Goal: Task Accomplishment & Management: Use online tool/utility

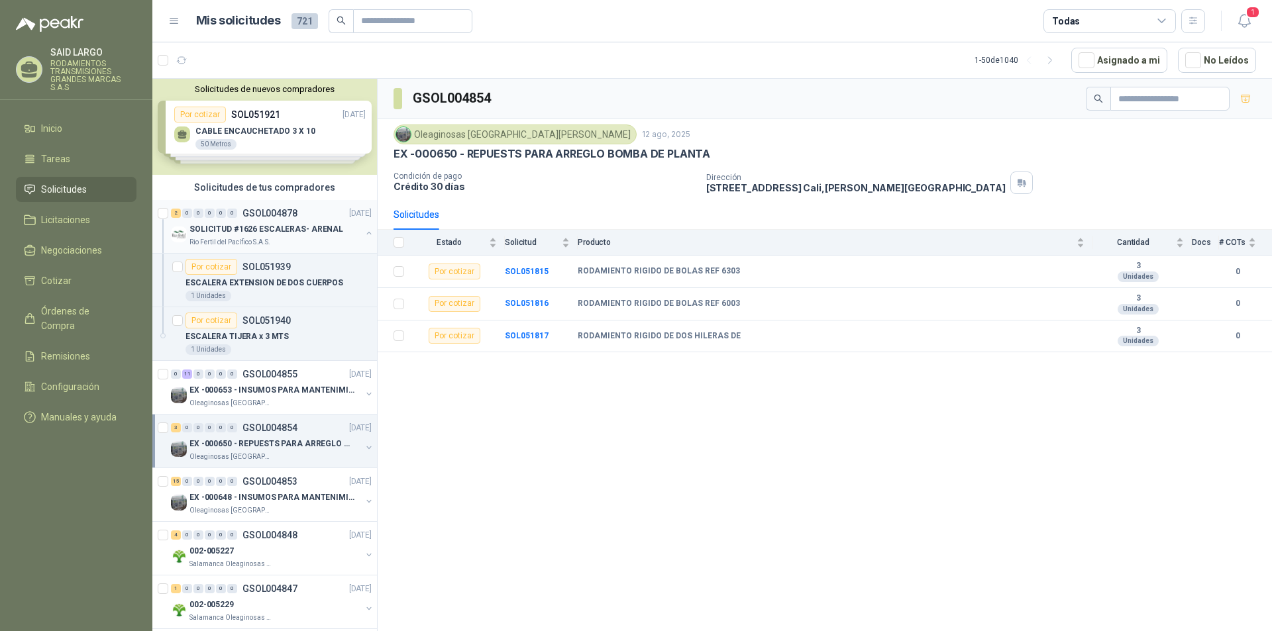
scroll to position [5, 0]
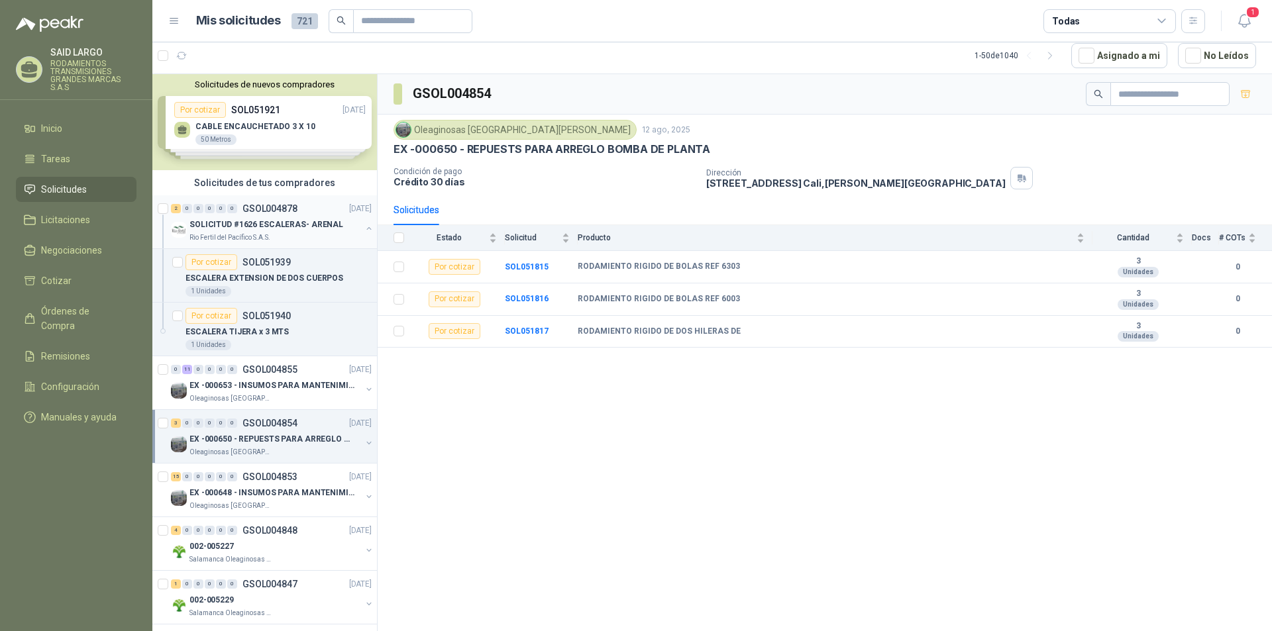
click at [364, 227] on button "button" at bounding box center [369, 228] width 11 height 11
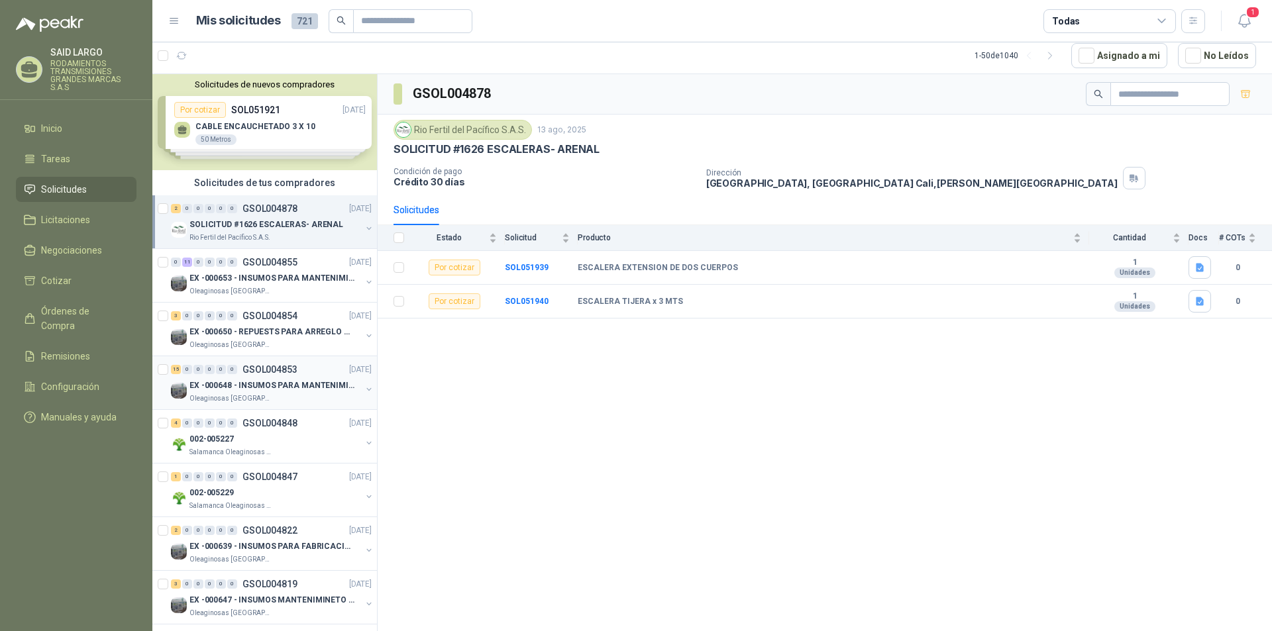
click at [364, 388] on button "button" at bounding box center [369, 389] width 11 height 11
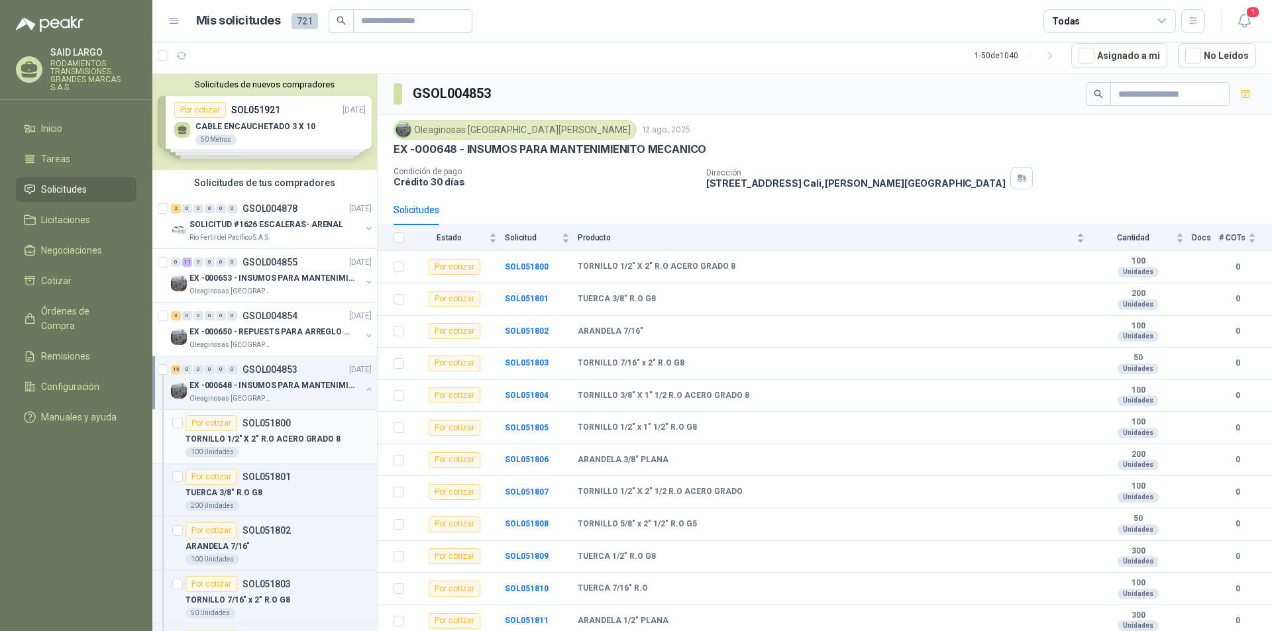
click at [209, 421] on div "Por cotizar" at bounding box center [212, 423] width 52 height 16
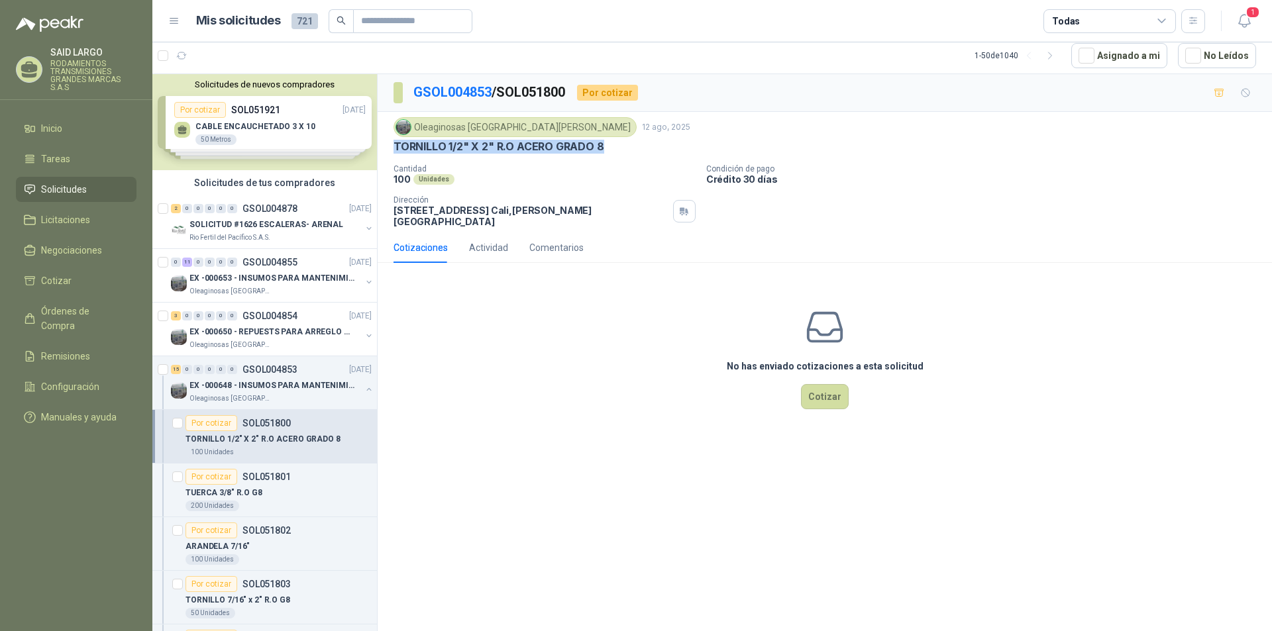
drag, startPoint x: 603, startPoint y: 146, endPoint x: 386, endPoint y: 148, distance: 216.7
click at [386, 148] on div "Oleaginosas [GEOGRAPHIC_DATA][PERSON_NAME] [DATE] TORNILLO 1/2" X 2" R.O ACERO …" at bounding box center [825, 172] width 894 height 121
copy p "TORNILLO 1/2" X 2" R.O ACERO GRADO 8"
click at [827, 384] on button "Cotizar" at bounding box center [825, 396] width 48 height 25
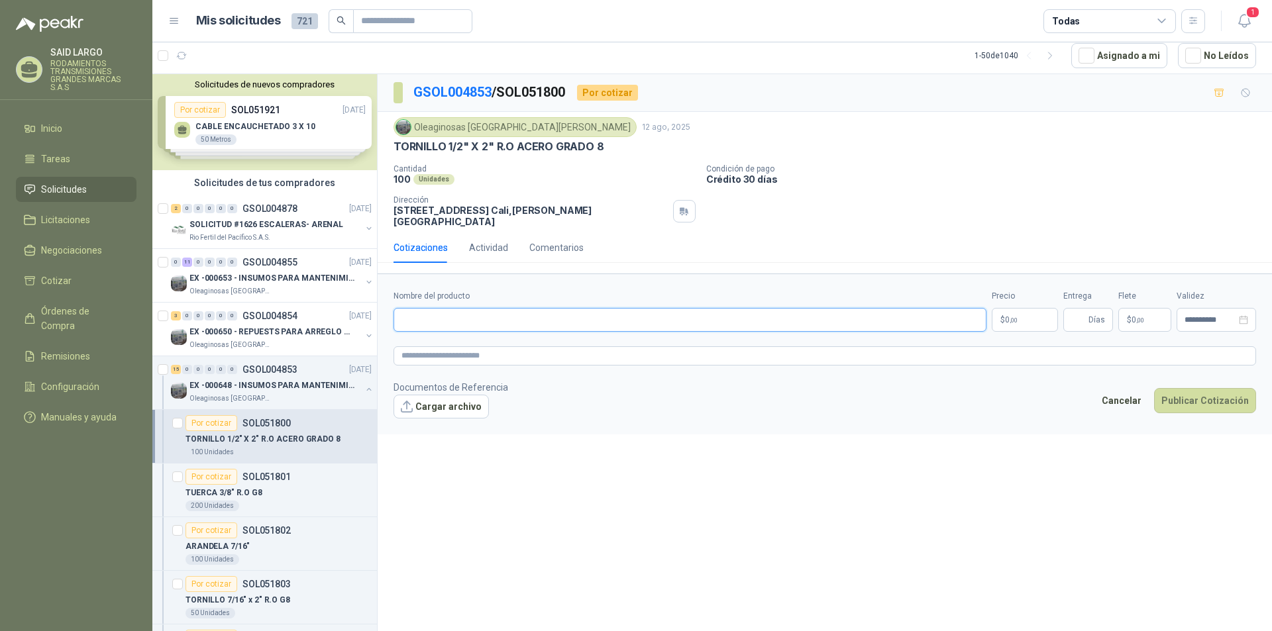
paste input "**********"
type input "**********"
click at [1021, 308] on p "$ 0 ,00" at bounding box center [1025, 320] width 66 height 24
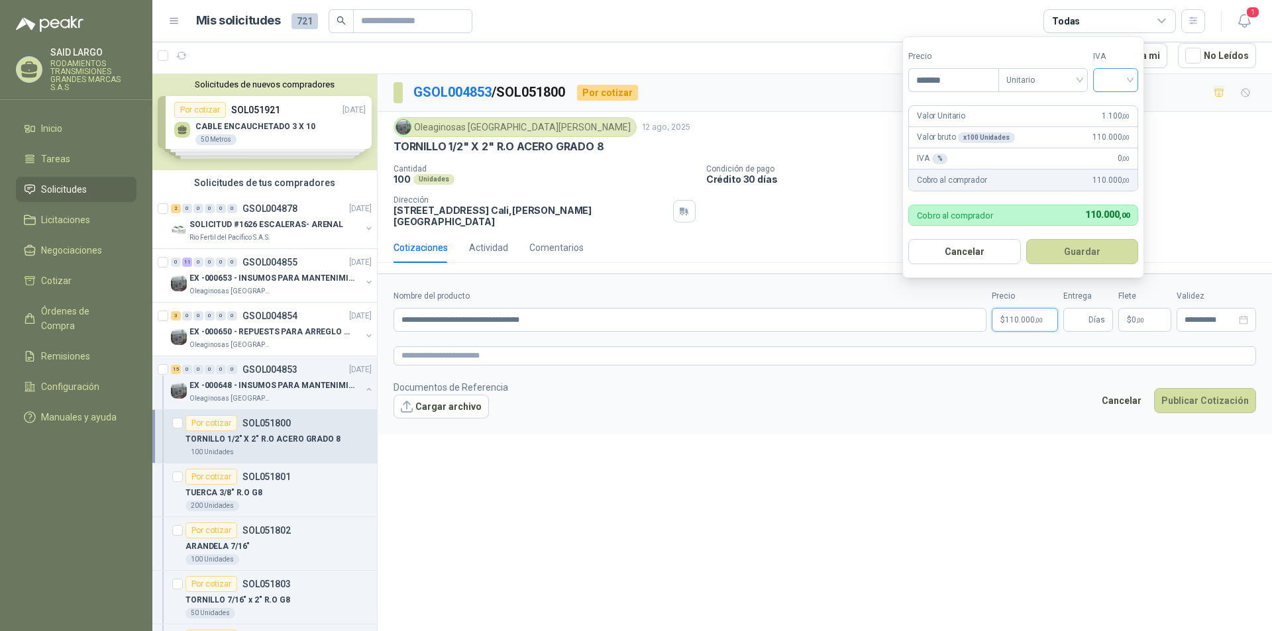
type input "*******"
click at [1130, 75] on input "search" at bounding box center [1115, 79] width 29 height 20
click at [1129, 105] on div "19%" at bounding box center [1118, 107] width 25 height 15
click at [1081, 254] on button "Guardar" at bounding box center [1085, 251] width 114 height 25
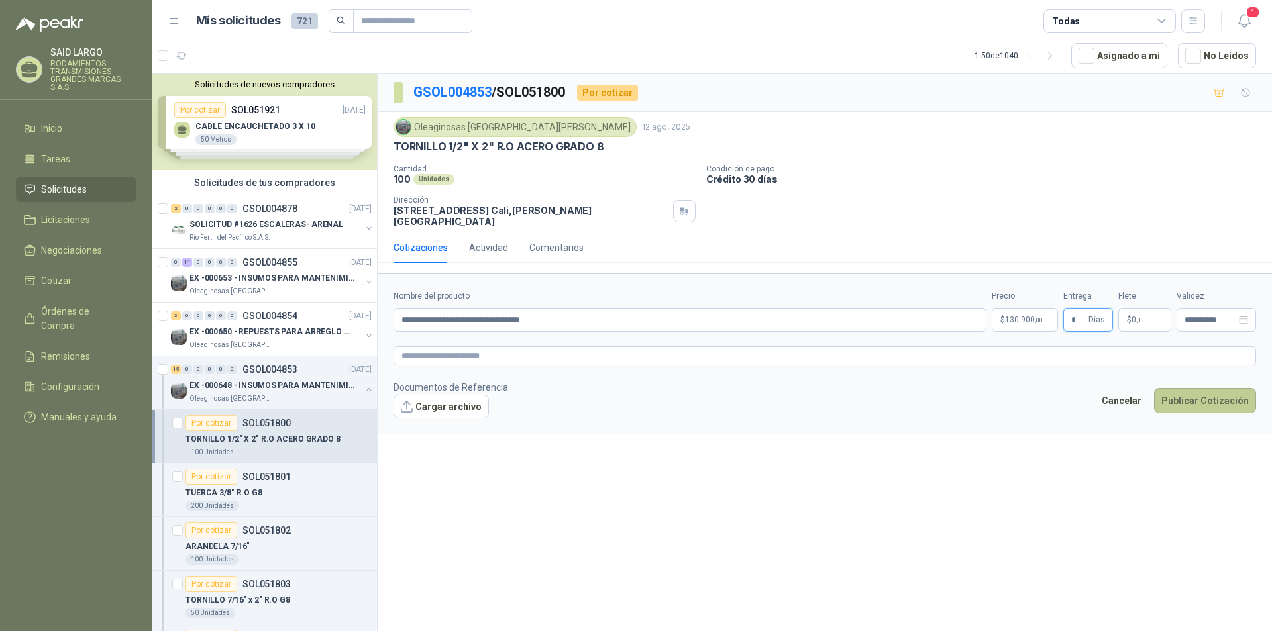
type input "*"
click at [1196, 390] on button "Publicar Cotización" at bounding box center [1205, 400] width 102 height 25
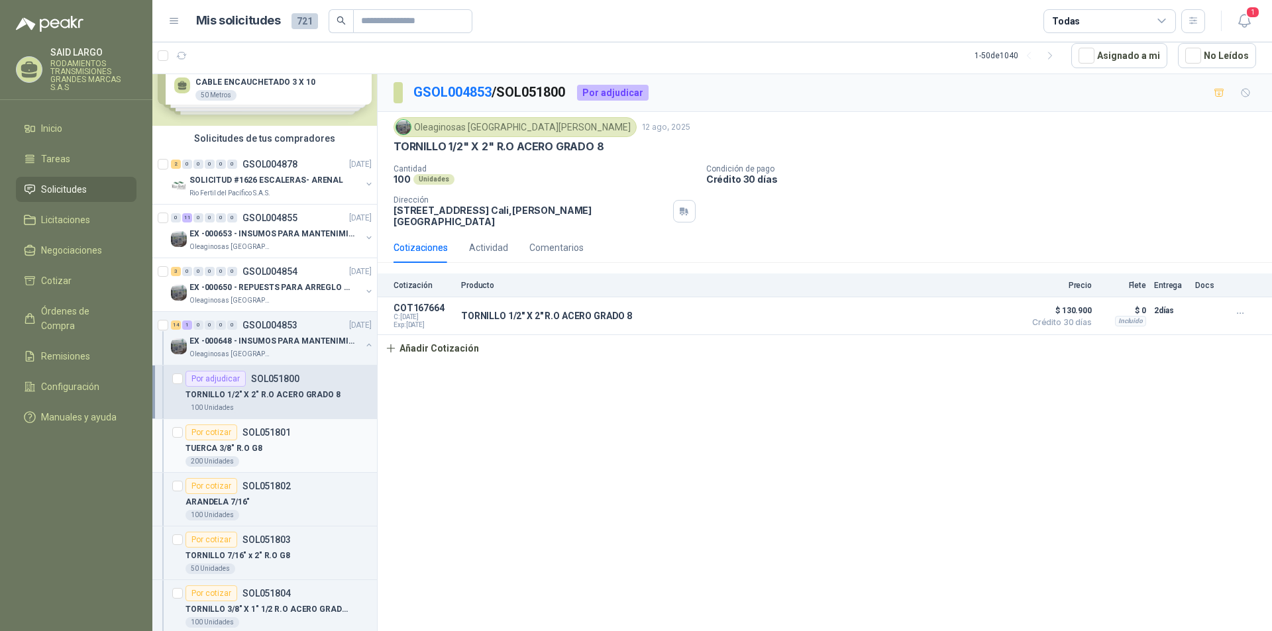
scroll to position [66, 0]
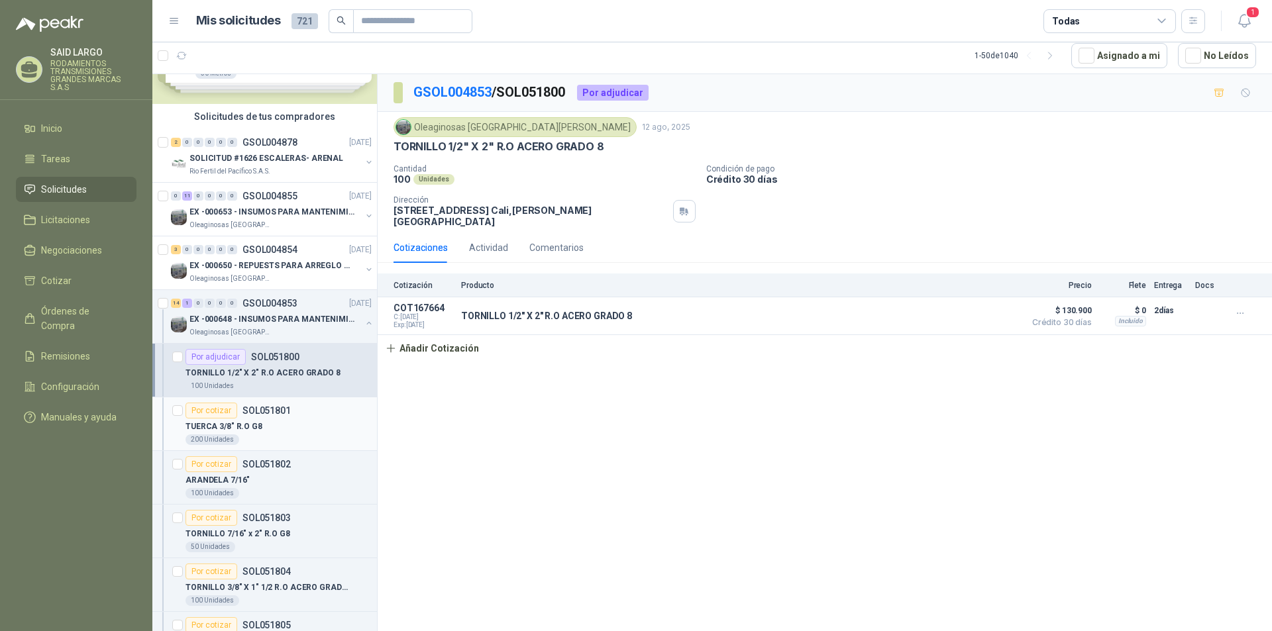
click at [215, 409] on div "Por cotizar" at bounding box center [212, 411] width 52 height 16
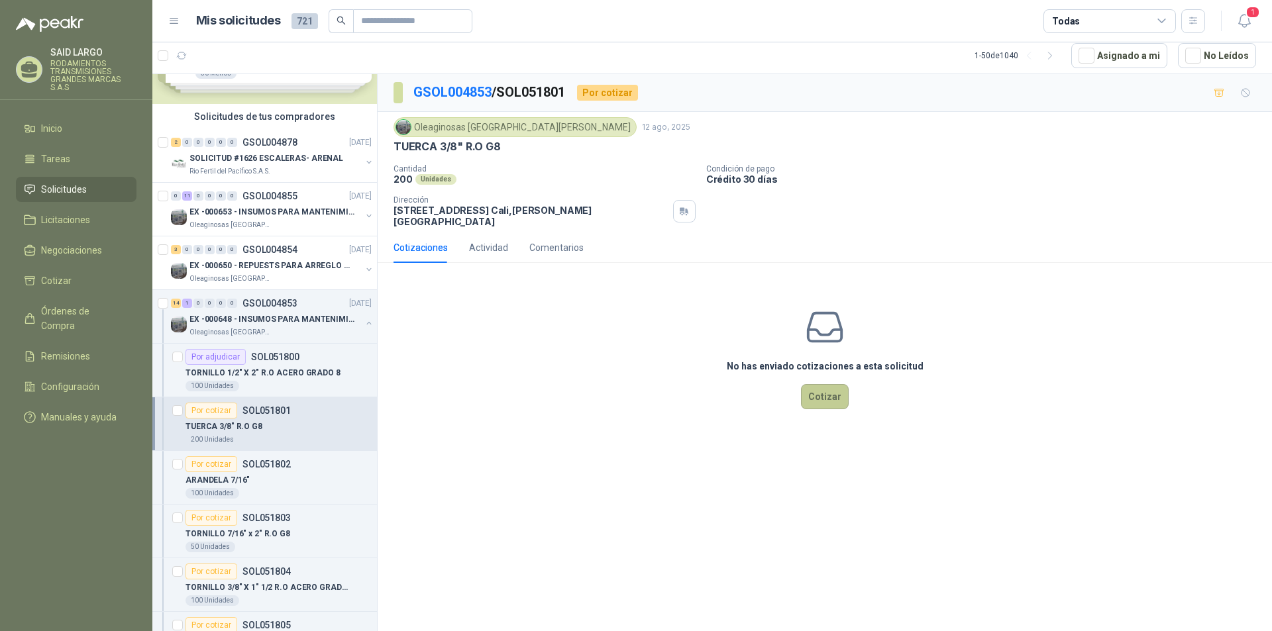
click at [825, 384] on button "Cotizar" at bounding box center [825, 396] width 48 height 25
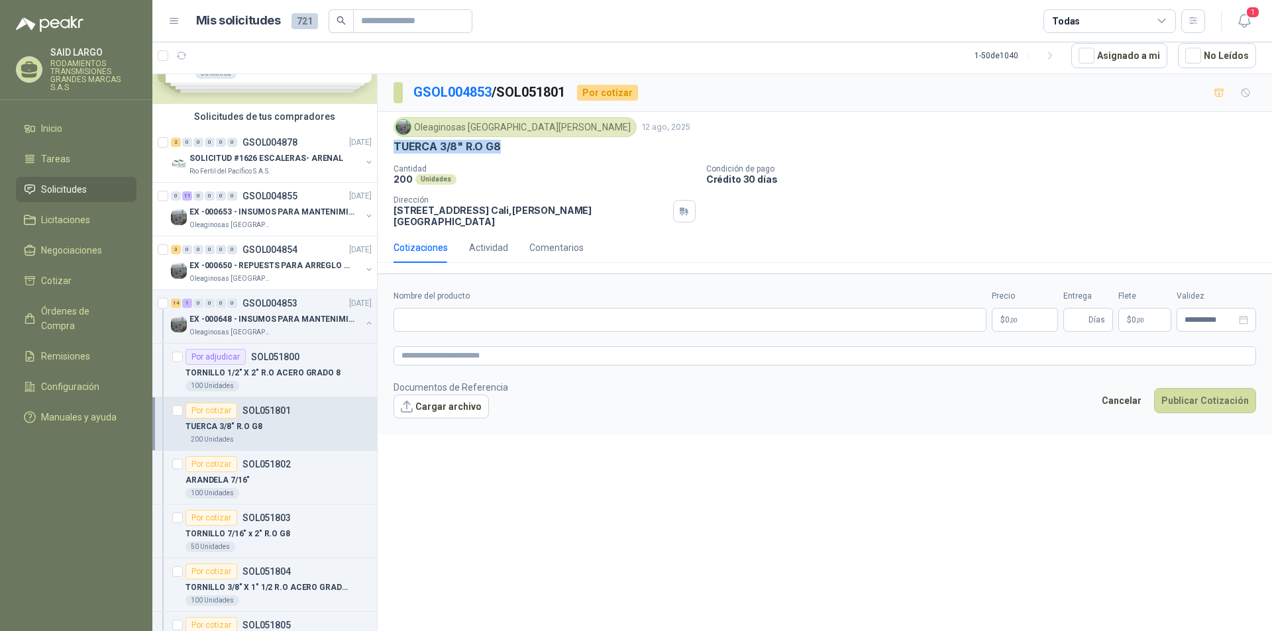
drag, startPoint x: 504, startPoint y: 148, endPoint x: 406, endPoint y: 144, distance: 98.1
click at [390, 144] on div "Oleaginosas [GEOGRAPHIC_DATA][PERSON_NAME] [DATE] TUERCA 3/8" R.O G8 Cantidad 2…" at bounding box center [825, 172] width 894 height 121
copy p "TUERCA 3/8" R.O G8"
click at [464, 313] on input "Nombre del producto" at bounding box center [690, 320] width 593 height 24
paste input "**********"
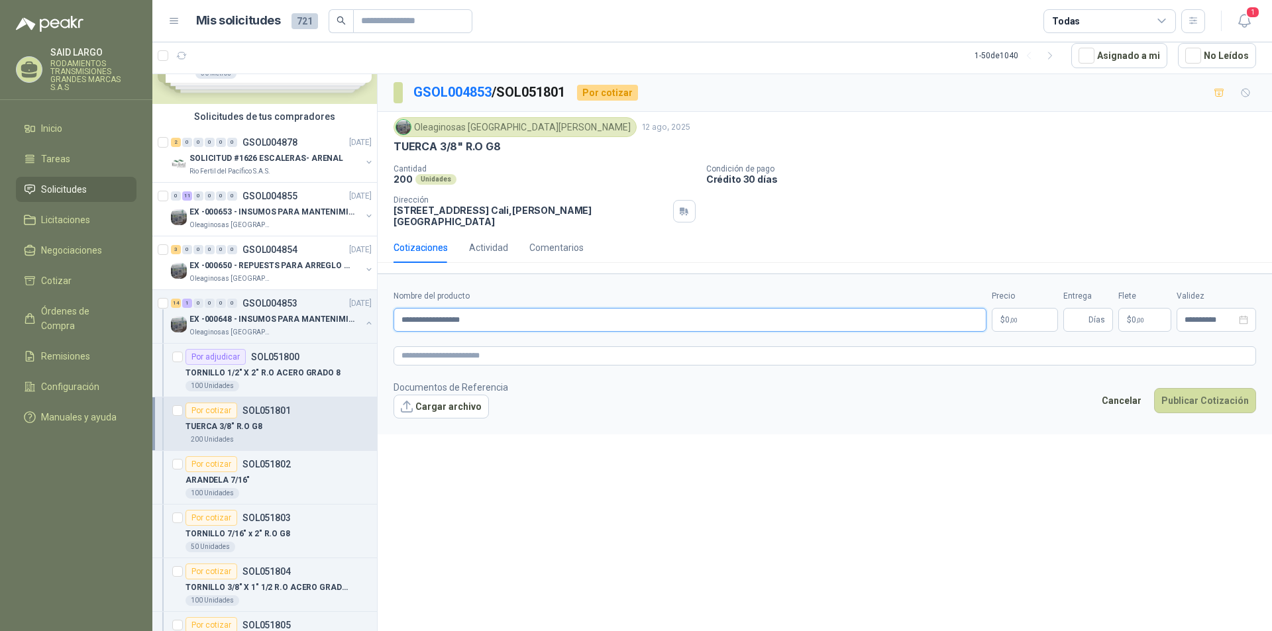
type input "**********"
click at [1025, 310] on p "$ 0 ,00" at bounding box center [1025, 320] width 66 height 24
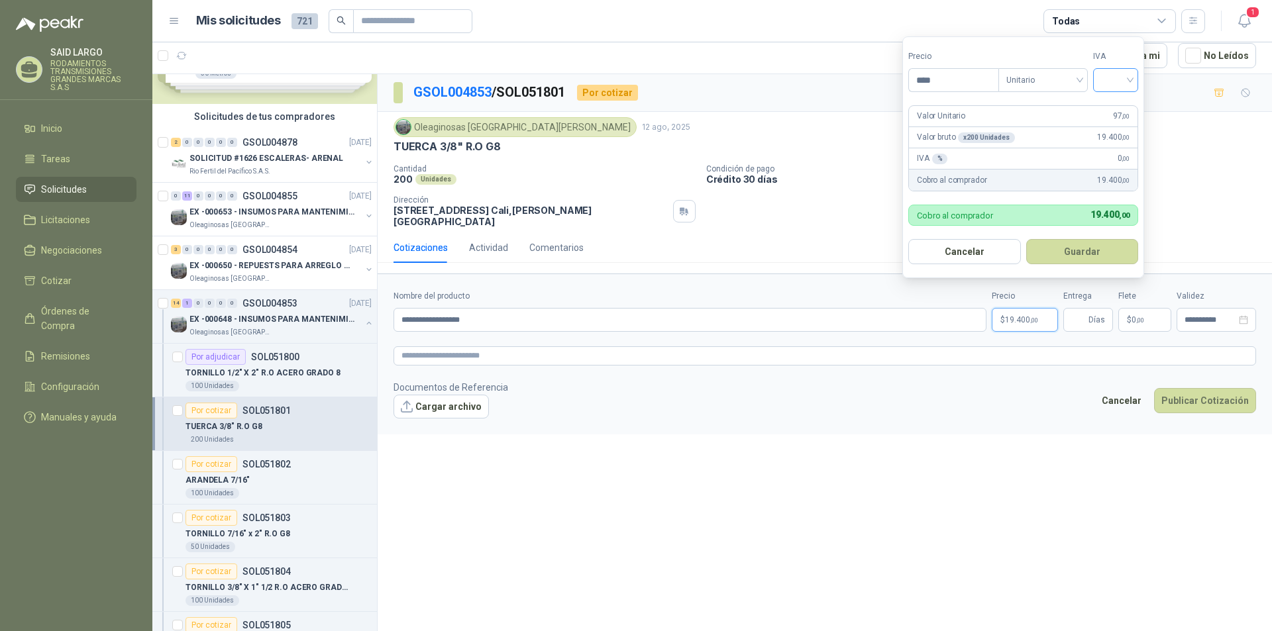
click at [1136, 76] on div at bounding box center [1115, 80] width 45 height 24
type input "****"
click at [1124, 108] on div "19%" at bounding box center [1118, 107] width 25 height 15
click at [1098, 257] on button "Guardar" at bounding box center [1085, 251] width 114 height 25
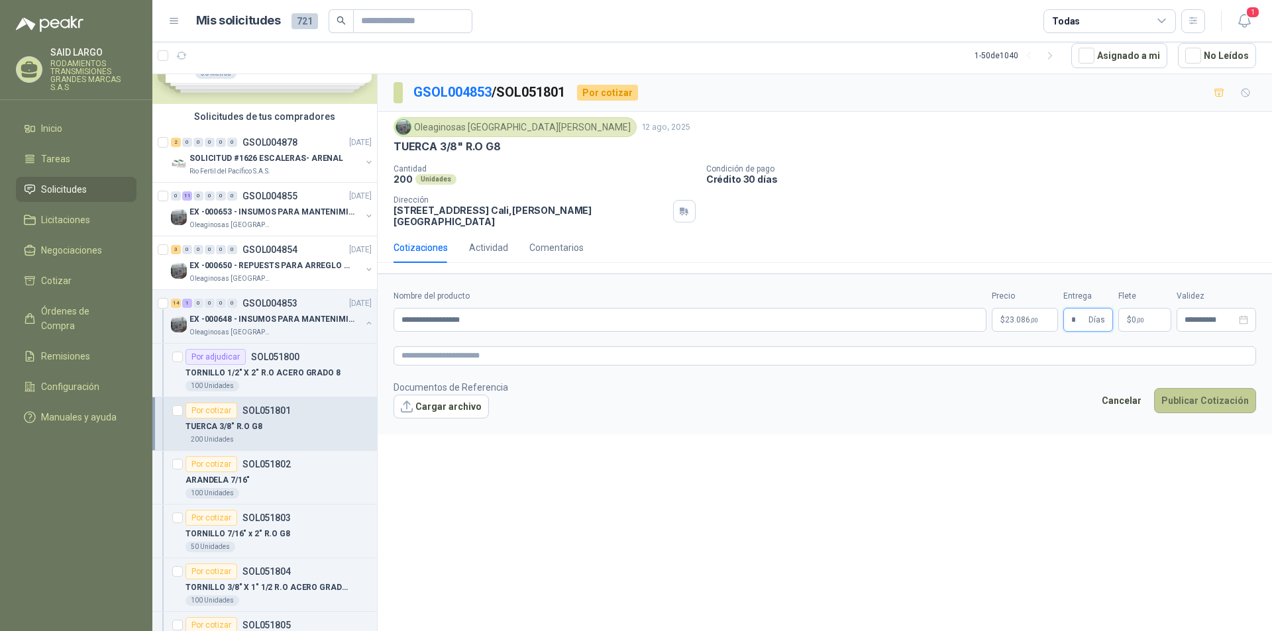
type input "*"
click at [1193, 400] on button "Publicar Cotización" at bounding box center [1205, 400] width 102 height 25
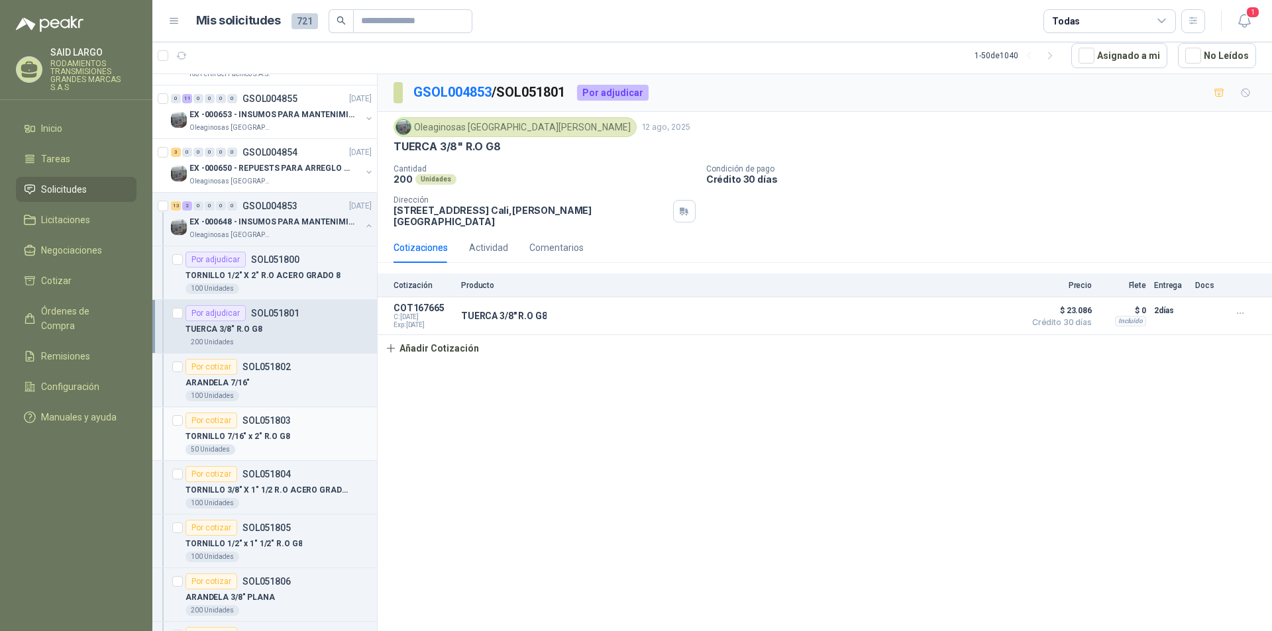
scroll to position [199, 0]
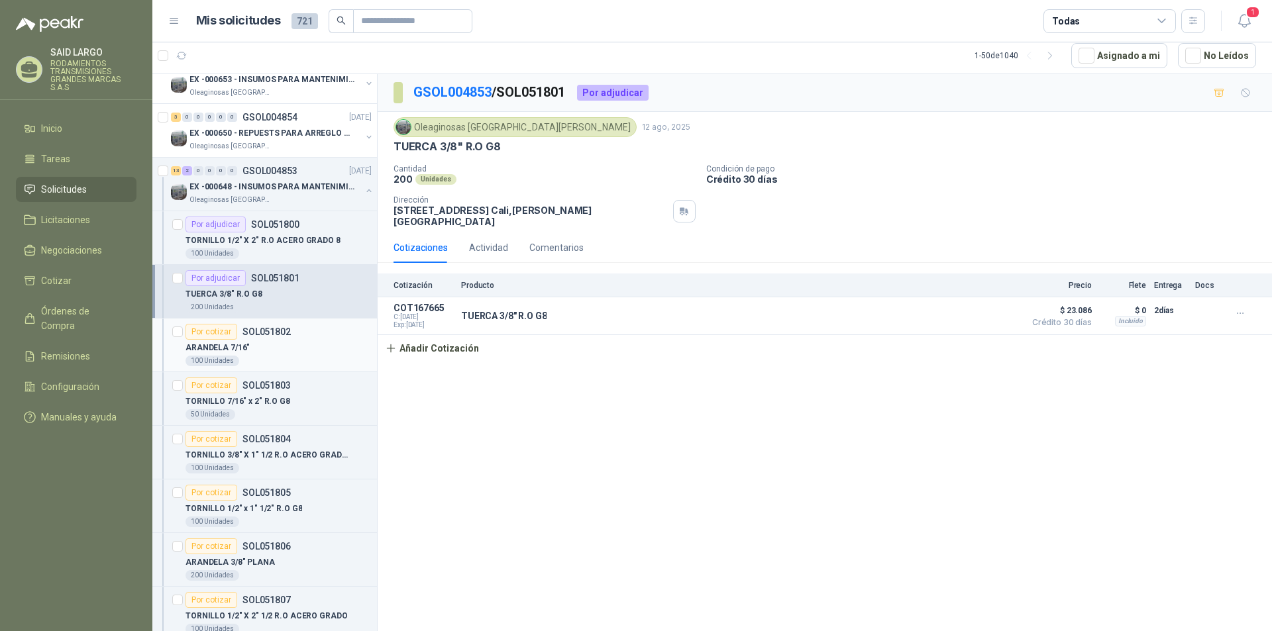
click at [213, 334] on div "Por cotizar" at bounding box center [212, 332] width 52 height 16
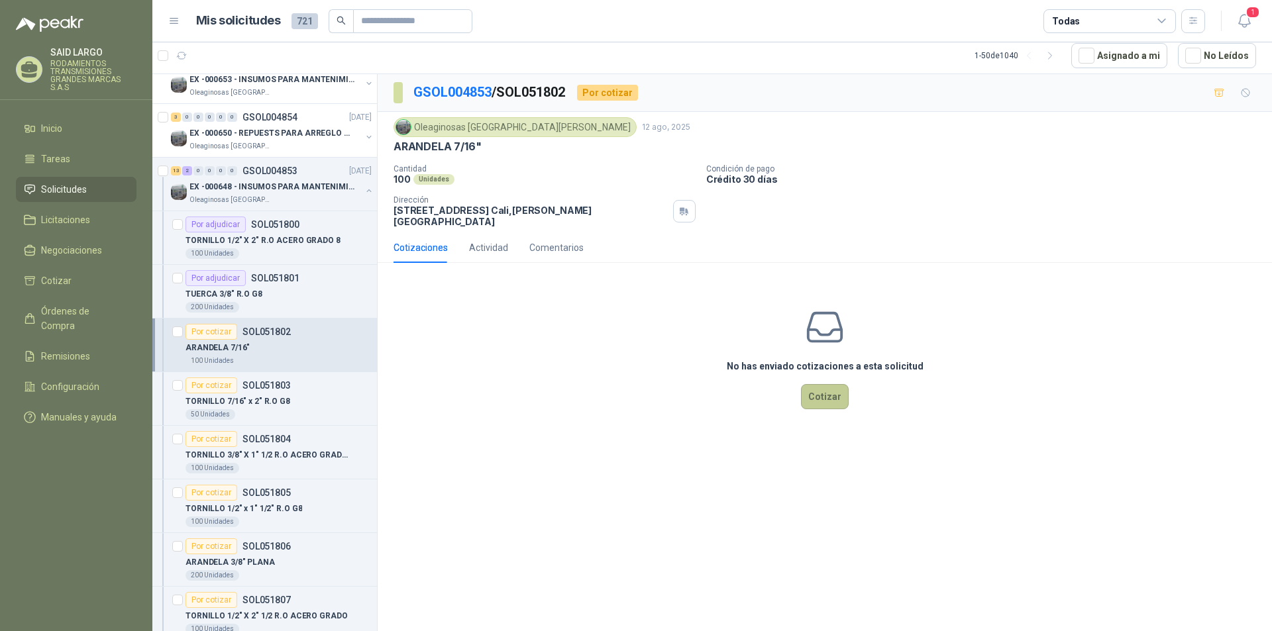
click at [827, 387] on button "Cotizar" at bounding box center [825, 396] width 48 height 25
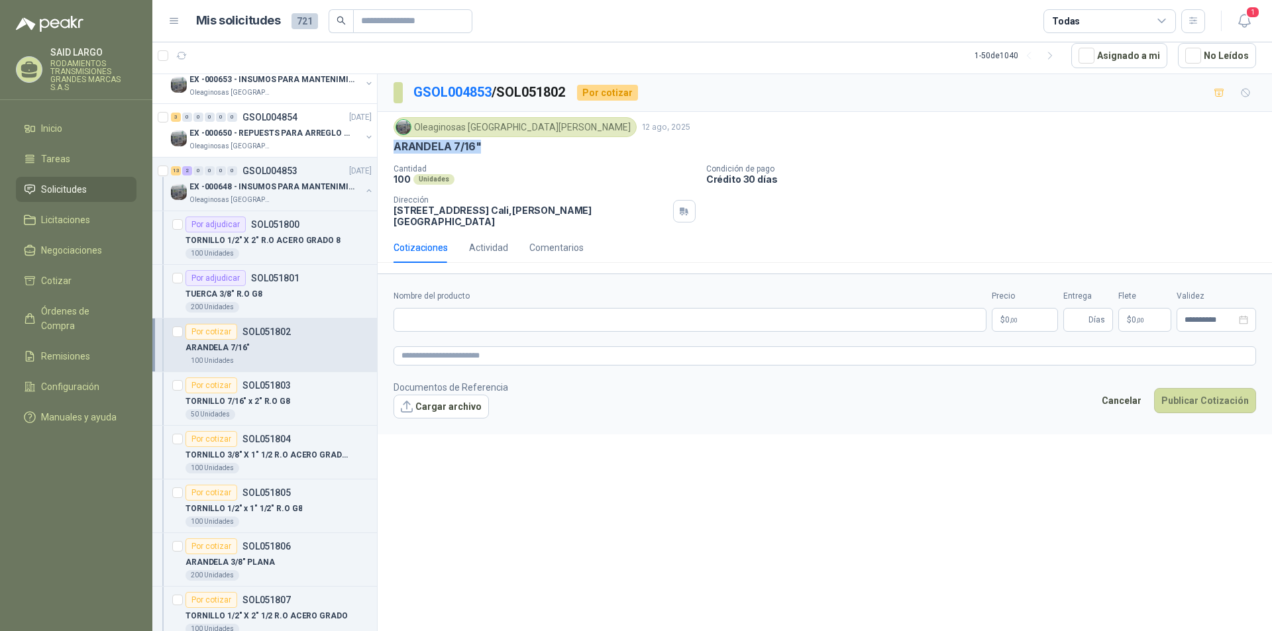
drag, startPoint x: 496, startPoint y: 149, endPoint x: 389, endPoint y: 145, distance: 106.7
click at [389, 145] on div "Oleaginosas [GEOGRAPHIC_DATA][PERSON_NAME] [DATE] ARANDELA 7/16" Cantidad 100 U…" at bounding box center [825, 172] width 894 height 121
copy p "ARANDELA 7/16""
click at [462, 308] on input "Nombre del producto" at bounding box center [690, 320] width 593 height 24
paste input "**********"
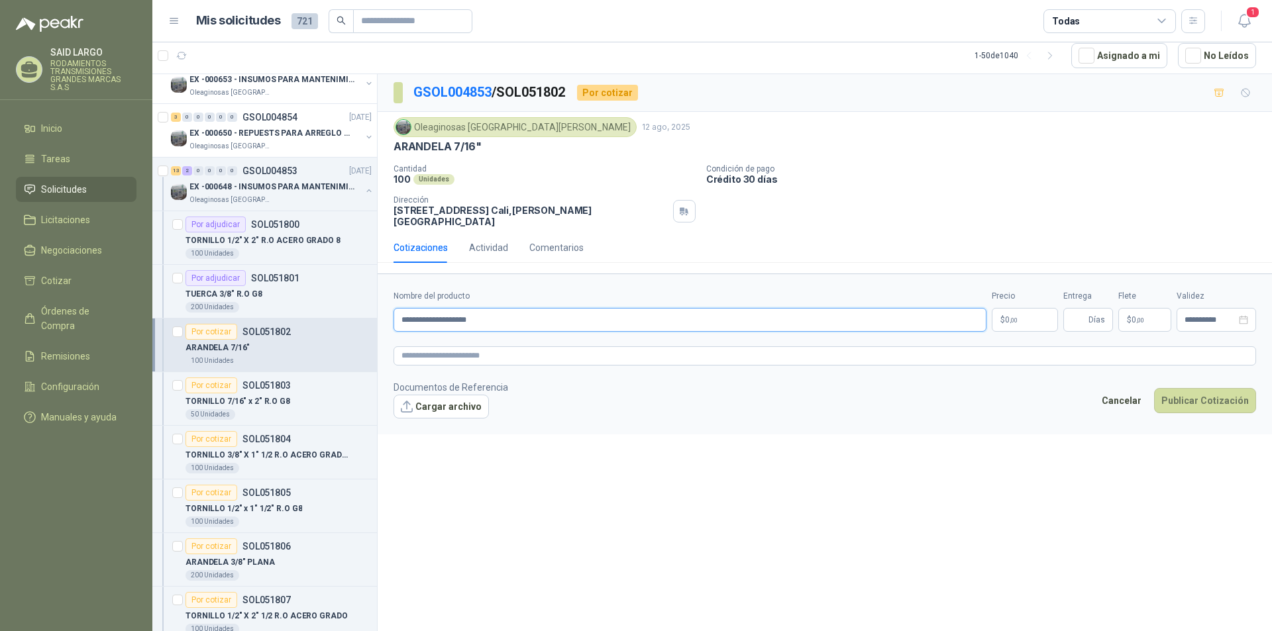
type input "**********"
click at [1008, 316] on span "0 ,00" at bounding box center [1011, 320] width 13 height 8
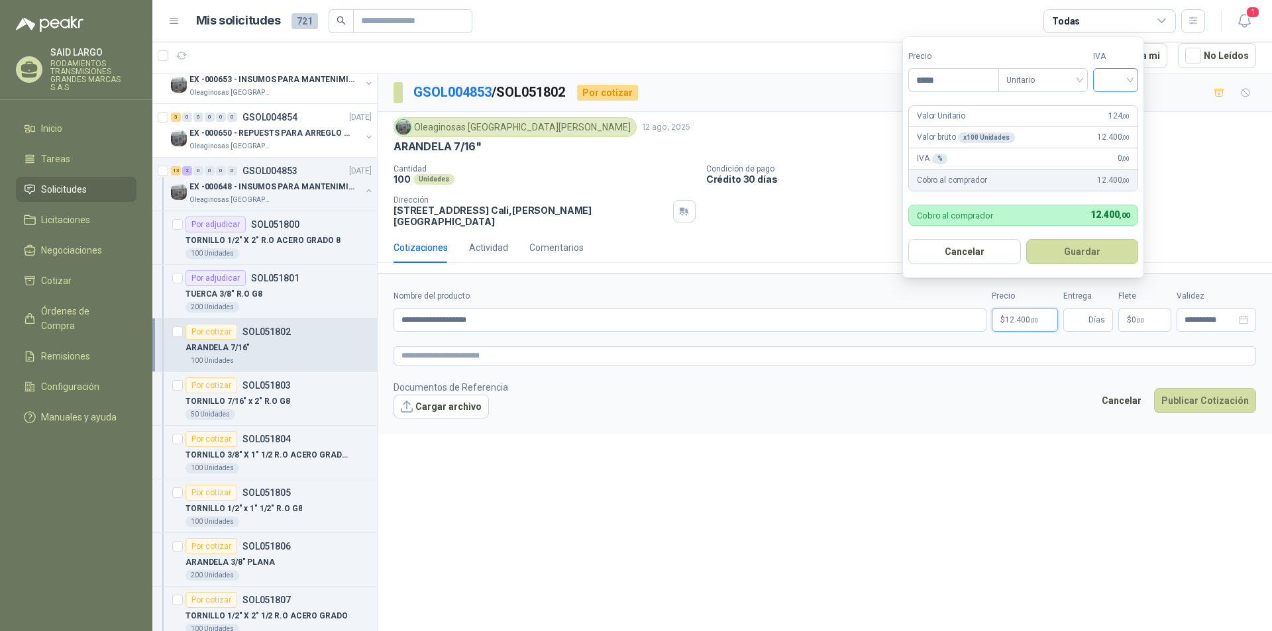
click at [1134, 81] on div at bounding box center [1115, 80] width 45 height 24
type input "*****"
click at [1134, 105] on div "19%" at bounding box center [1118, 107] width 40 height 21
click at [1107, 250] on button "Guardar" at bounding box center [1085, 251] width 114 height 25
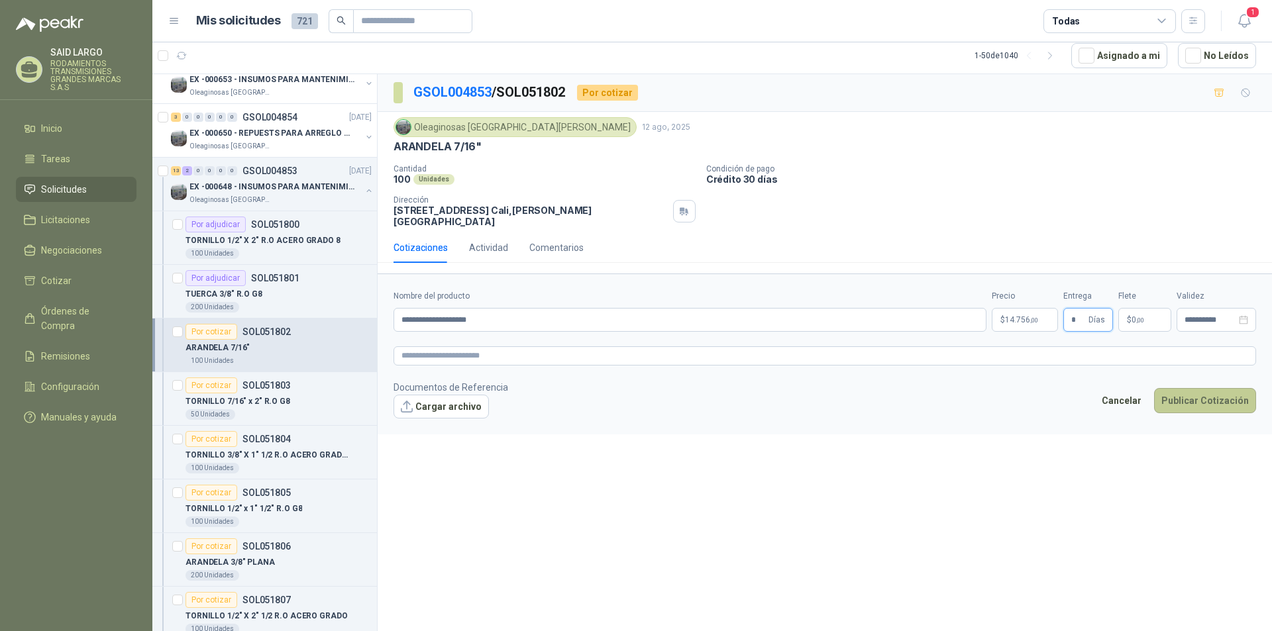
type input "*"
click at [1204, 392] on button "Publicar Cotización" at bounding box center [1205, 400] width 102 height 25
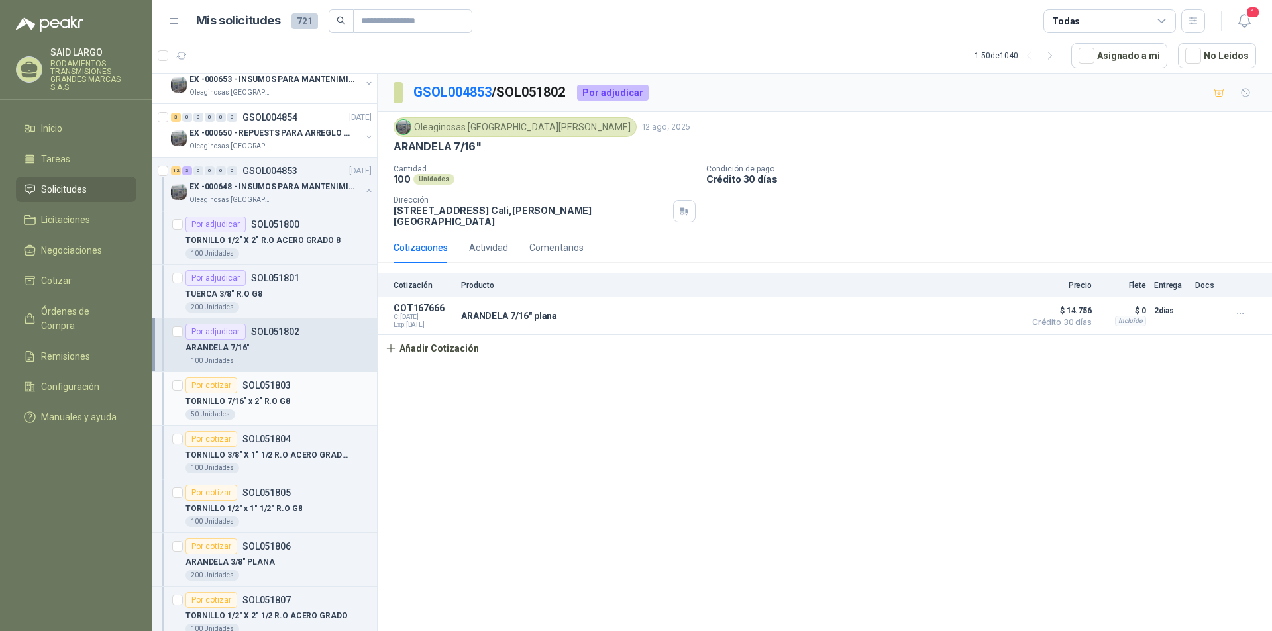
click at [216, 386] on div "Por cotizar" at bounding box center [212, 386] width 52 height 16
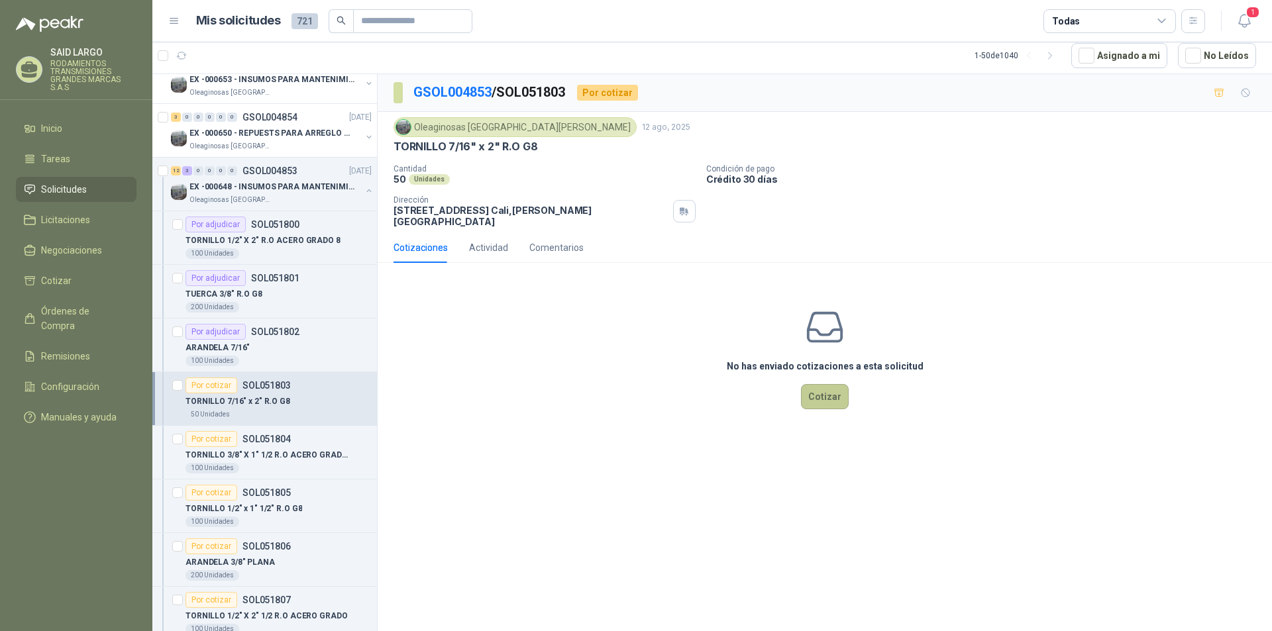
click at [826, 386] on button "Cotizar" at bounding box center [825, 396] width 48 height 25
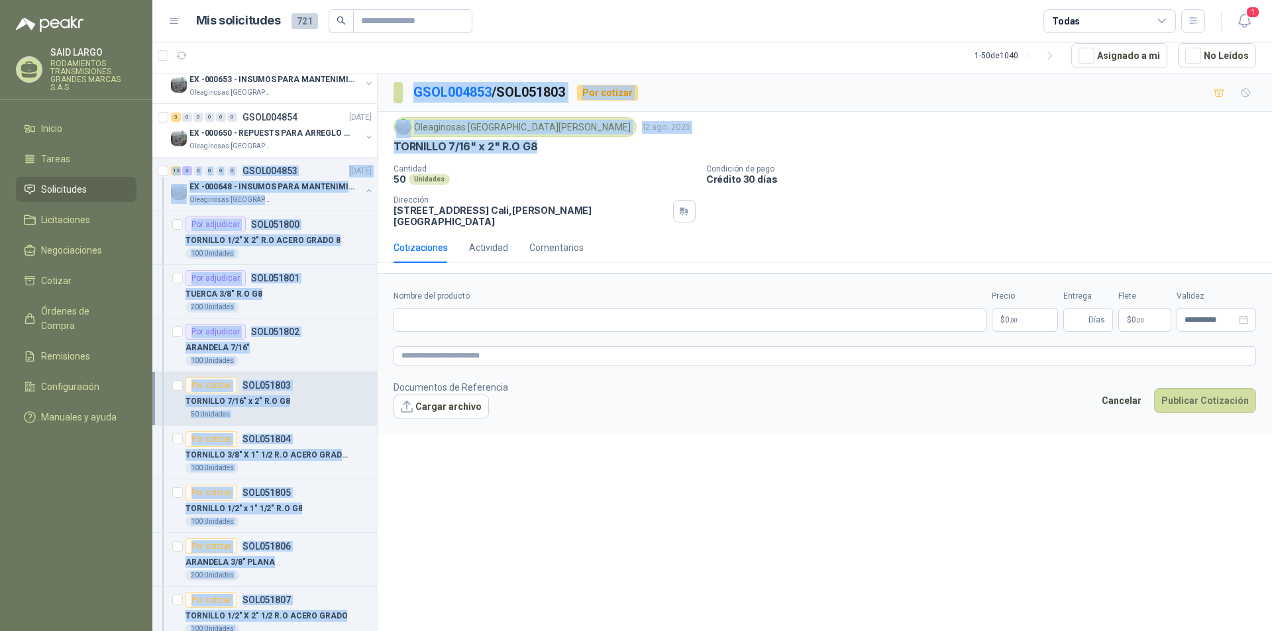
drag, startPoint x: 527, startPoint y: 146, endPoint x: 375, endPoint y: 148, distance: 152.4
click at [375, 148] on div "Solicitudes de nuevos compradores Por cotizar SOL051921 [DATE] CABLE ENCAUCHETA…" at bounding box center [712, 353] width 1120 height 558
click at [467, 152] on p "TORNILLO 7/16" x 2" R.O G8" at bounding box center [466, 147] width 144 height 14
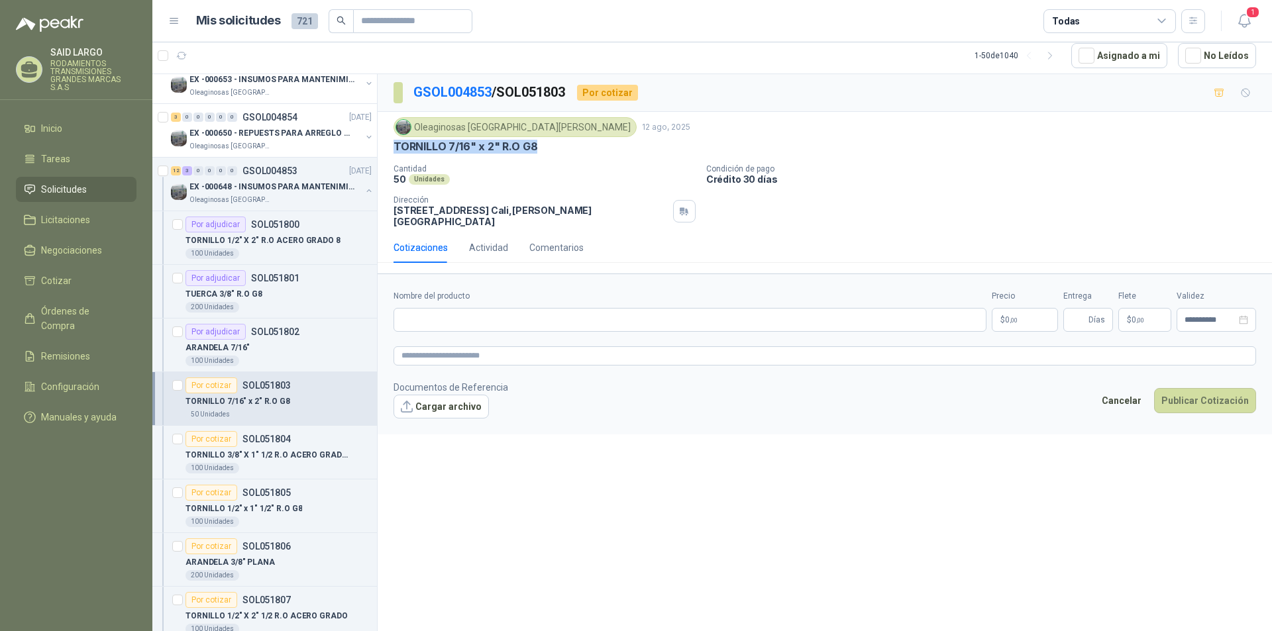
drag, startPoint x: 543, startPoint y: 148, endPoint x: 395, endPoint y: 151, distance: 148.4
click at [395, 151] on div "TORNILLO 7/16" x 2" R.O G8" at bounding box center [825, 147] width 863 height 14
copy p "TORNILLO 7/16" x 2" R.O G8"
click at [477, 312] on input "Nombre del producto" at bounding box center [690, 320] width 593 height 24
paste input "**********"
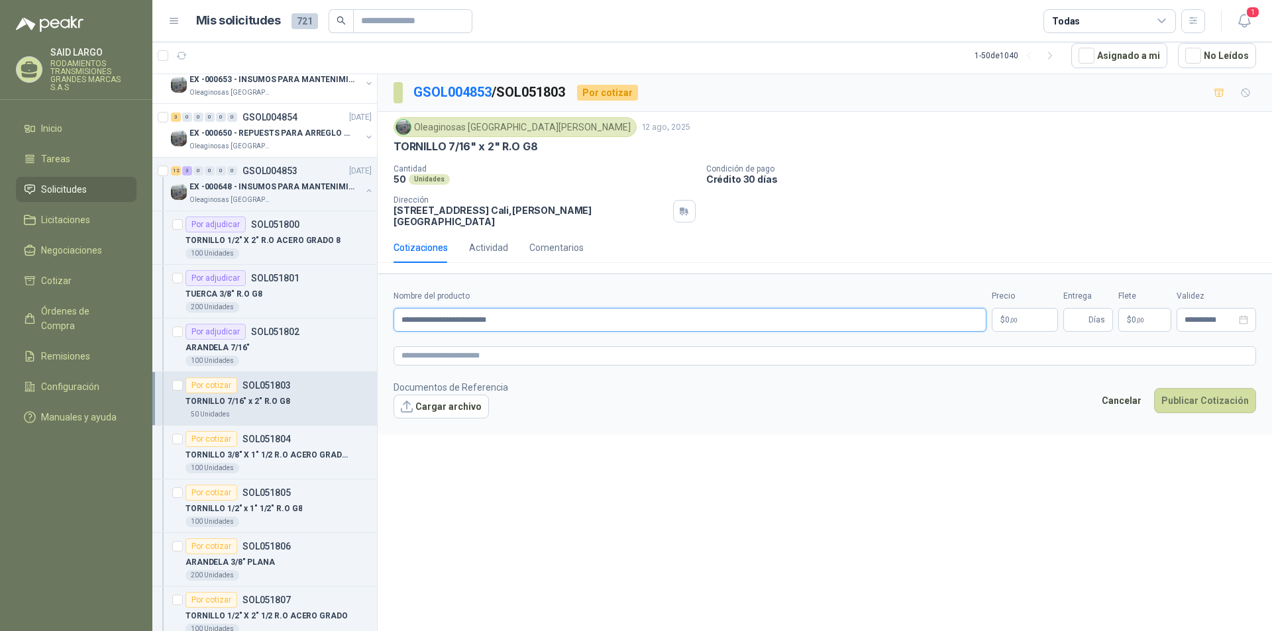
type input "**********"
click at [1010, 308] on p "$ 0 ,00" at bounding box center [1025, 320] width 66 height 24
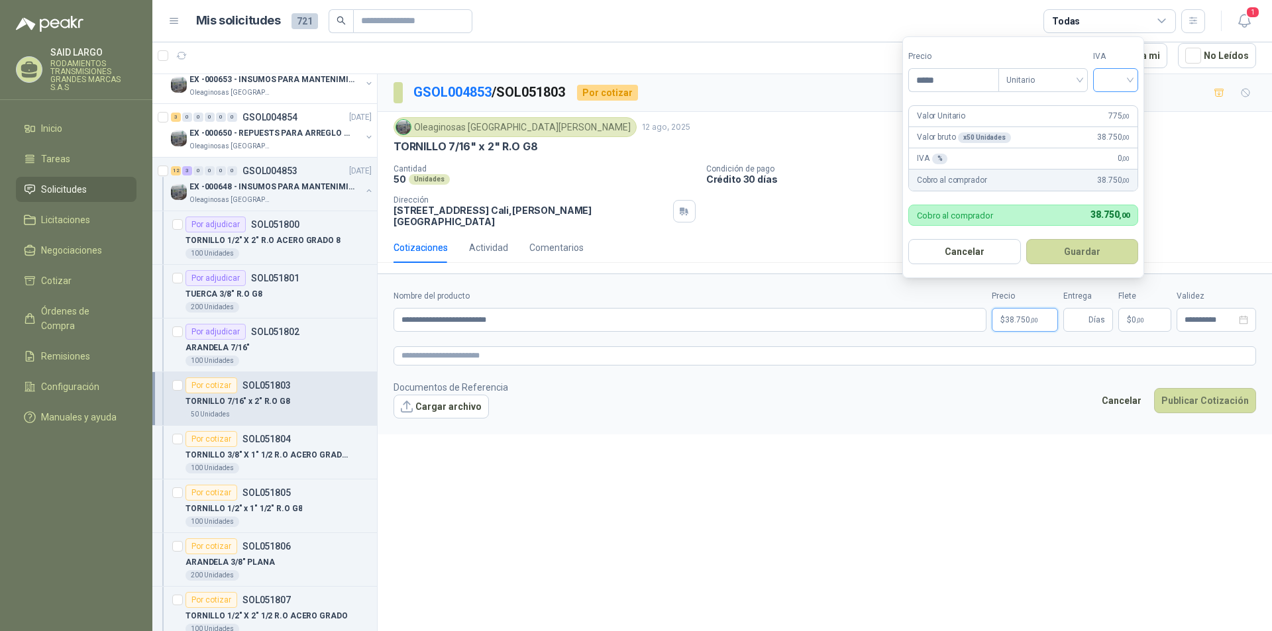
click at [1134, 78] on div at bounding box center [1115, 80] width 45 height 24
type input "*****"
click at [1122, 106] on div "19%" at bounding box center [1118, 107] width 25 height 15
click at [1092, 252] on button "Guardar" at bounding box center [1085, 251] width 114 height 25
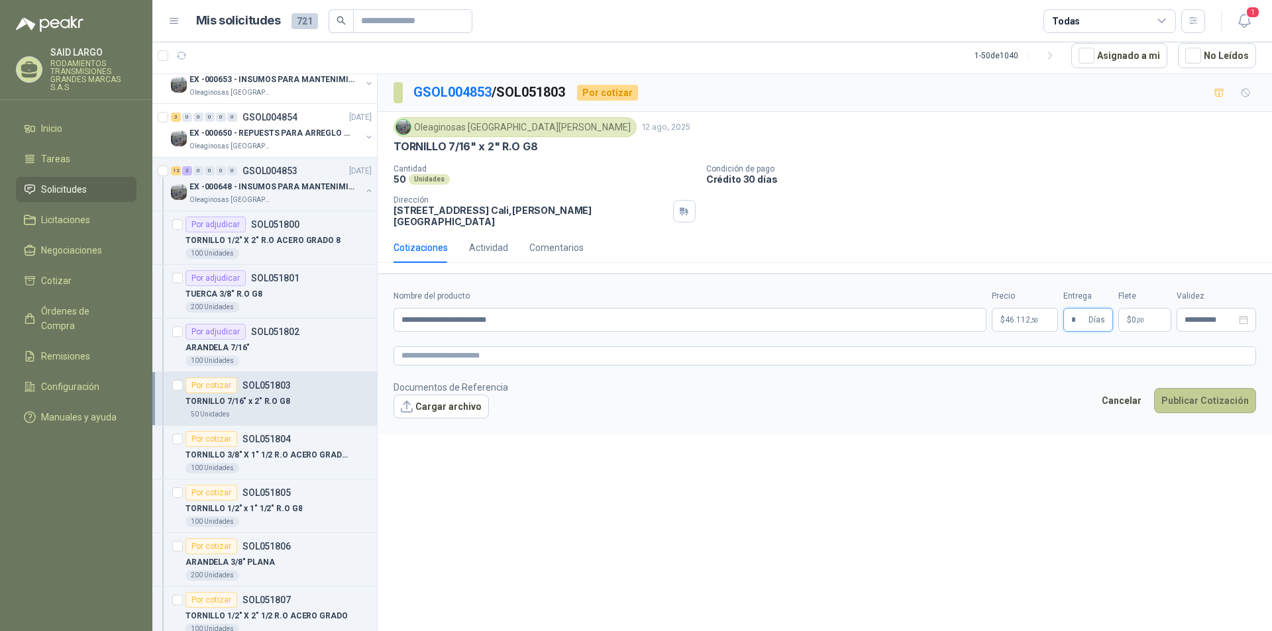
type input "*"
click at [1215, 390] on button "Publicar Cotización" at bounding box center [1205, 400] width 102 height 25
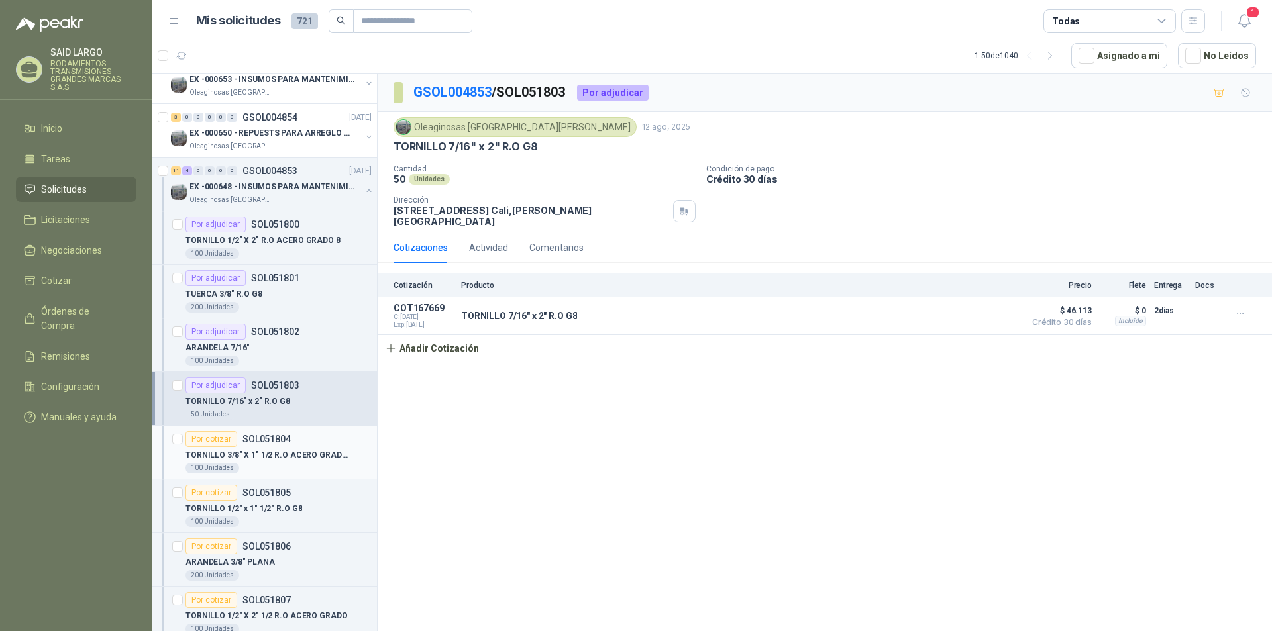
click at [223, 435] on div "Por cotizar" at bounding box center [212, 439] width 52 height 16
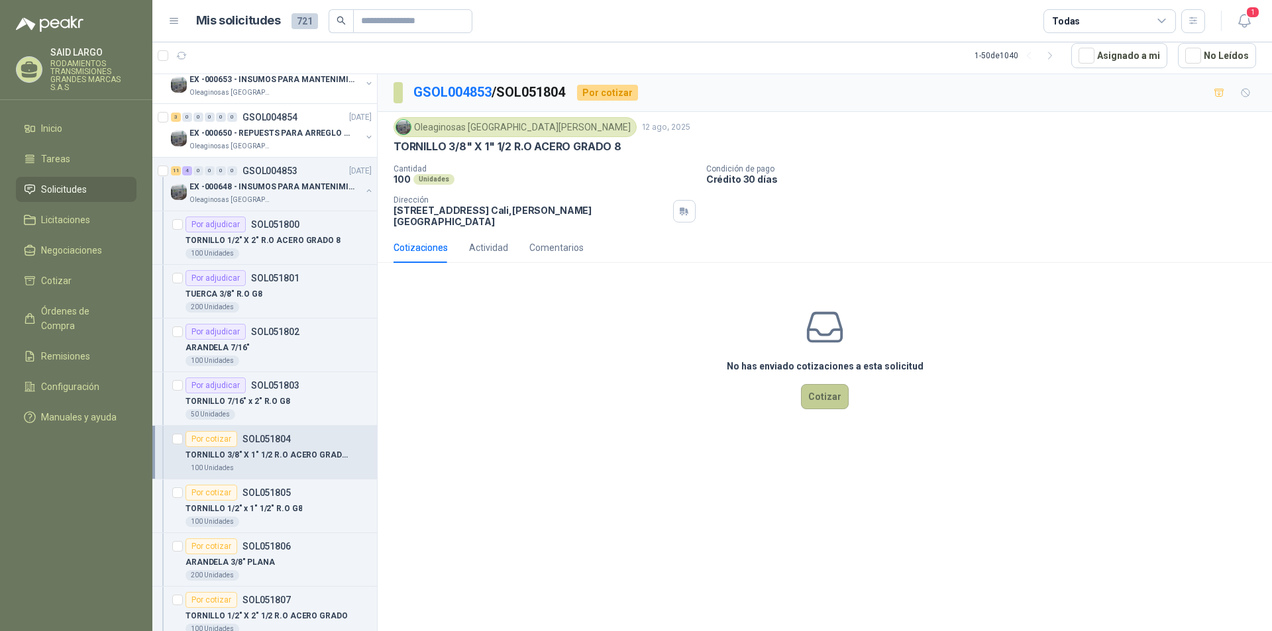
click at [825, 384] on button "Cotizar" at bounding box center [825, 396] width 48 height 25
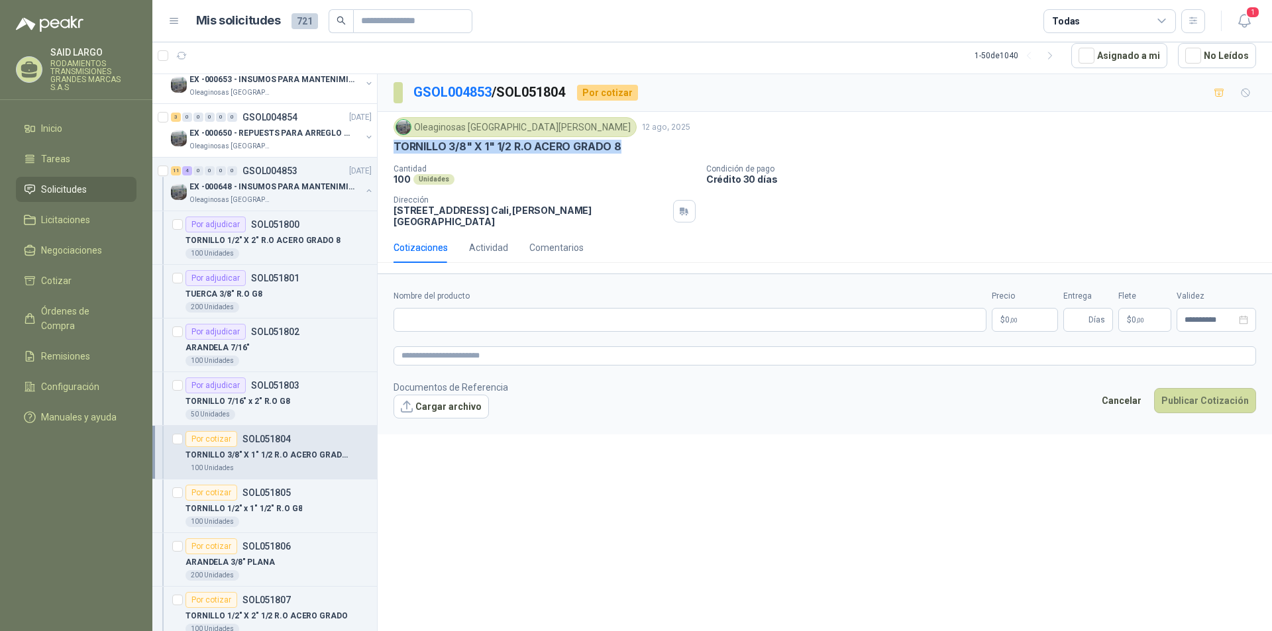
drag, startPoint x: 621, startPoint y: 142, endPoint x: 394, endPoint y: 143, distance: 226.6
click at [394, 143] on div "TORNILLO 3/8" X 1" 1/2 R.O ACERO GRADO 8" at bounding box center [825, 147] width 863 height 14
copy p "TORNILLO 3/8" X 1" 1/2 R.O ACERO GRADO 8"
click at [447, 308] on input "Nombre del producto" at bounding box center [690, 320] width 593 height 24
paste input "**********"
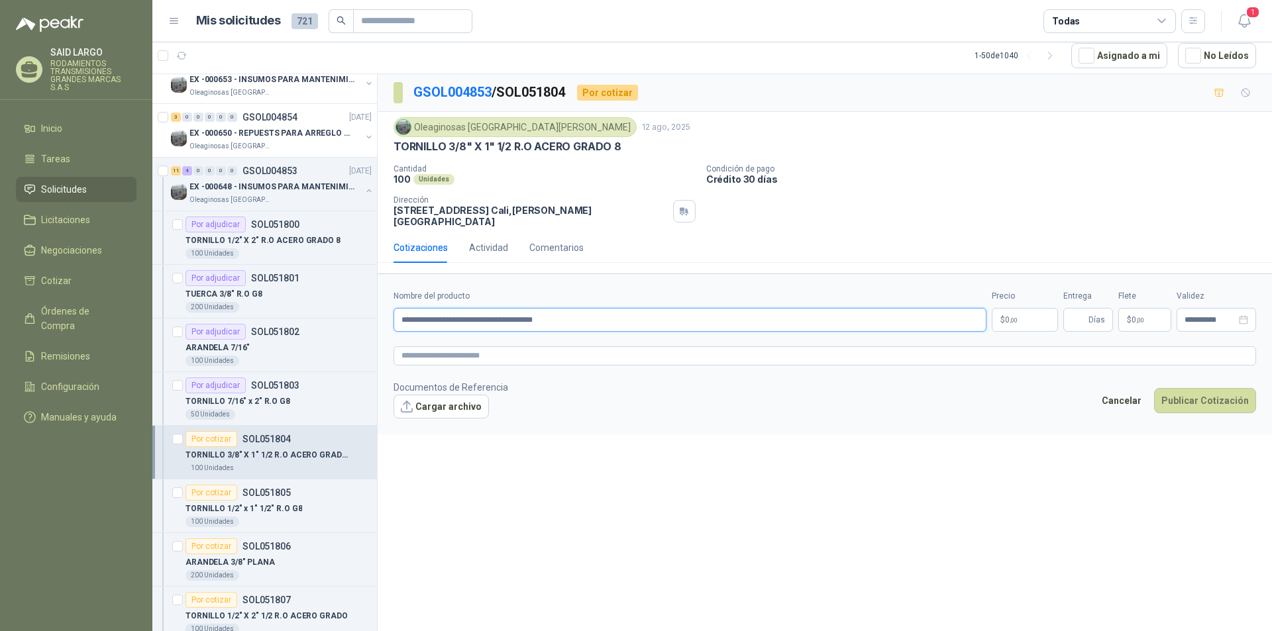
type input "**********"
click at [1022, 310] on p "$ 0 ,00" at bounding box center [1025, 320] width 66 height 24
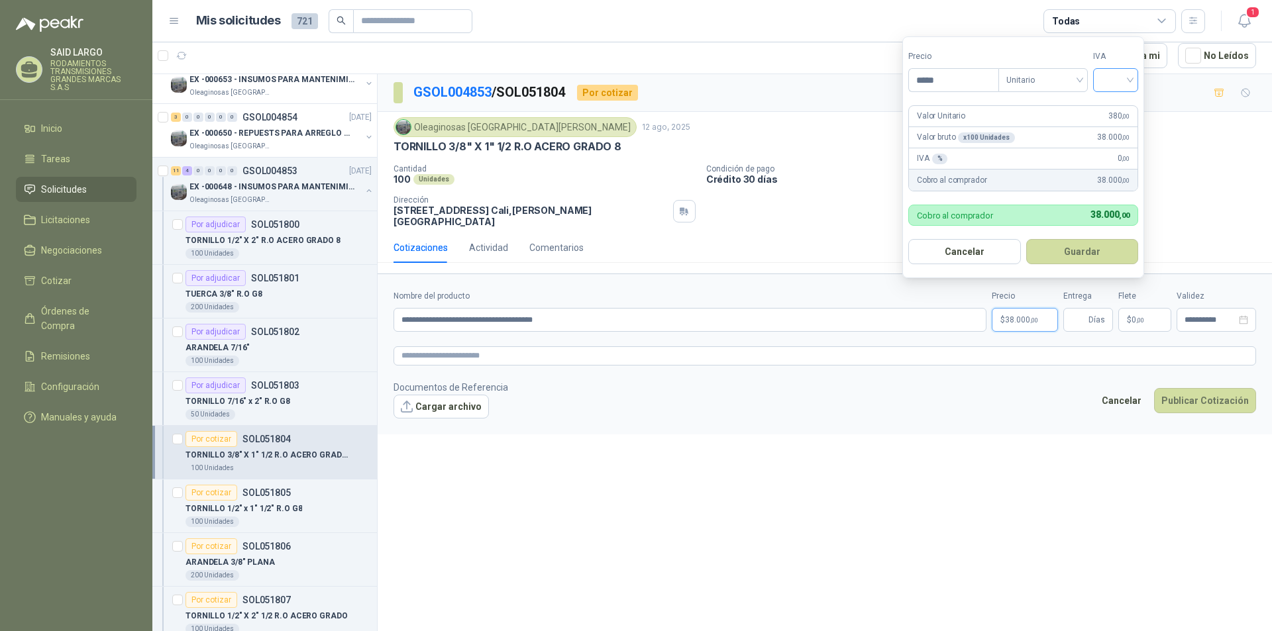
click at [1135, 80] on div at bounding box center [1115, 80] width 45 height 24
type input "*****"
click at [1115, 110] on div "19%" at bounding box center [1118, 107] width 25 height 15
click at [1105, 251] on button "Guardar" at bounding box center [1085, 251] width 114 height 25
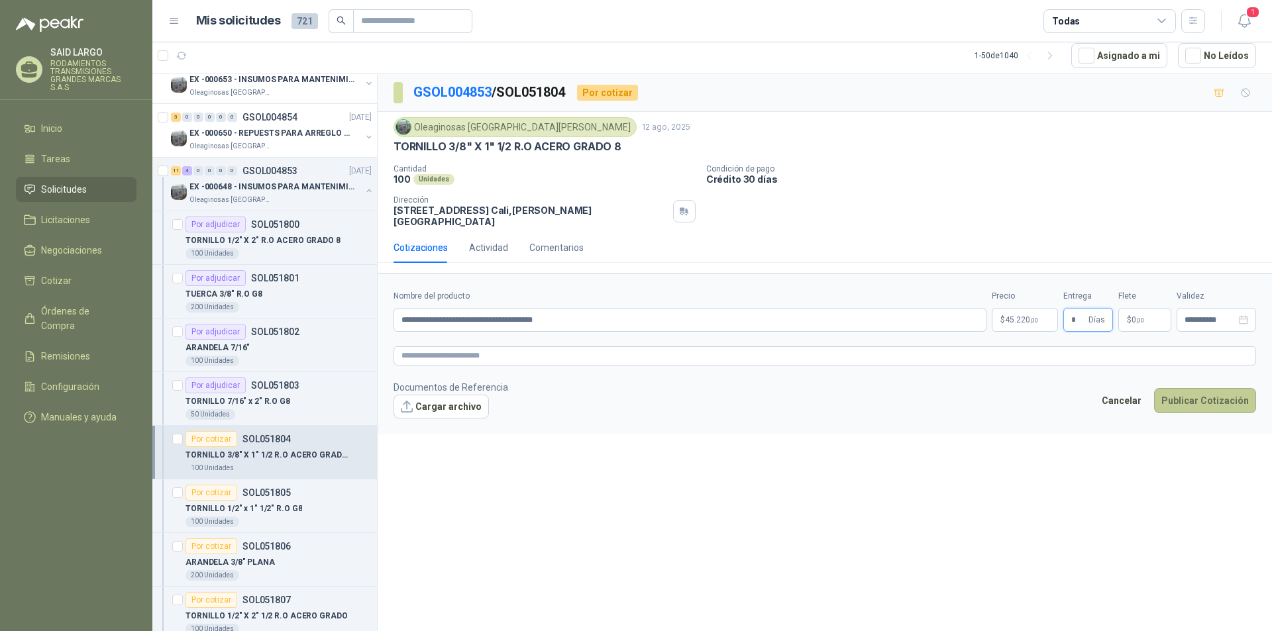
type input "*"
click at [1211, 388] on button "Publicar Cotización" at bounding box center [1205, 400] width 102 height 25
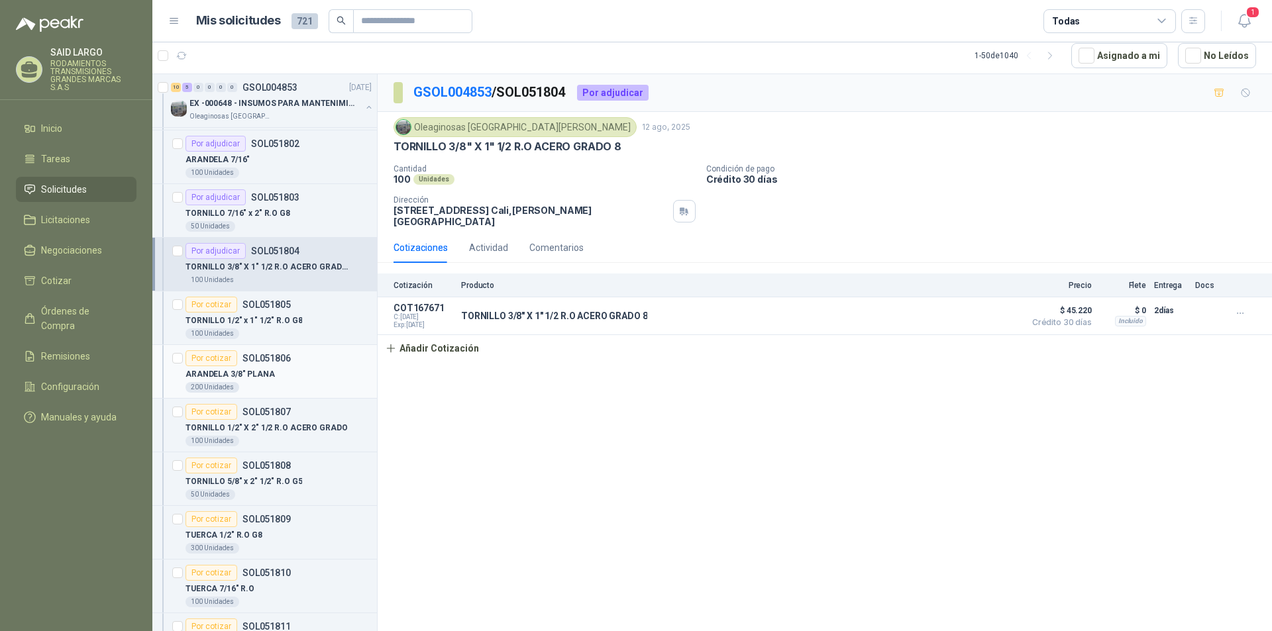
scroll to position [398, 0]
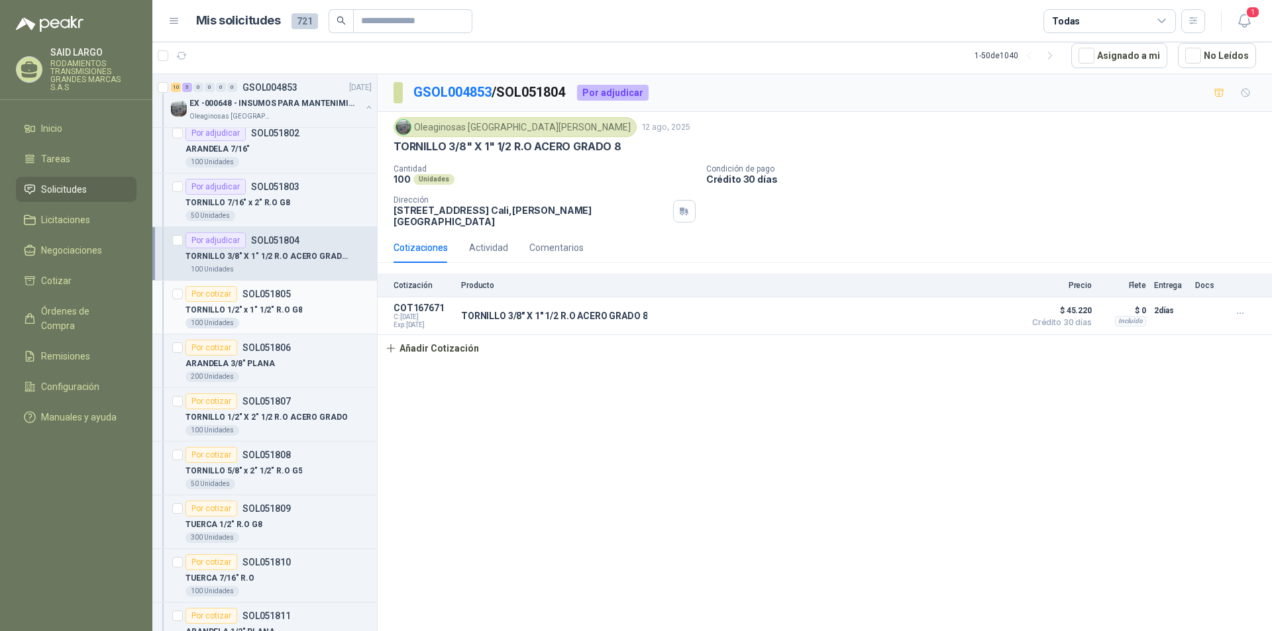
click at [221, 293] on div "Por cotizar" at bounding box center [212, 294] width 52 height 16
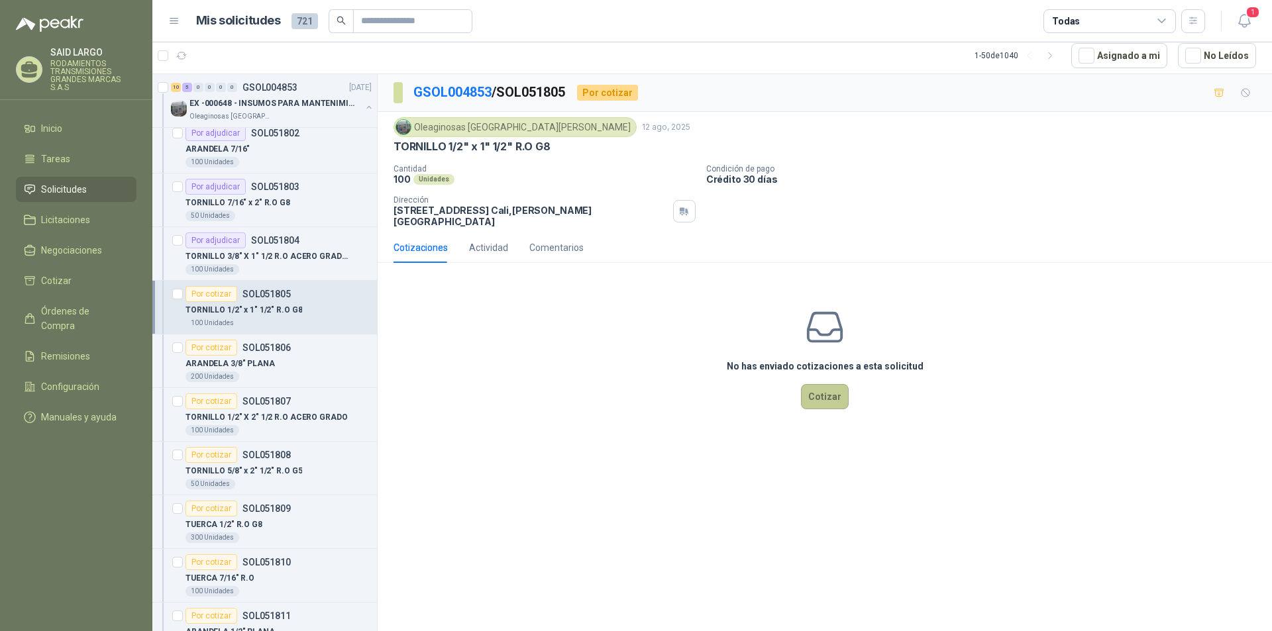
click at [823, 392] on button "Cotizar" at bounding box center [825, 396] width 48 height 25
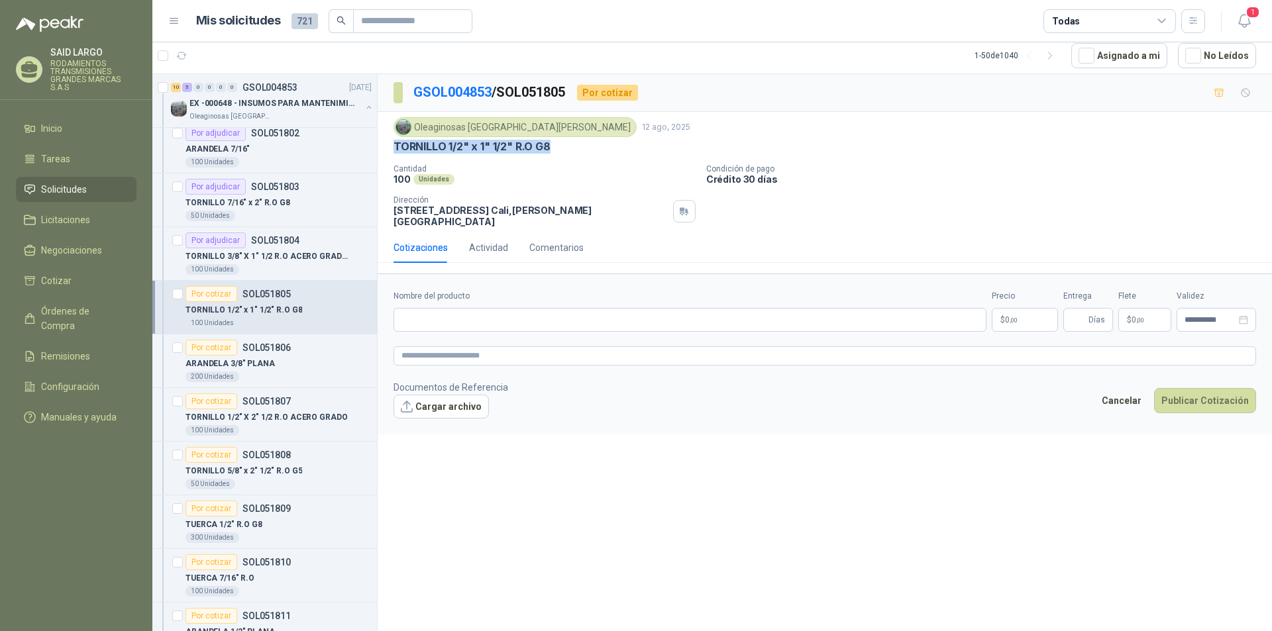
drag, startPoint x: 561, startPoint y: 148, endPoint x: 387, endPoint y: 142, distance: 173.7
click at [387, 142] on div "Oleaginosas San [PERSON_NAME] [DATE] TORNILLO 1/2" x 1" 1/2" R.O G8 Cantidad 10…" at bounding box center [825, 172] width 894 height 121
copy p "TORNILLO 1/2" x 1" 1/2" R.O G8"
click at [460, 308] on input "Nombre del producto" at bounding box center [690, 320] width 593 height 24
paste input "**********"
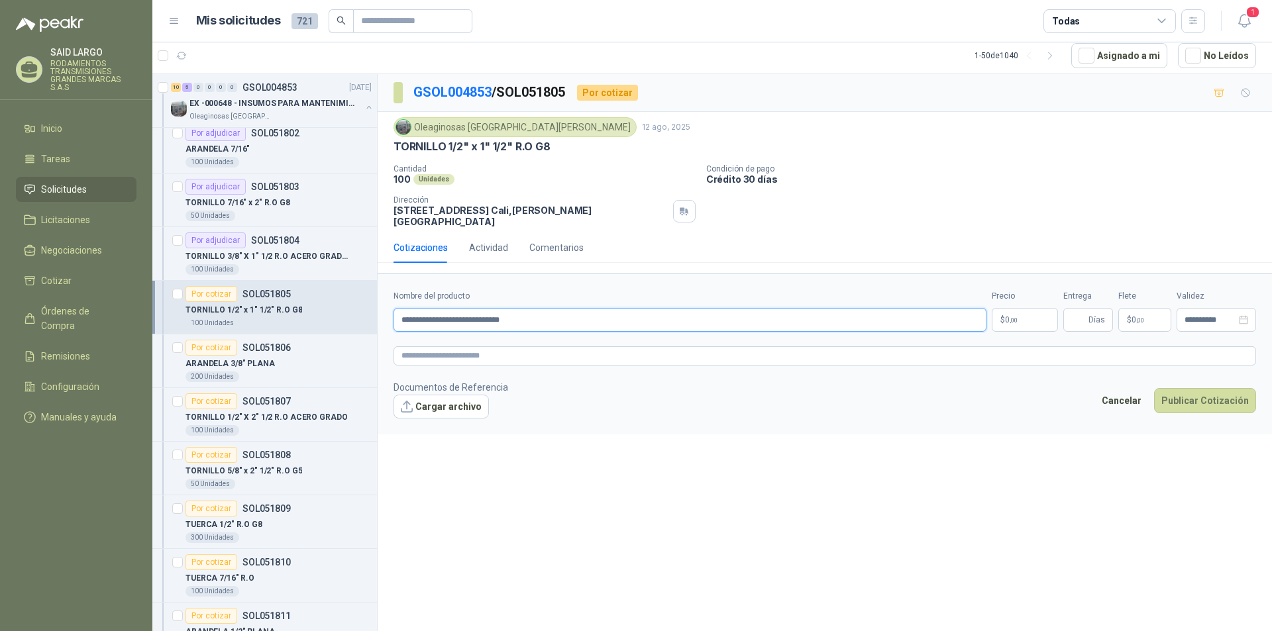
type input "**********"
click at [1029, 308] on p "$ 0 ,00" at bounding box center [1025, 320] width 66 height 24
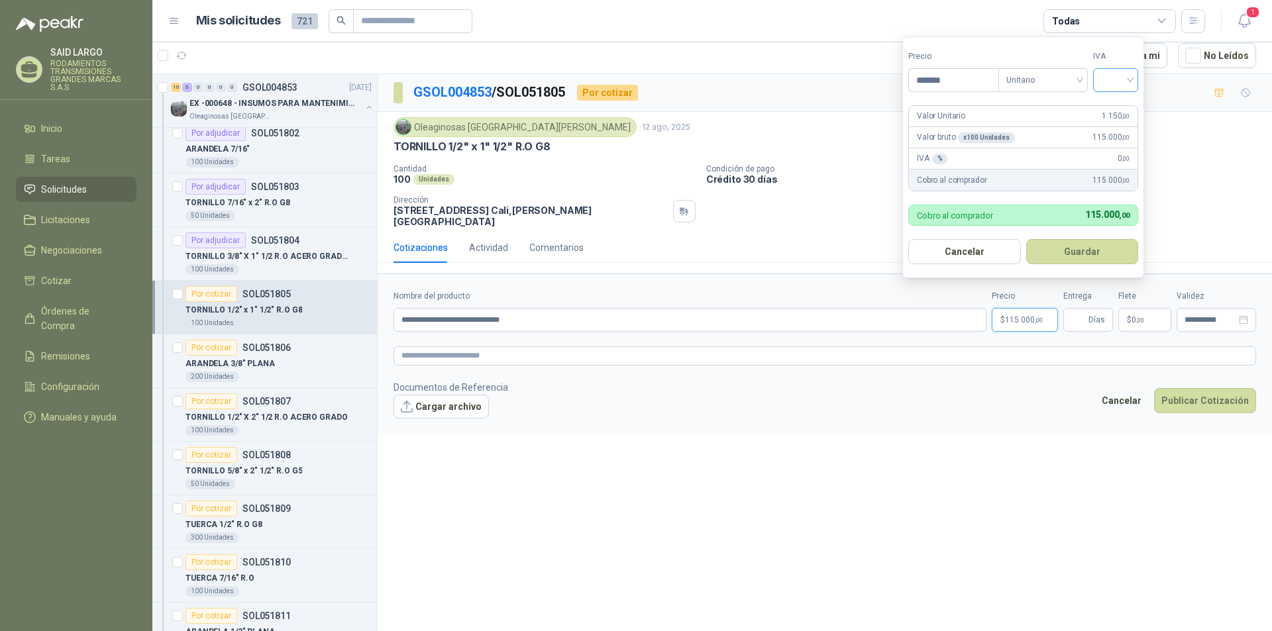
click at [1134, 74] on div at bounding box center [1115, 80] width 45 height 24
type input "*******"
click at [1125, 105] on div "19%" at bounding box center [1118, 107] width 25 height 15
click at [1091, 254] on button "Guardar" at bounding box center [1085, 251] width 114 height 25
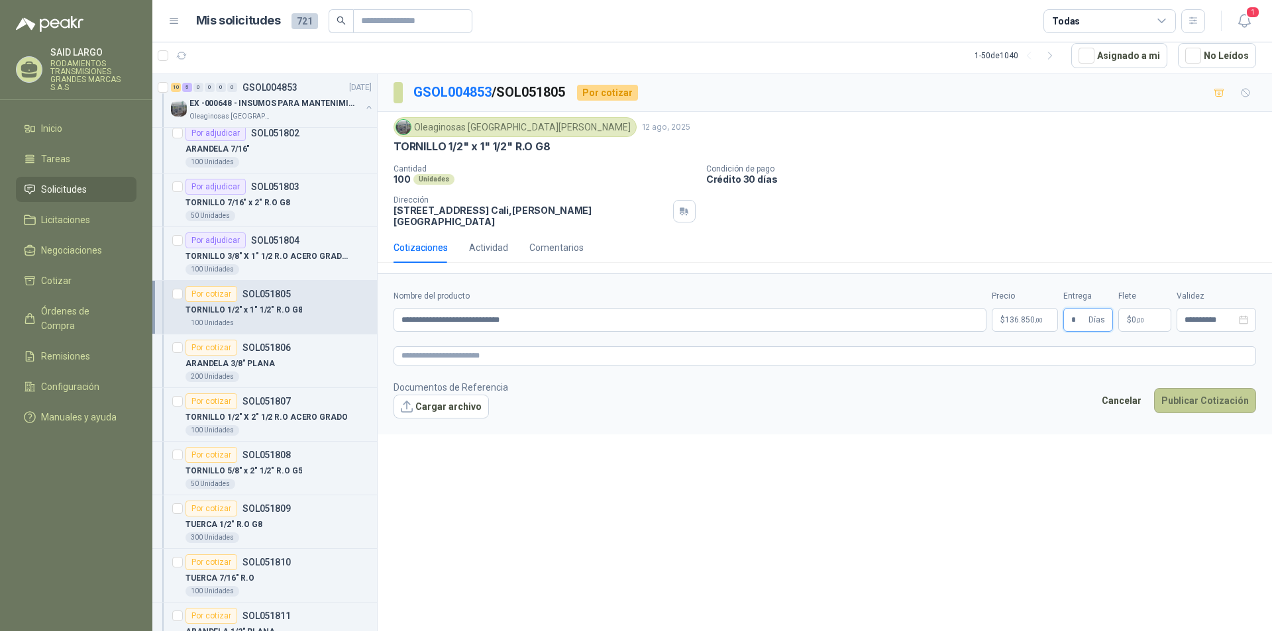
type input "*"
click at [1224, 388] on button "Publicar Cotización" at bounding box center [1205, 400] width 102 height 25
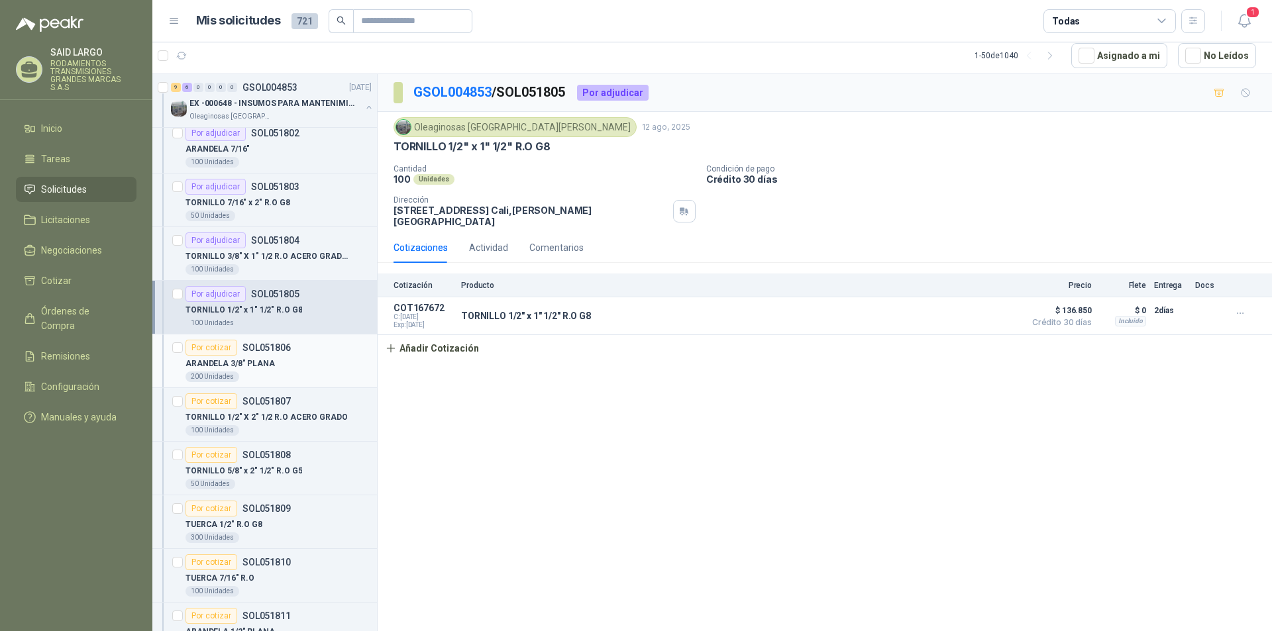
click at [209, 343] on div "Por cotizar" at bounding box center [212, 348] width 52 height 16
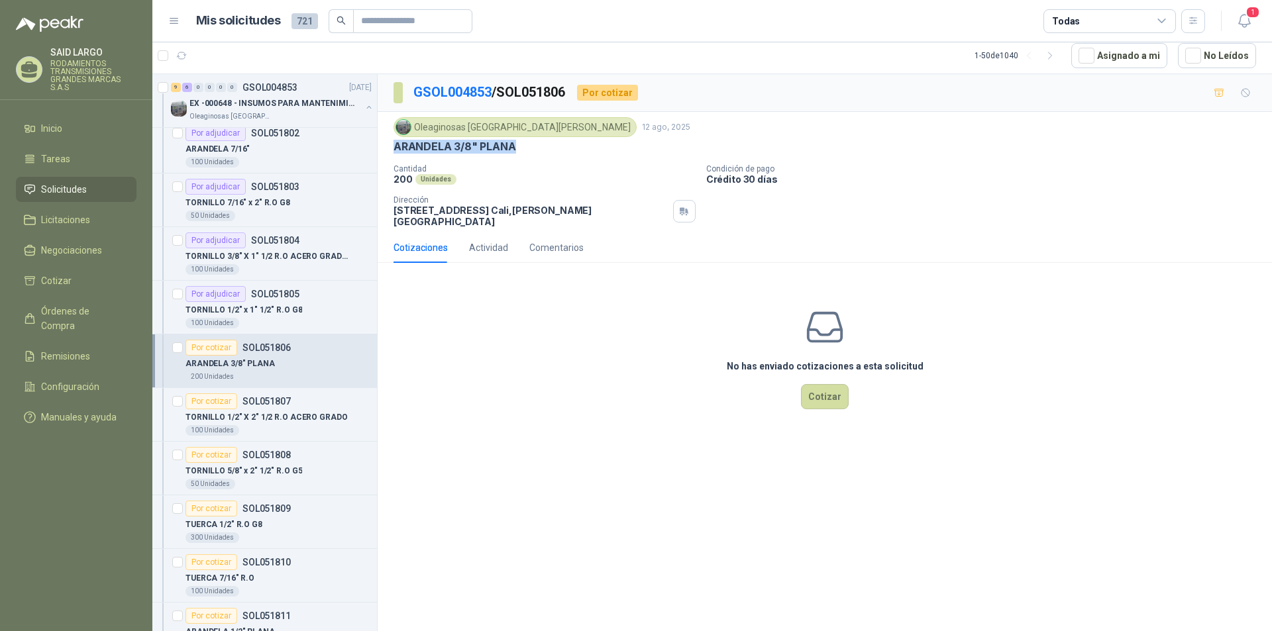
drag, startPoint x: 525, startPoint y: 143, endPoint x: 396, endPoint y: 148, distance: 129.3
click at [396, 148] on div "ARANDELA 3/8" PLANA" at bounding box center [825, 147] width 863 height 14
copy p "ARANDELA 3/8" PLANA"
click at [812, 384] on button "Cotizar" at bounding box center [825, 396] width 48 height 25
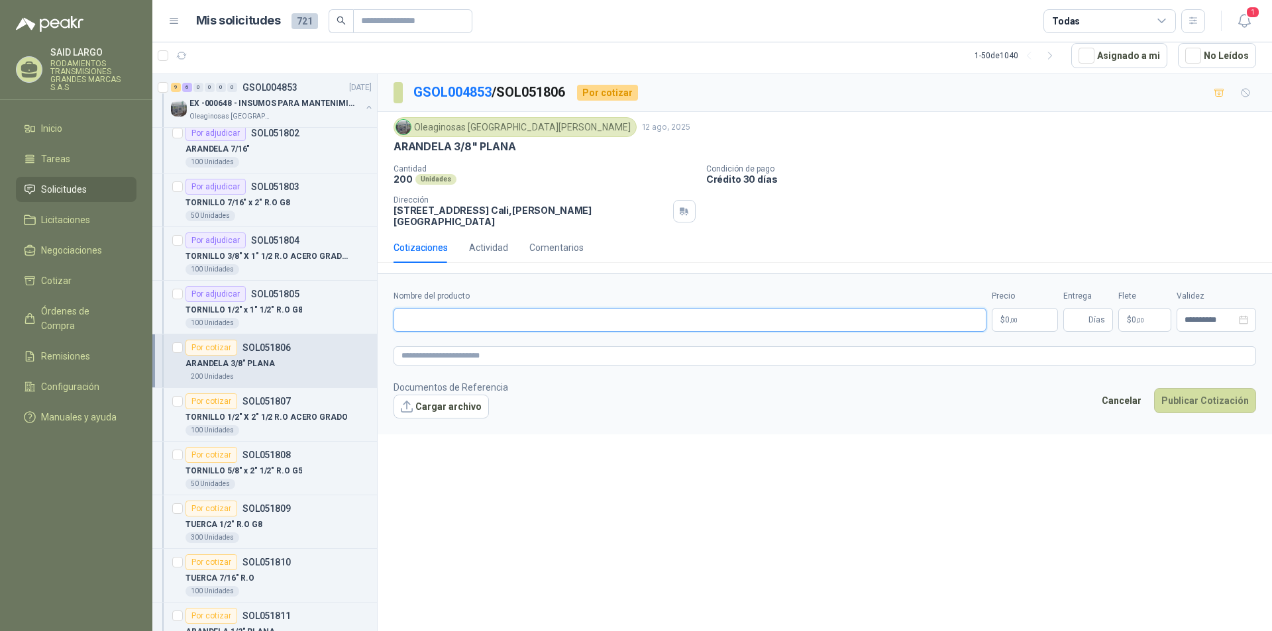
paste input "**********"
type input "**********"
drag, startPoint x: 1017, startPoint y: 309, endPoint x: 1022, endPoint y: 302, distance: 8.1
click at [1016, 317] on span ",00" at bounding box center [1014, 320] width 8 height 7
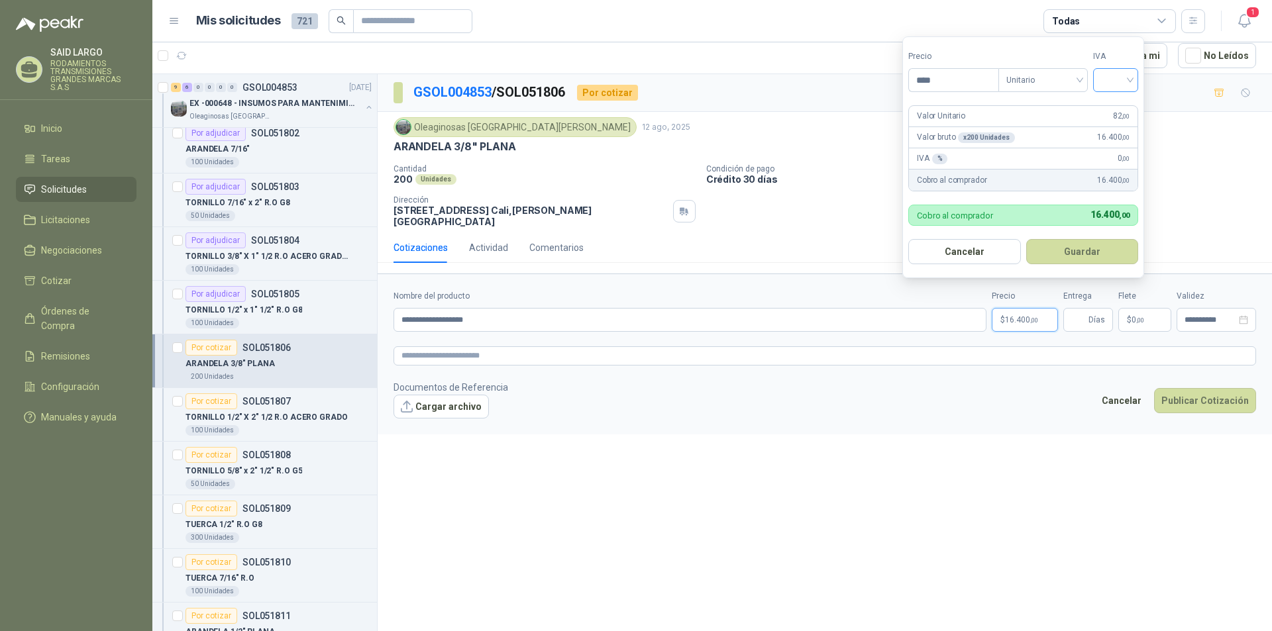
type input "****"
drag, startPoint x: 1132, startPoint y: 83, endPoint x: 1133, endPoint y: 90, distance: 7.4
click at [1130, 82] on input "search" at bounding box center [1115, 79] width 29 height 20
click at [1127, 107] on div "19%" at bounding box center [1118, 107] width 25 height 15
click at [1106, 258] on button "Guardar" at bounding box center [1085, 251] width 114 height 25
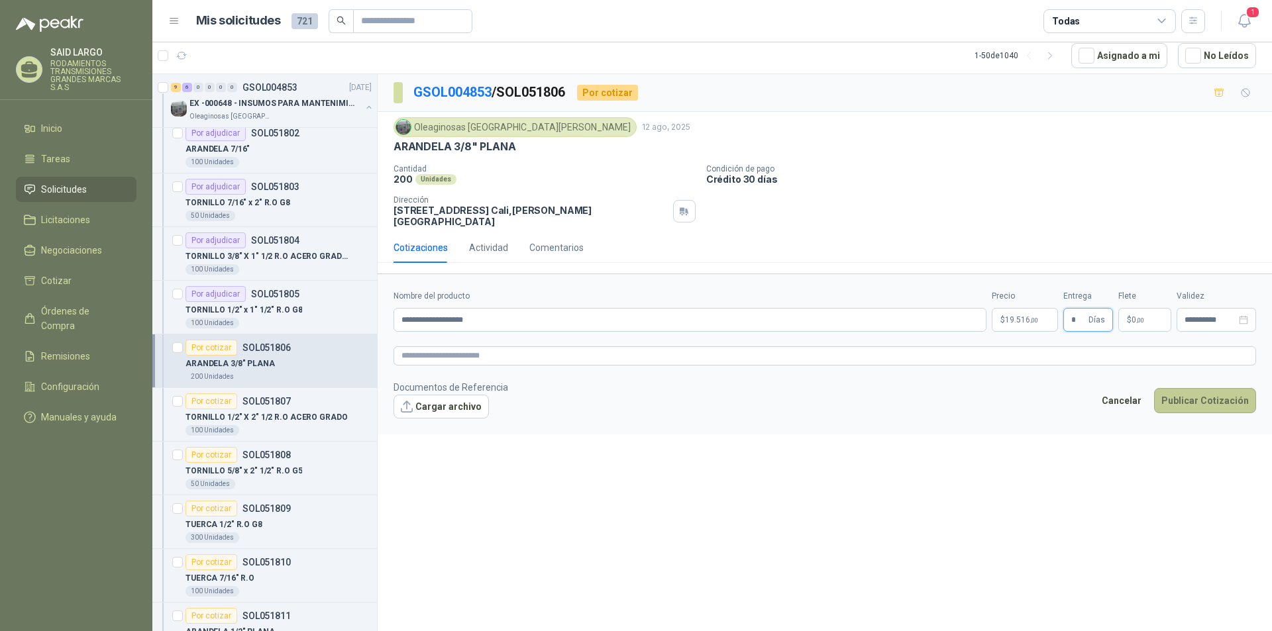
type input "*"
click at [1220, 393] on button "Publicar Cotización" at bounding box center [1205, 400] width 102 height 25
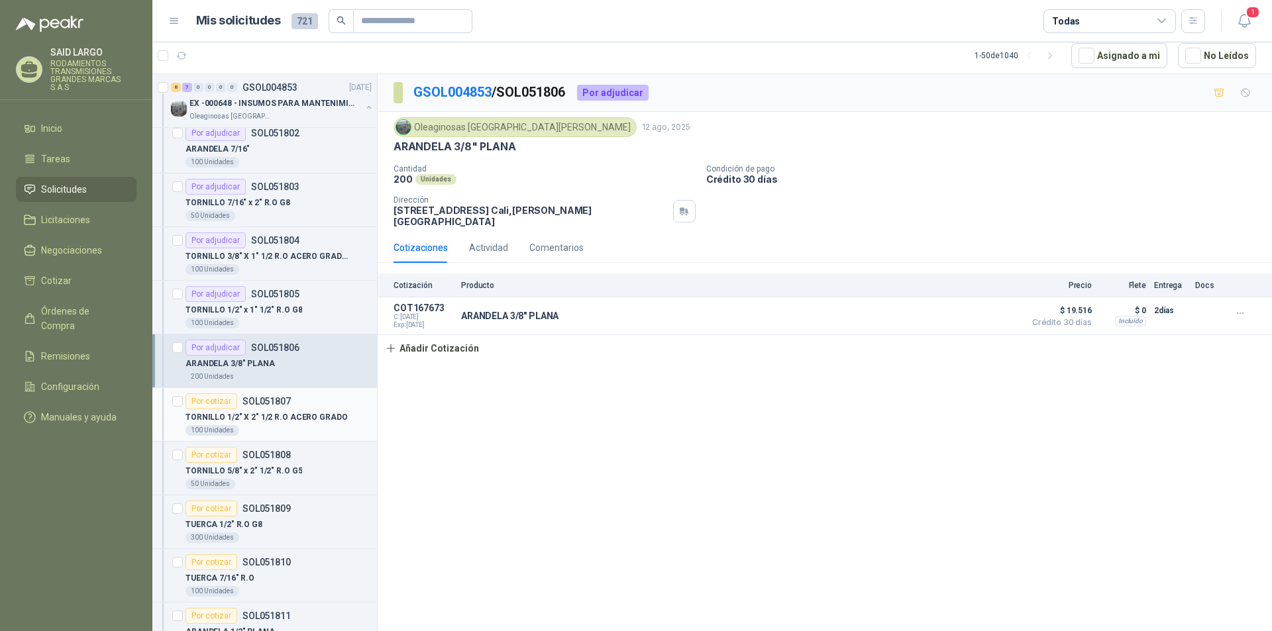
click at [214, 402] on div "Por cotizar" at bounding box center [212, 402] width 52 height 16
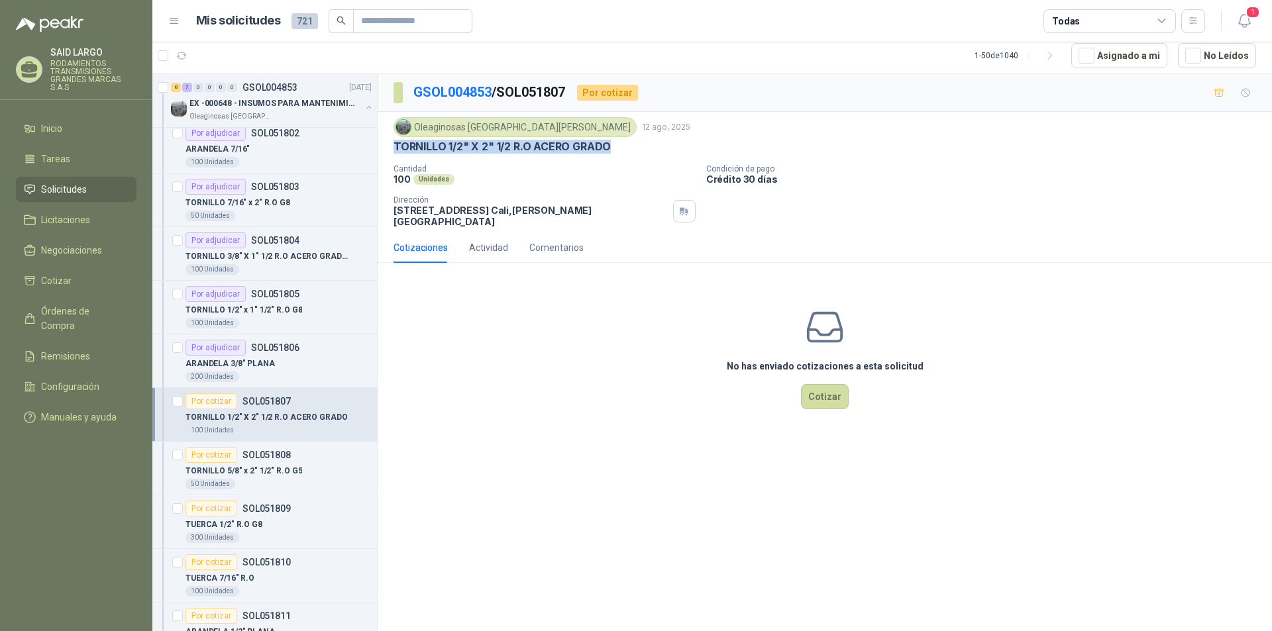
drag, startPoint x: 592, startPoint y: 147, endPoint x: 396, endPoint y: 148, distance: 196.1
click at [396, 148] on div "TORNILLO 1/2" X 2" 1/2 R.O ACERO GRADO" at bounding box center [825, 147] width 863 height 14
copy p "TORNILLO 1/2" X 2" 1/2 R.O ACERO GRADO"
click at [826, 386] on button "Cotizar" at bounding box center [825, 396] width 48 height 25
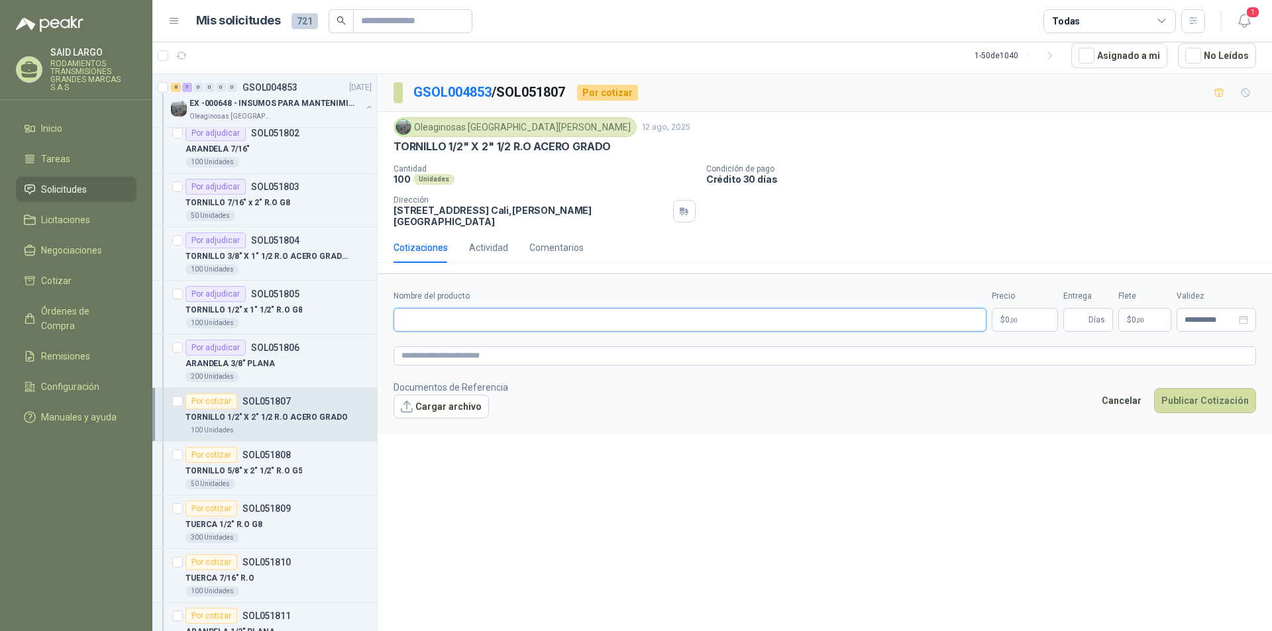
paste input "**********"
type input "**********"
click at [1032, 311] on p "$ 0 ,00" at bounding box center [1025, 320] width 66 height 24
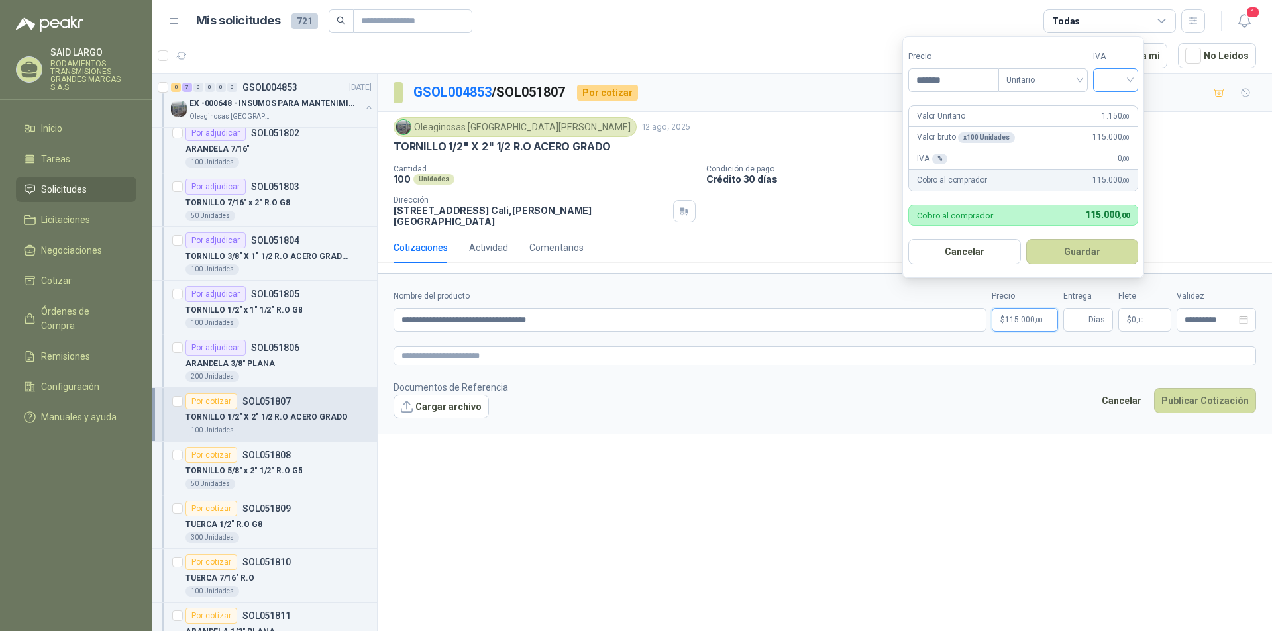
type input "*******"
click at [1130, 79] on input "search" at bounding box center [1115, 79] width 29 height 20
click at [1128, 104] on div "19%" at bounding box center [1118, 107] width 25 height 15
click at [1091, 250] on button "Guardar" at bounding box center [1085, 251] width 114 height 25
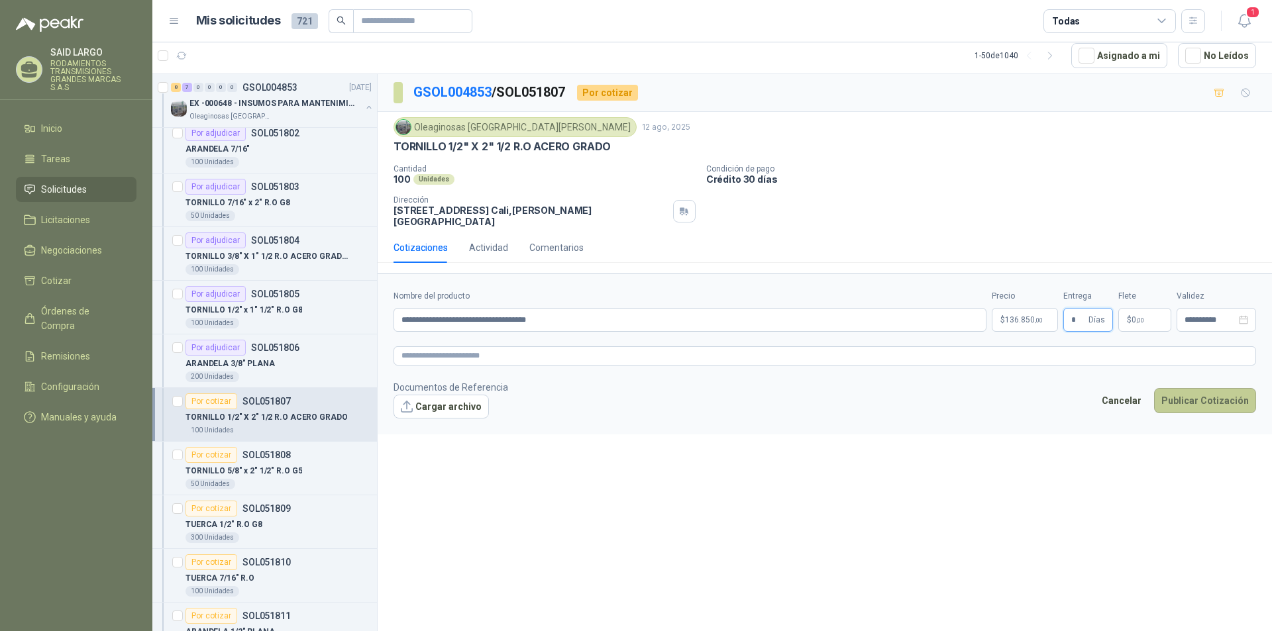
type input "*"
click at [1210, 388] on button "Publicar Cotización" at bounding box center [1205, 400] width 102 height 25
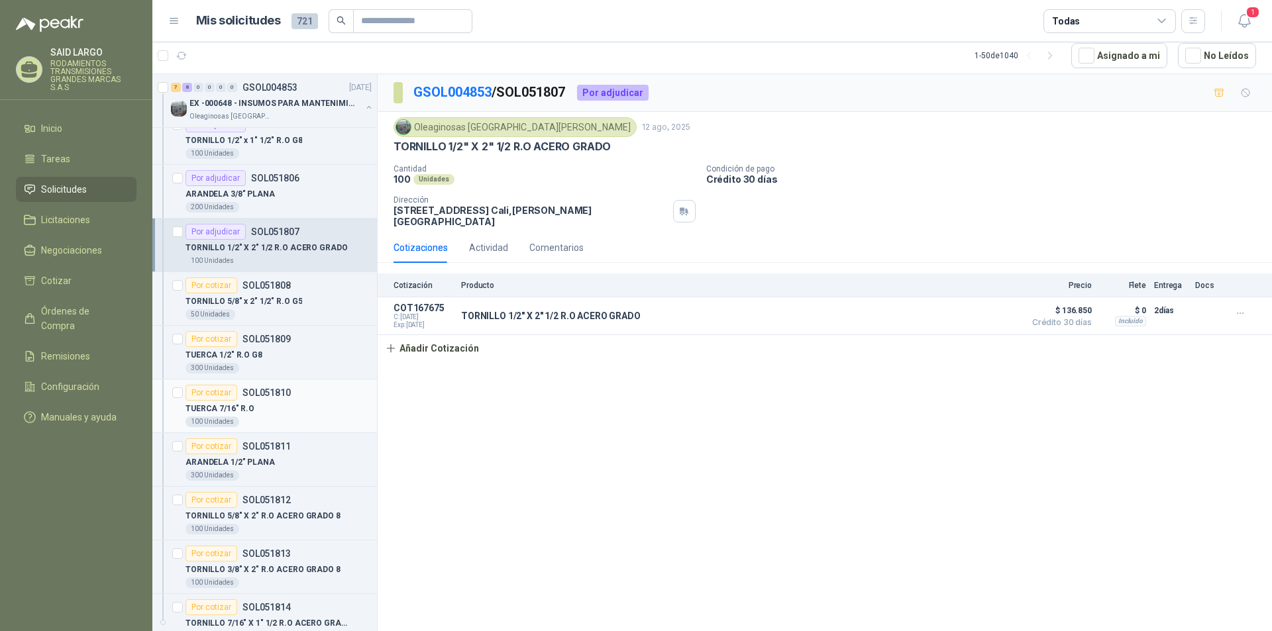
scroll to position [596, 0]
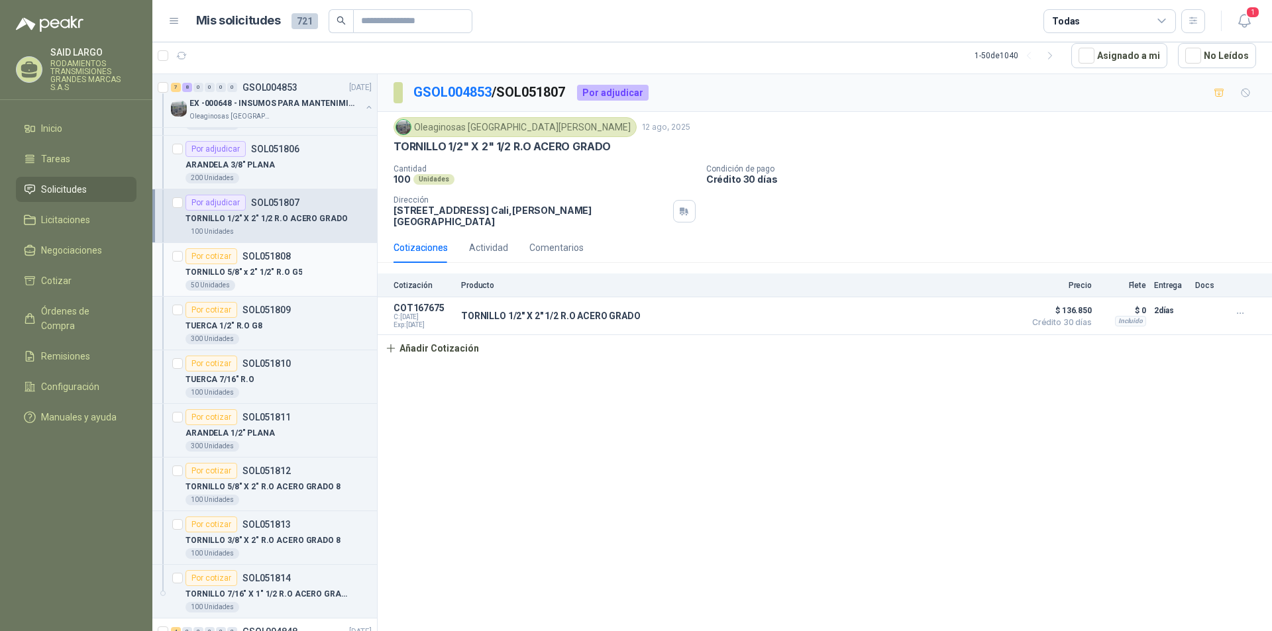
click at [216, 256] on div "Por cotizar" at bounding box center [212, 256] width 52 height 16
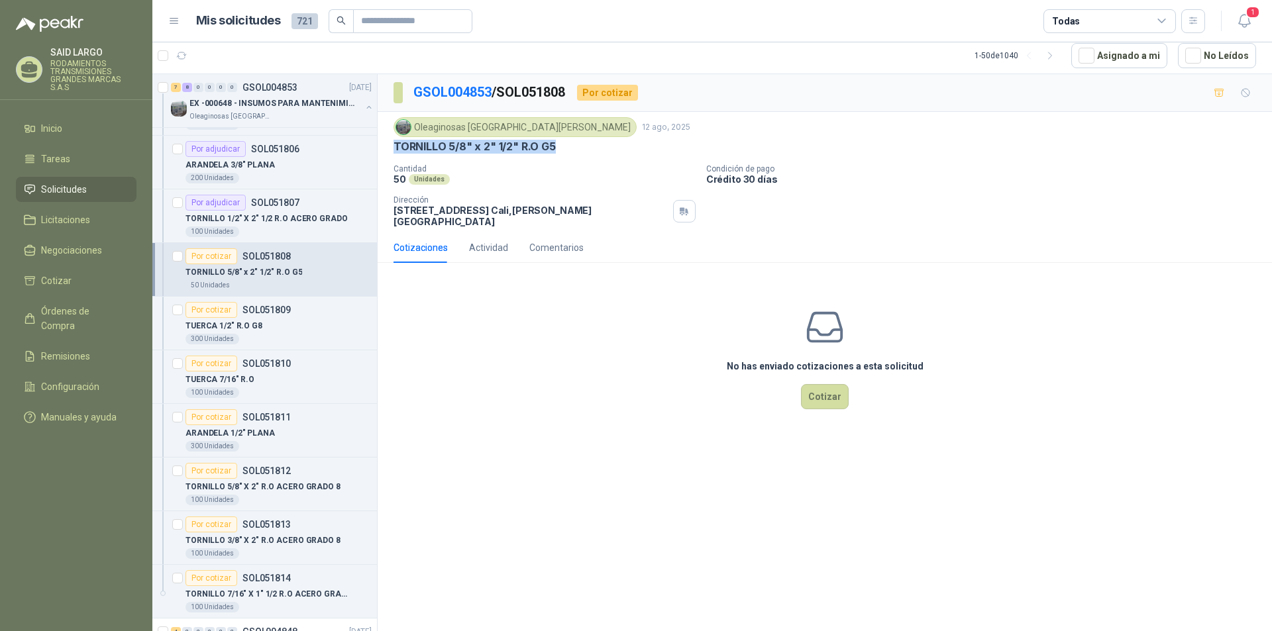
drag, startPoint x: 553, startPoint y: 144, endPoint x: 393, endPoint y: 148, distance: 160.4
click at [393, 148] on div "Oleaginosas [GEOGRAPHIC_DATA][PERSON_NAME] [DATE] TORNILLO 5/8" x 2" 1/2" R.O G…" at bounding box center [825, 172] width 894 height 121
copy p "TORNILLO 5/8" x 2" 1/2" R.O G5"
click at [823, 386] on button "Cotizar" at bounding box center [825, 396] width 48 height 25
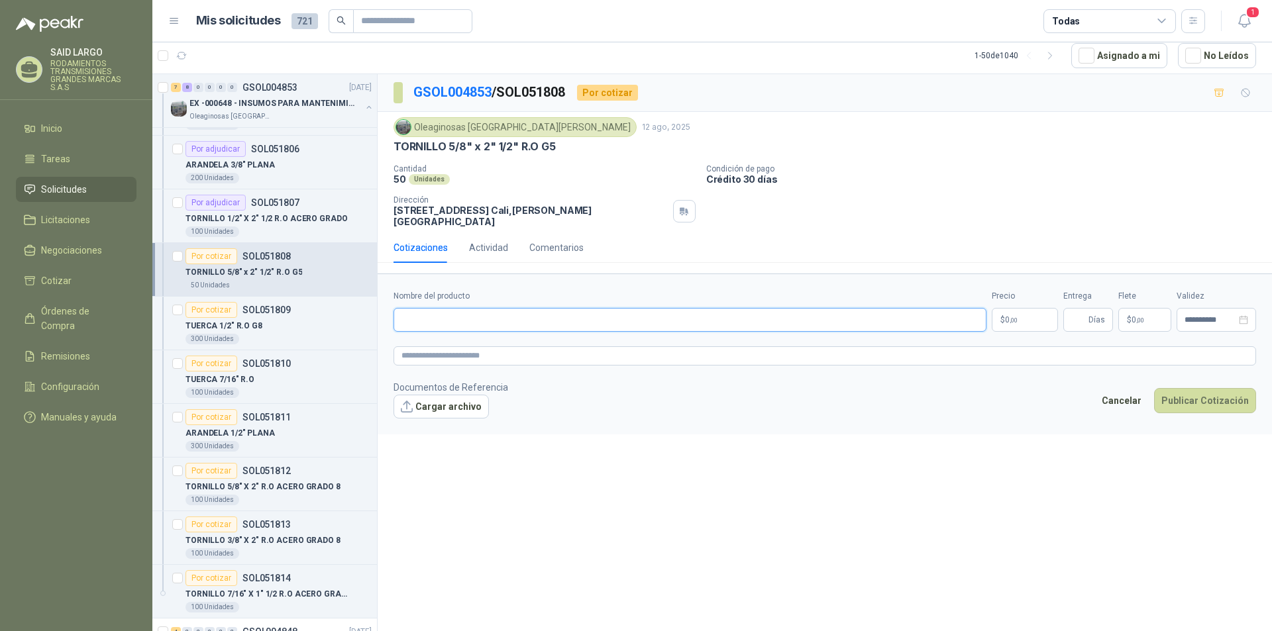
paste input "**********"
type input "**********"
click at [1027, 313] on p "$ 0 ,00" at bounding box center [1025, 320] width 66 height 24
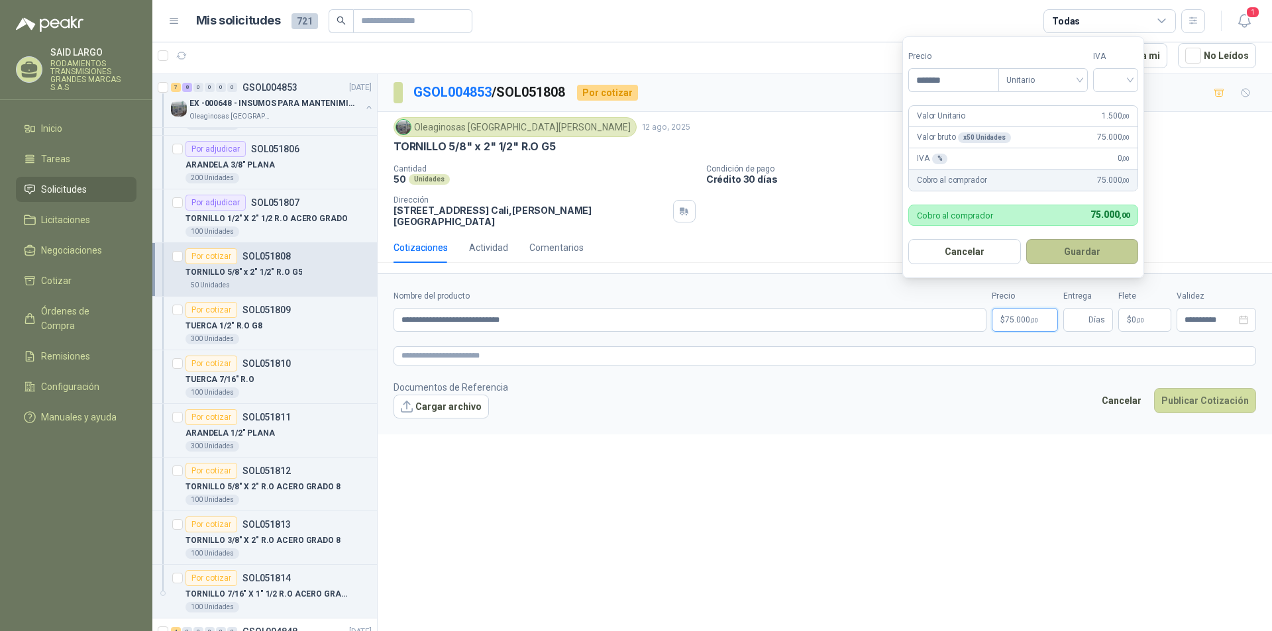
type input "*******"
click at [1102, 252] on button "Guardar" at bounding box center [1082, 251] width 113 height 25
click at [1122, 74] on input "search" at bounding box center [1115, 79] width 29 height 20
click at [1126, 102] on div "19%" at bounding box center [1118, 107] width 25 height 15
click at [1094, 252] on button "Guardar" at bounding box center [1085, 251] width 114 height 25
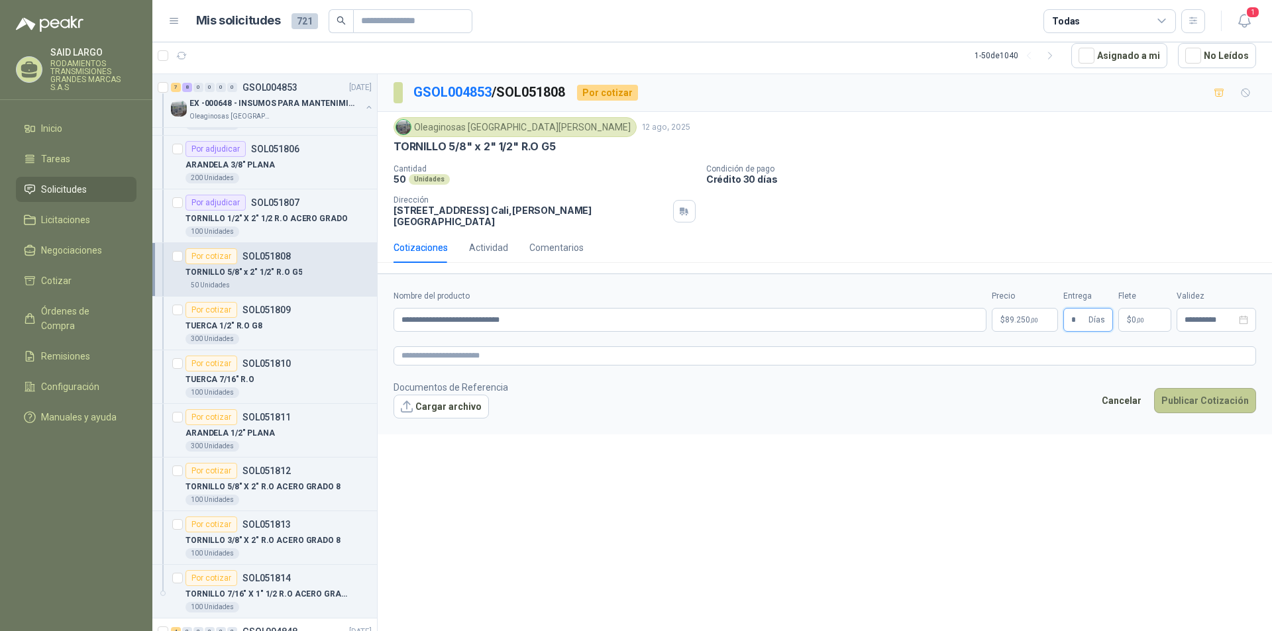
type input "*"
click at [1196, 393] on button "Publicar Cotización" at bounding box center [1205, 400] width 102 height 25
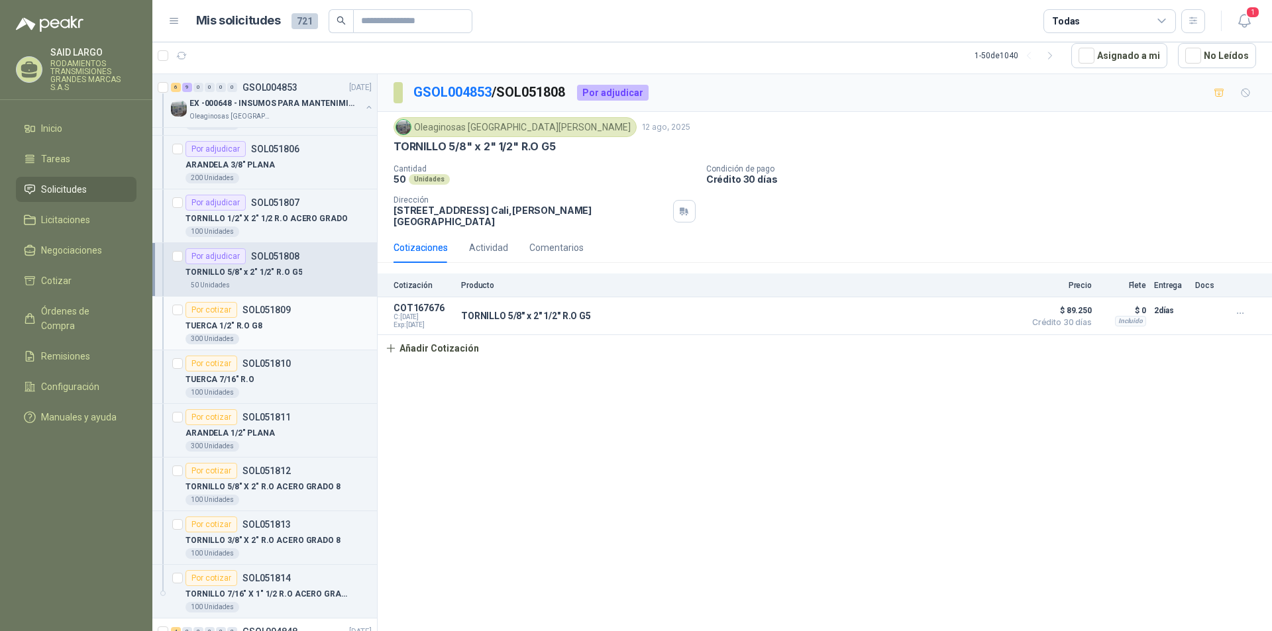
click at [208, 308] on div "Por cotizar" at bounding box center [212, 310] width 52 height 16
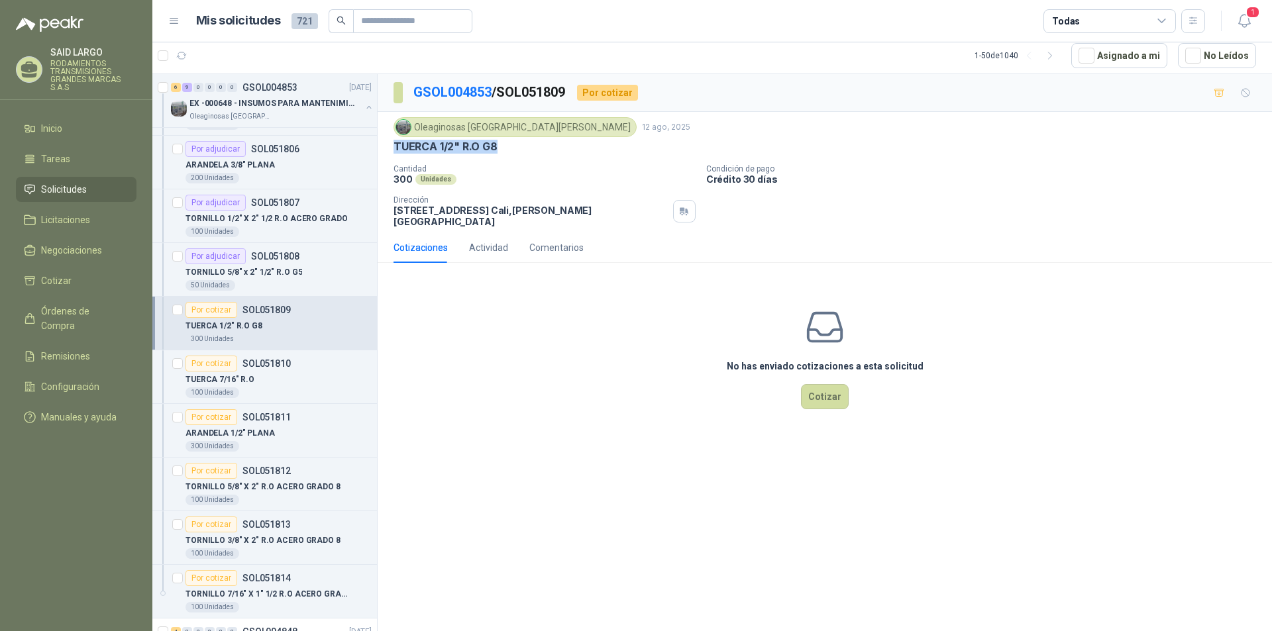
drag, startPoint x: 499, startPoint y: 143, endPoint x: 392, endPoint y: 148, distance: 106.8
click at [392, 148] on div "Oleaginosas [GEOGRAPHIC_DATA][PERSON_NAME] [DATE] TUERCA 1/2" R.O G8 Cantidad 3…" at bounding box center [825, 172] width 894 height 121
copy p "TUERCA 1/2" R.O G8"
click at [826, 387] on button "Cotizar" at bounding box center [825, 396] width 48 height 25
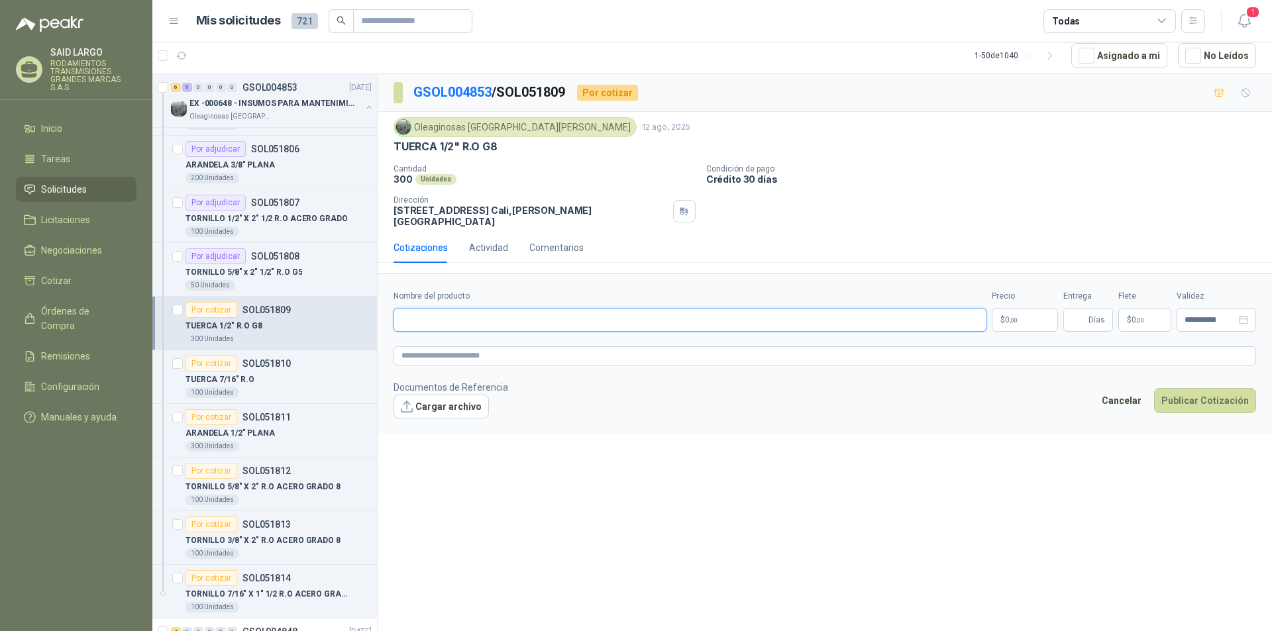
paste input "**********"
type input "**********"
click at [1016, 317] on span ",00" at bounding box center [1014, 320] width 8 height 7
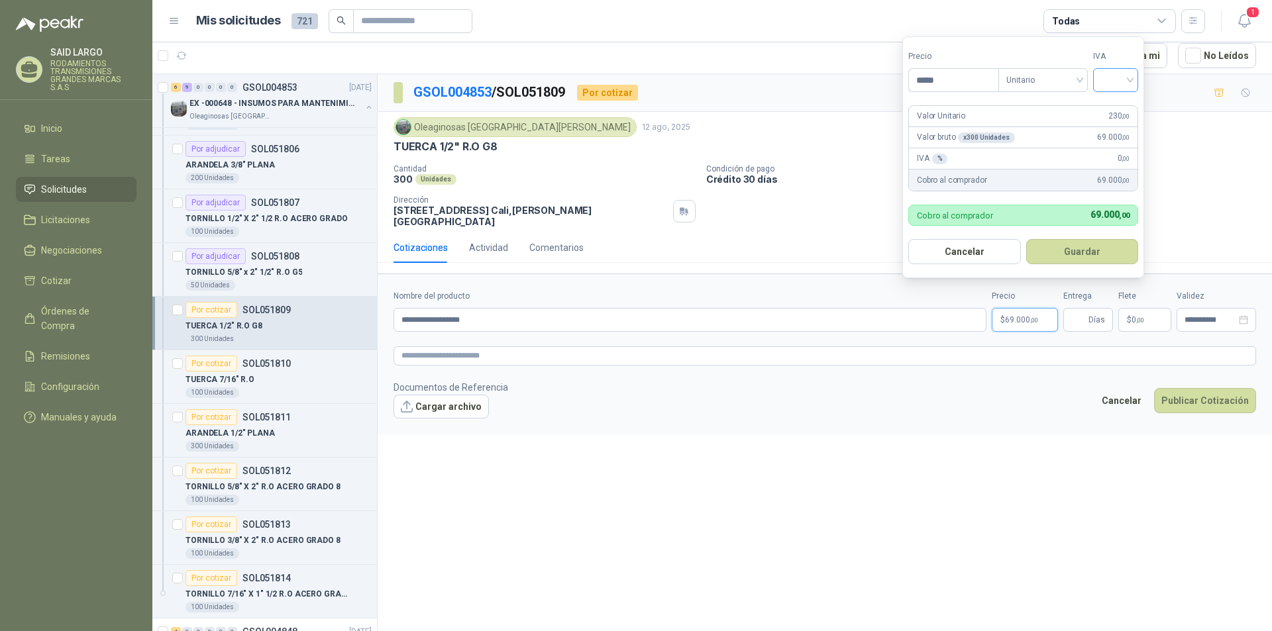
type input "*****"
click at [1128, 76] on input "search" at bounding box center [1115, 79] width 29 height 20
click at [1128, 103] on div "19%" at bounding box center [1118, 107] width 25 height 15
click at [1095, 252] on button "Guardar" at bounding box center [1085, 251] width 114 height 25
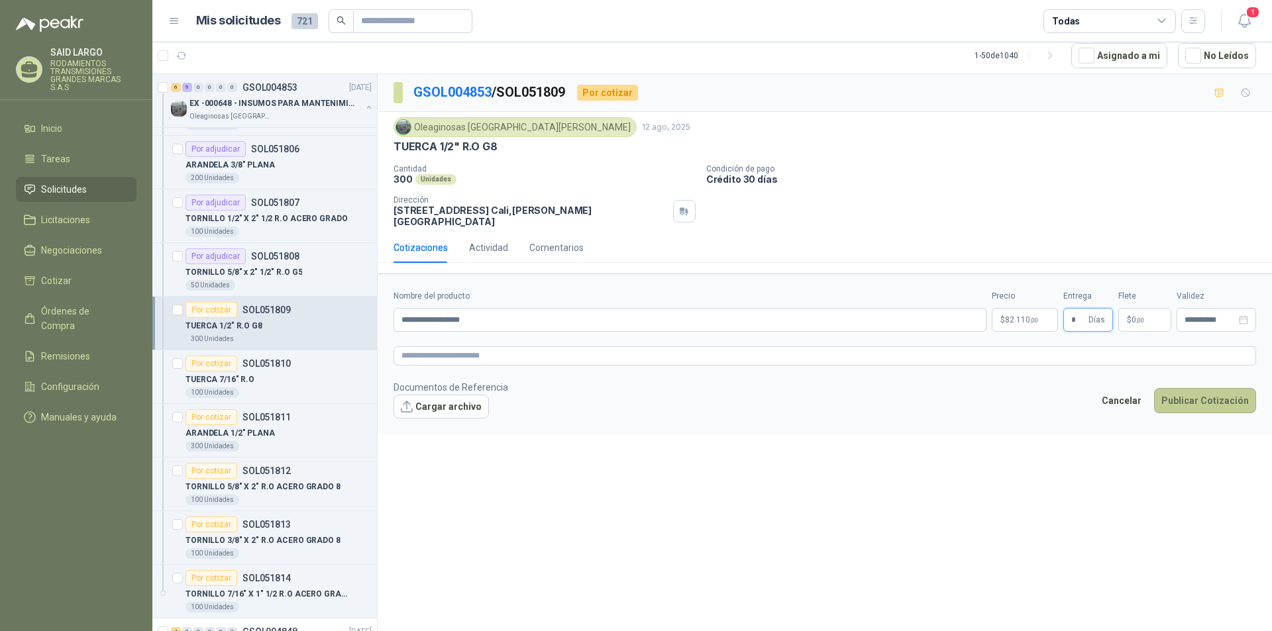
type input "*"
click at [1203, 389] on button "Publicar Cotización" at bounding box center [1205, 400] width 102 height 25
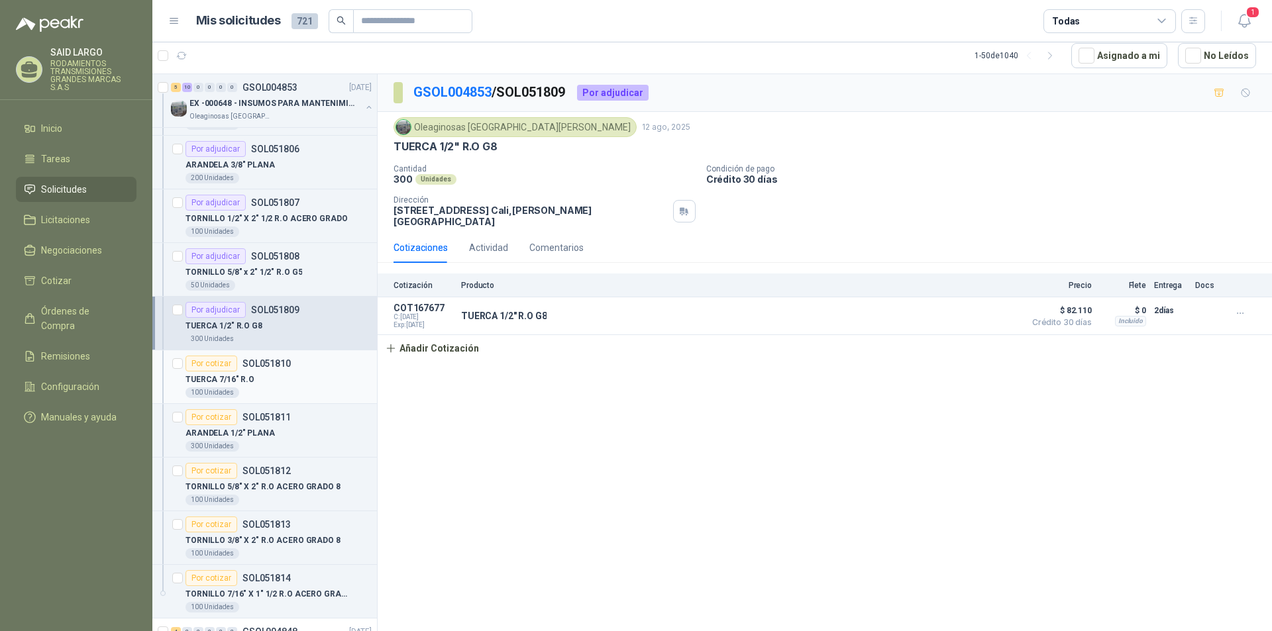
click at [205, 365] on div "Por cotizar" at bounding box center [212, 364] width 52 height 16
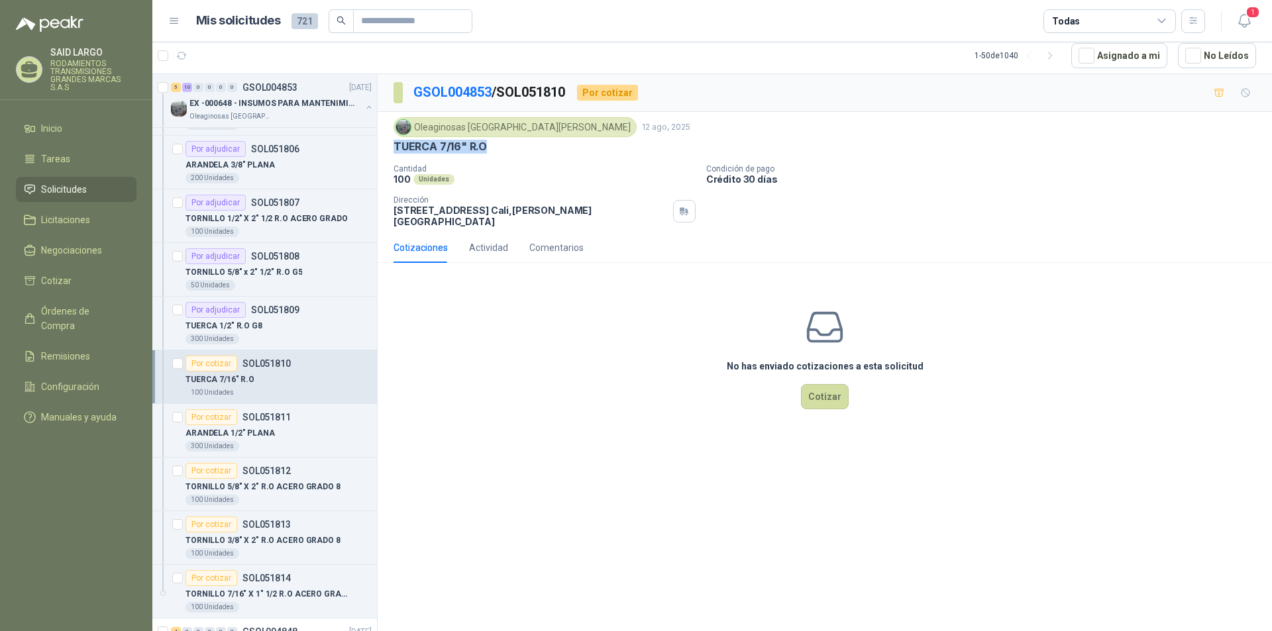
drag, startPoint x: 488, startPoint y: 147, endPoint x: 393, endPoint y: 146, distance: 94.7
click at [393, 146] on div "Oleaginosas [GEOGRAPHIC_DATA][PERSON_NAME] [DATE] TUERCA 7/16" R.O Cantidad 100…" at bounding box center [825, 172] width 894 height 121
click at [828, 387] on button "Cotizar" at bounding box center [825, 396] width 48 height 25
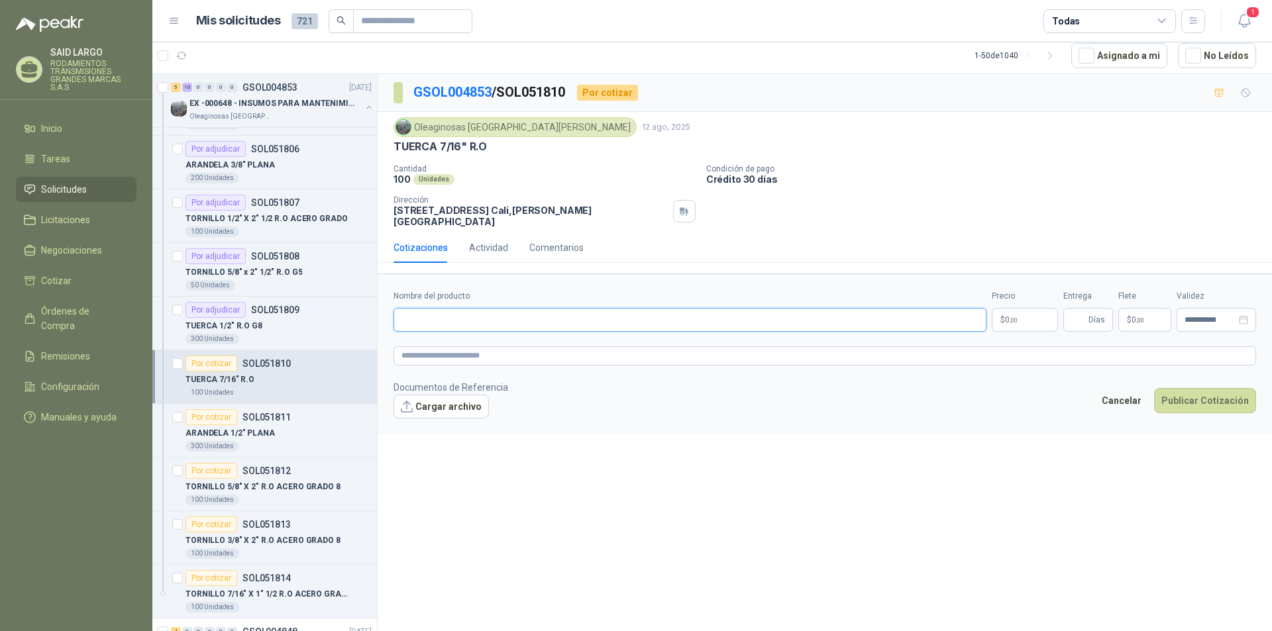
paste input "**********"
type input "**********"
click at [1028, 308] on p "$ 0 ,00" at bounding box center [1025, 320] width 66 height 24
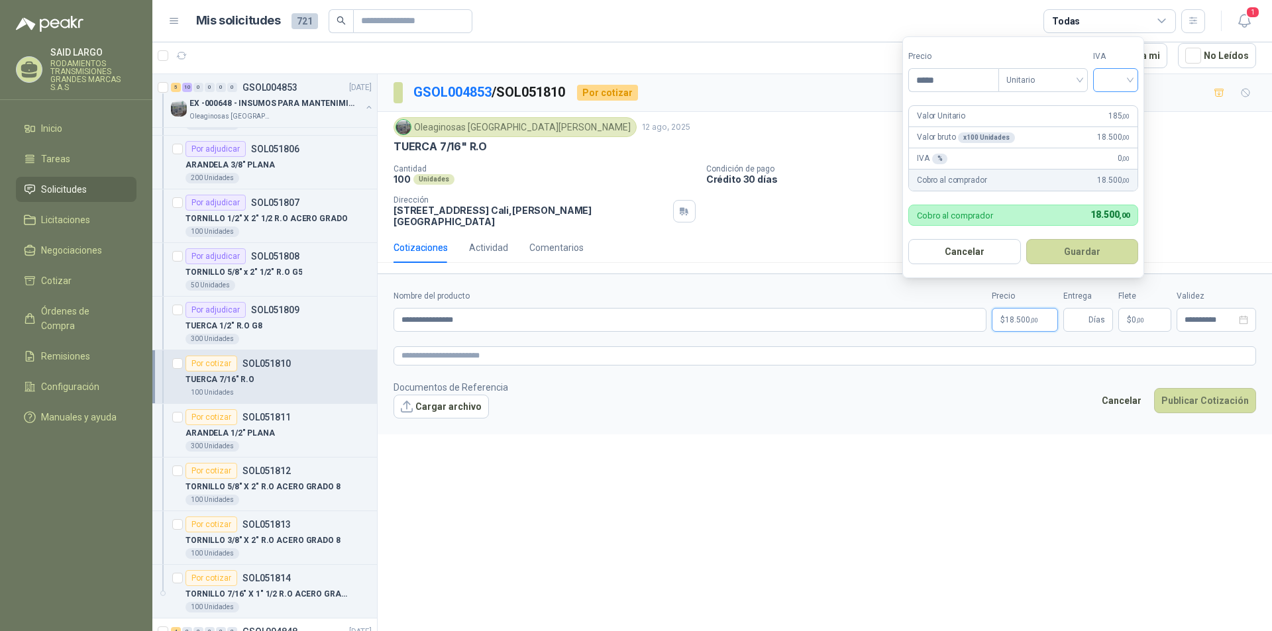
type input "*****"
click at [1124, 71] on input "search" at bounding box center [1115, 79] width 29 height 20
click at [1126, 100] on div "19%" at bounding box center [1118, 107] width 25 height 15
click at [1099, 254] on button "Guardar" at bounding box center [1085, 251] width 114 height 25
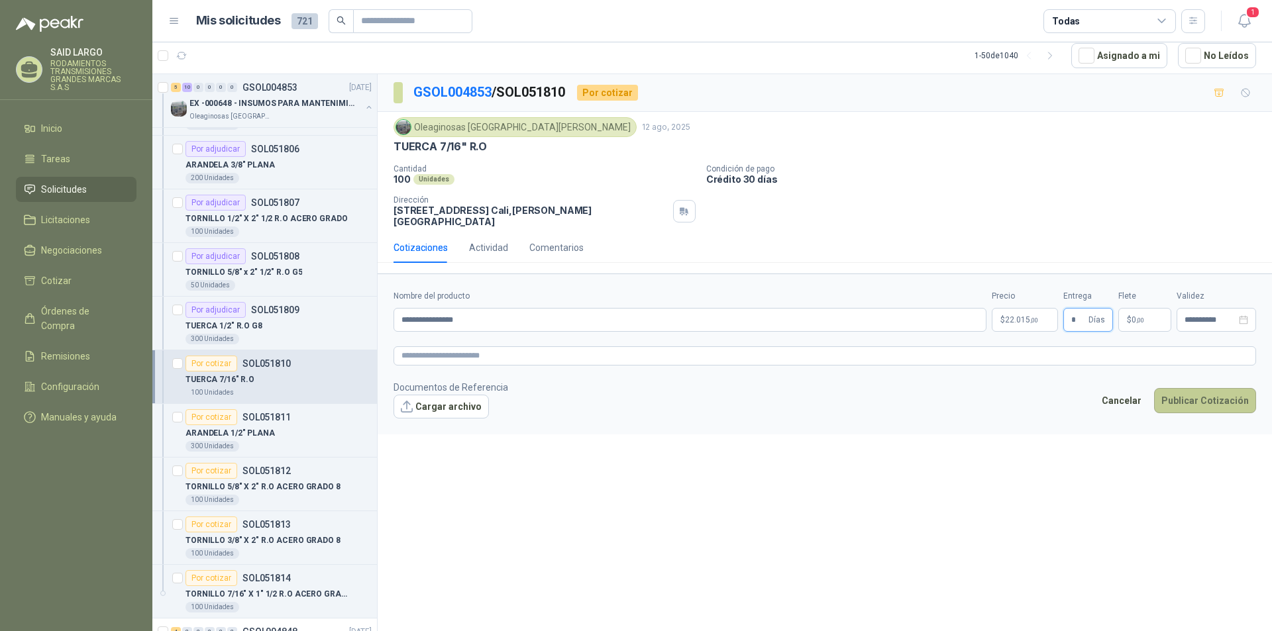
type input "*"
click at [1190, 390] on button "Publicar Cotización" at bounding box center [1205, 400] width 102 height 25
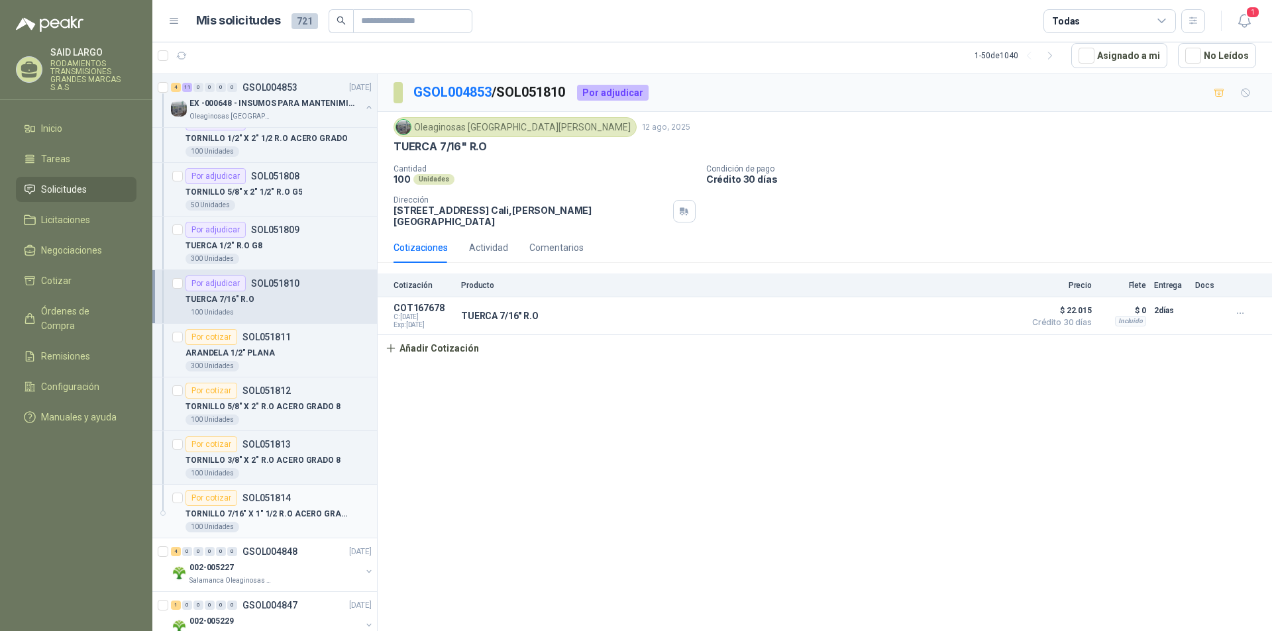
scroll to position [729, 0]
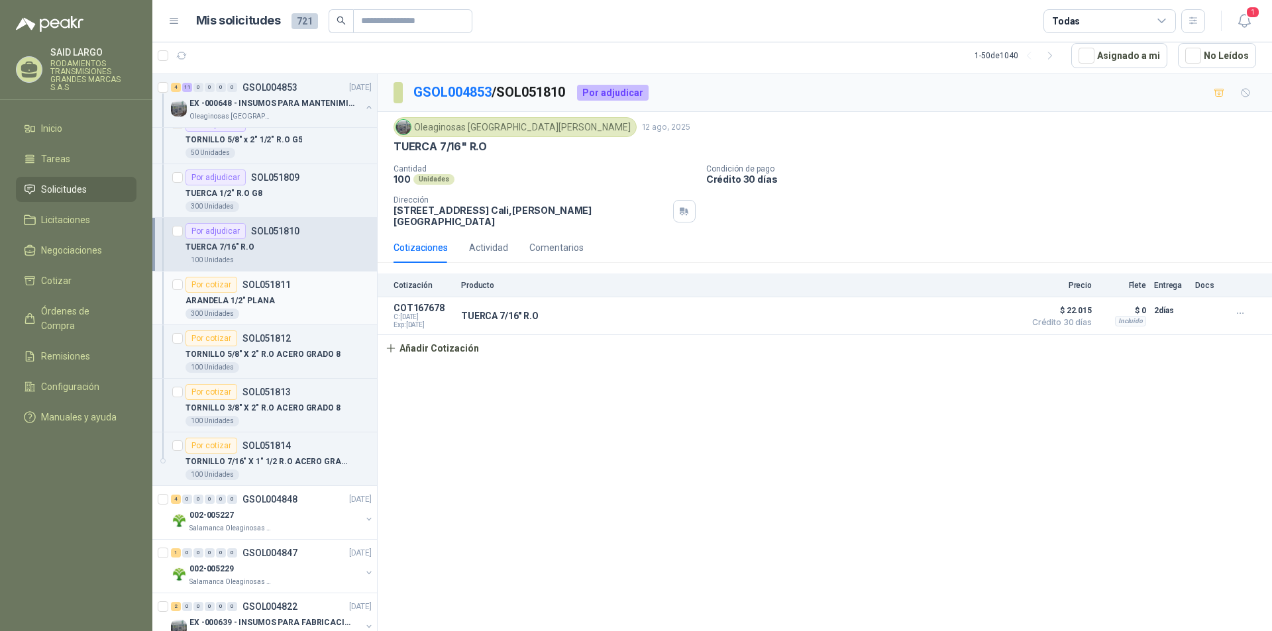
click at [217, 286] on div "Por cotizar" at bounding box center [212, 285] width 52 height 16
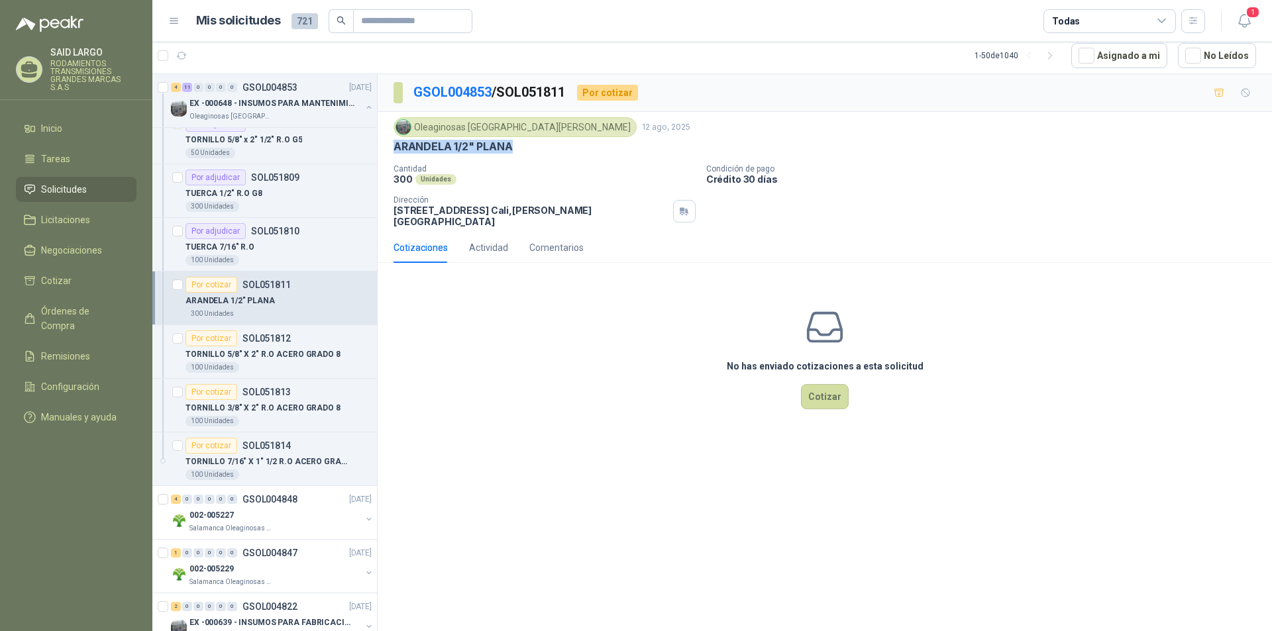
drag, startPoint x: 517, startPoint y: 142, endPoint x: 390, endPoint y: 144, distance: 127.9
click at [390, 144] on div "Oleaginosas [GEOGRAPHIC_DATA][PERSON_NAME] [DATE] ARANDELA 1/2" PLANA Cantidad …" at bounding box center [825, 172] width 894 height 121
click at [822, 392] on button "Cotizar" at bounding box center [825, 396] width 48 height 25
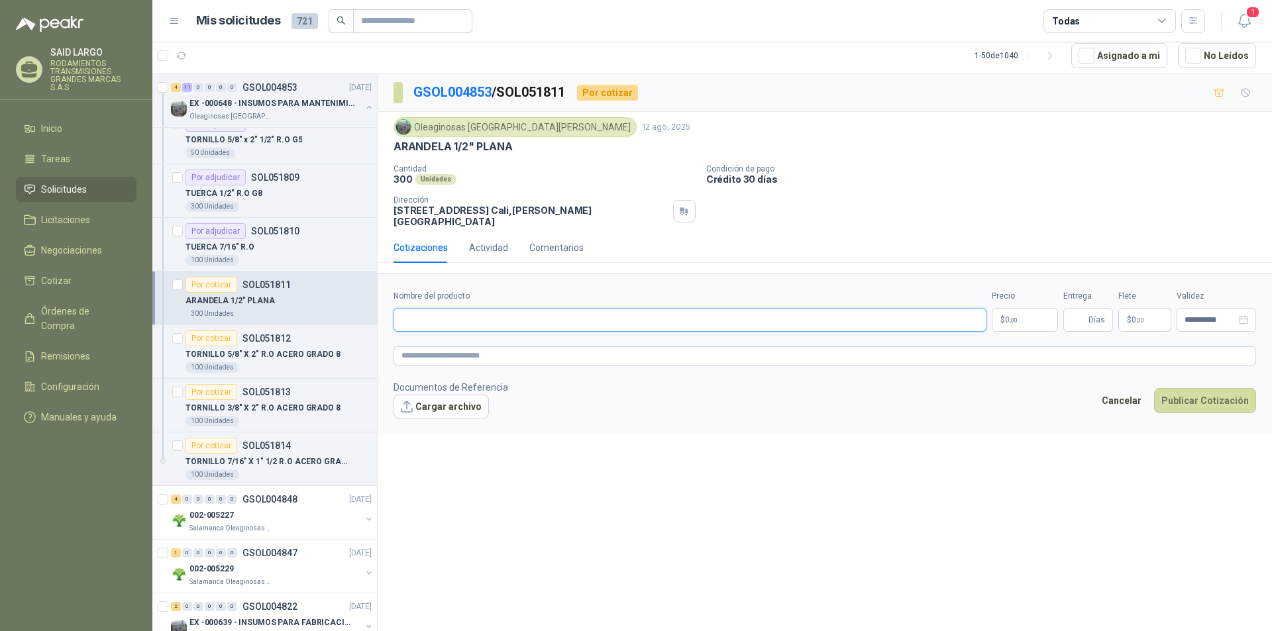
paste input "**********"
type input "**********"
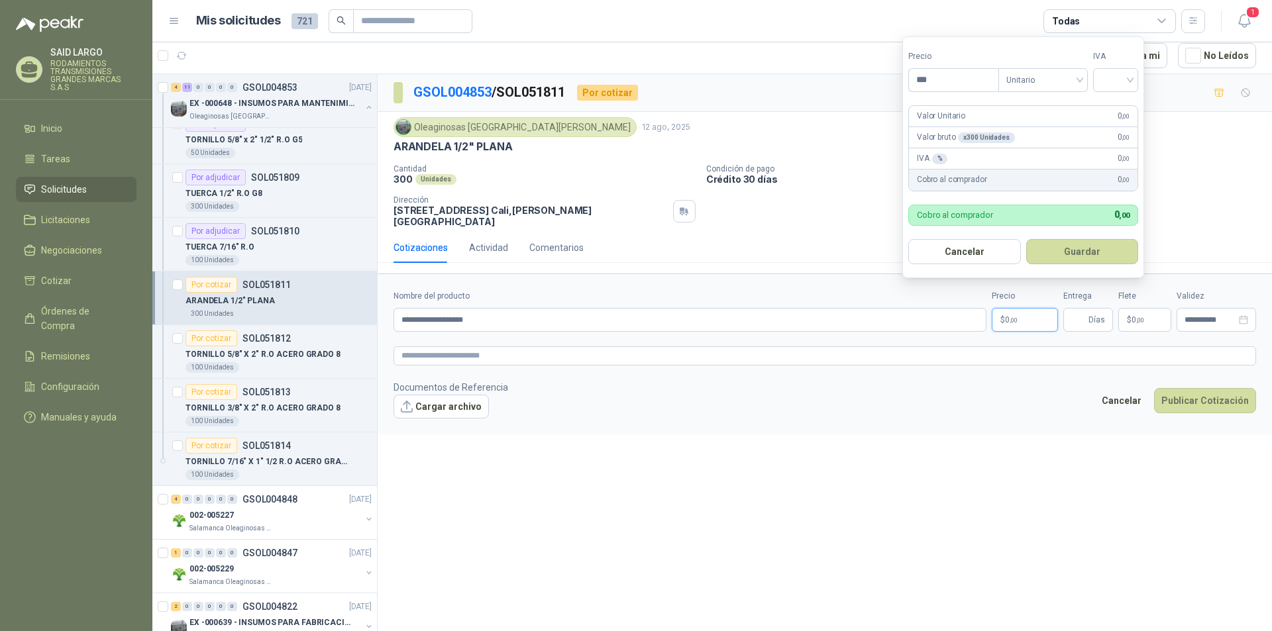
click at [1017, 317] on span ",00" at bounding box center [1014, 320] width 8 height 7
click at [1135, 81] on div at bounding box center [1115, 80] width 45 height 24
type input "*****"
click at [1130, 109] on div "19%" at bounding box center [1118, 107] width 25 height 15
click at [1105, 247] on button "Guardar" at bounding box center [1085, 251] width 114 height 25
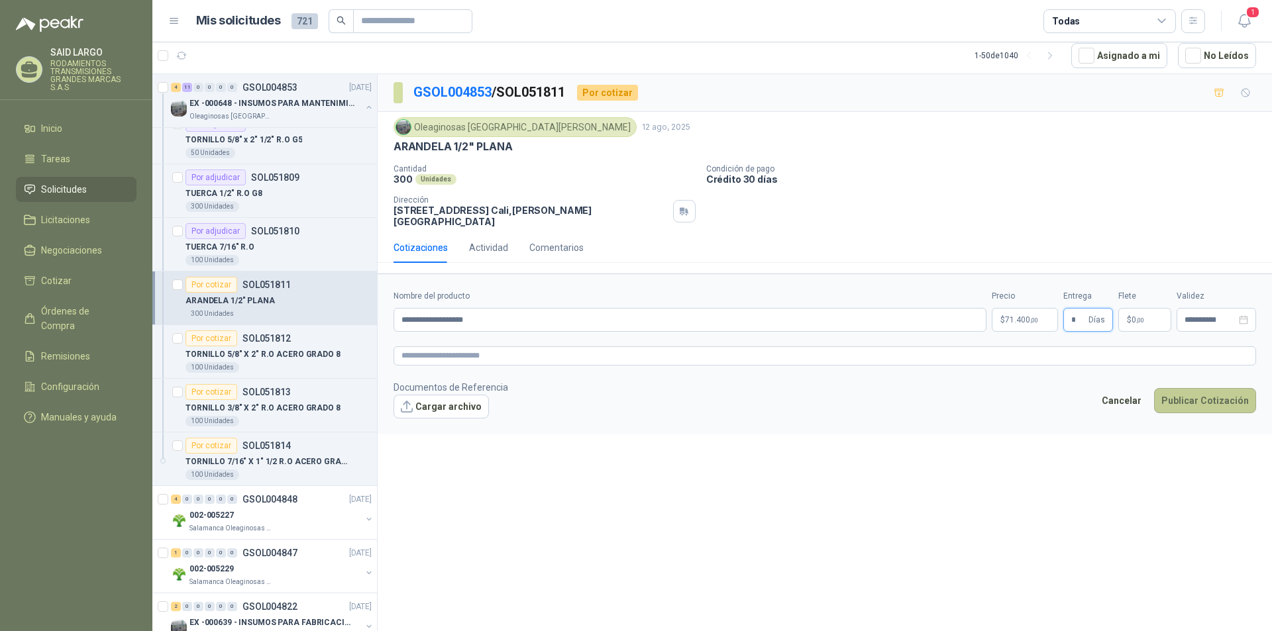
type input "*"
click at [1196, 388] on button "Publicar Cotización" at bounding box center [1205, 400] width 102 height 25
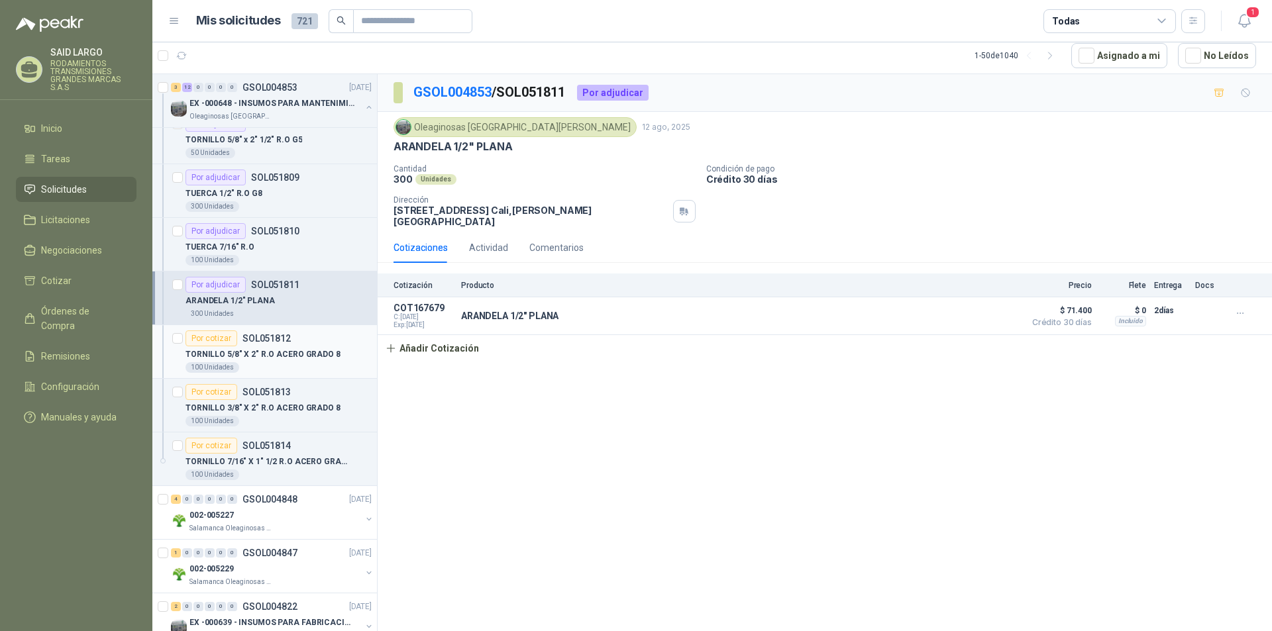
click at [217, 337] on div "Por cotizar" at bounding box center [212, 339] width 52 height 16
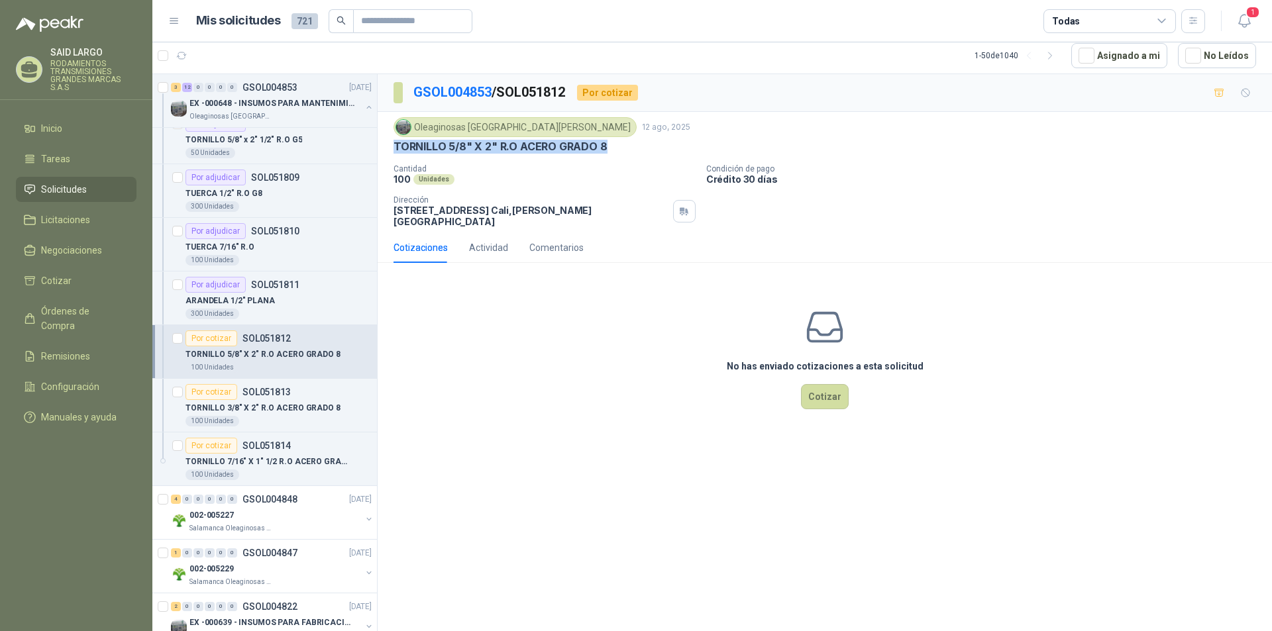
drag, startPoint x: 610, startPoint y: 143, endPoint x: 394, endPoint y: 144, distance: 216.0
click at [394, 144] on div "TORNILLO 5/8" X 2" R.O ACERO GRADO 8" at bounding box center [825, 147] width 863 height 14
click at [817, 391] on button "Cotizar" at bounding box center [825, 396] width 48 height 25
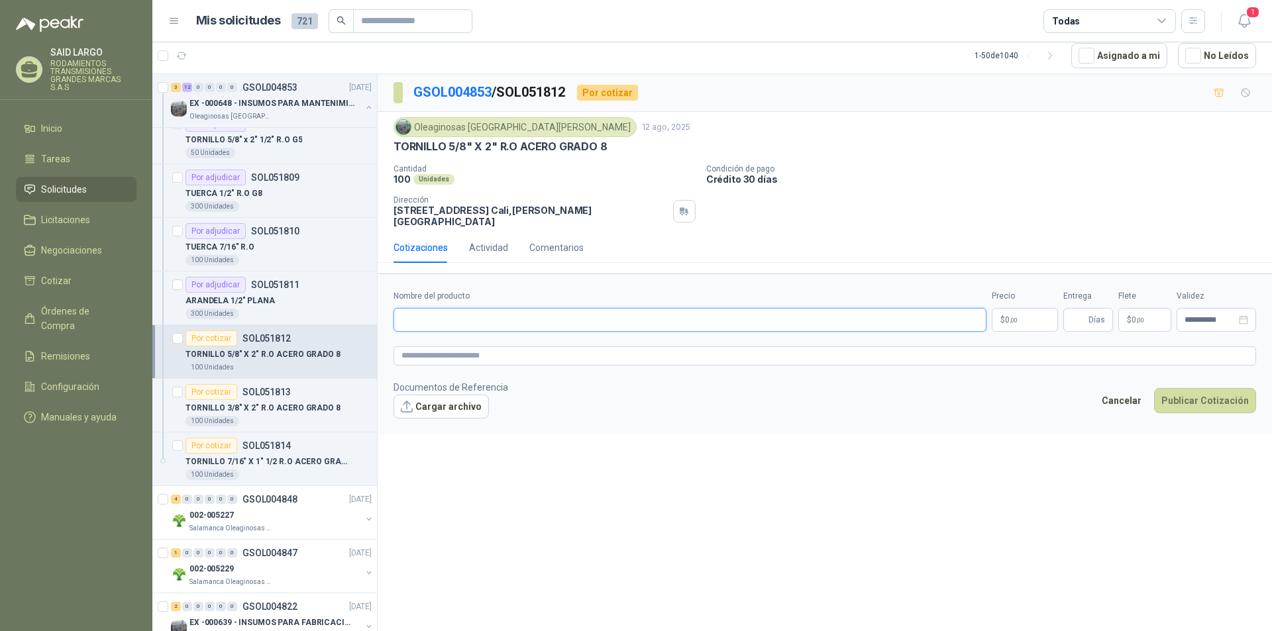
paste input "**********"
type input "**********"
click at [1022, 308] on p "$ 0 ,00" at bounding box center [1025, 320] width 66 height 24
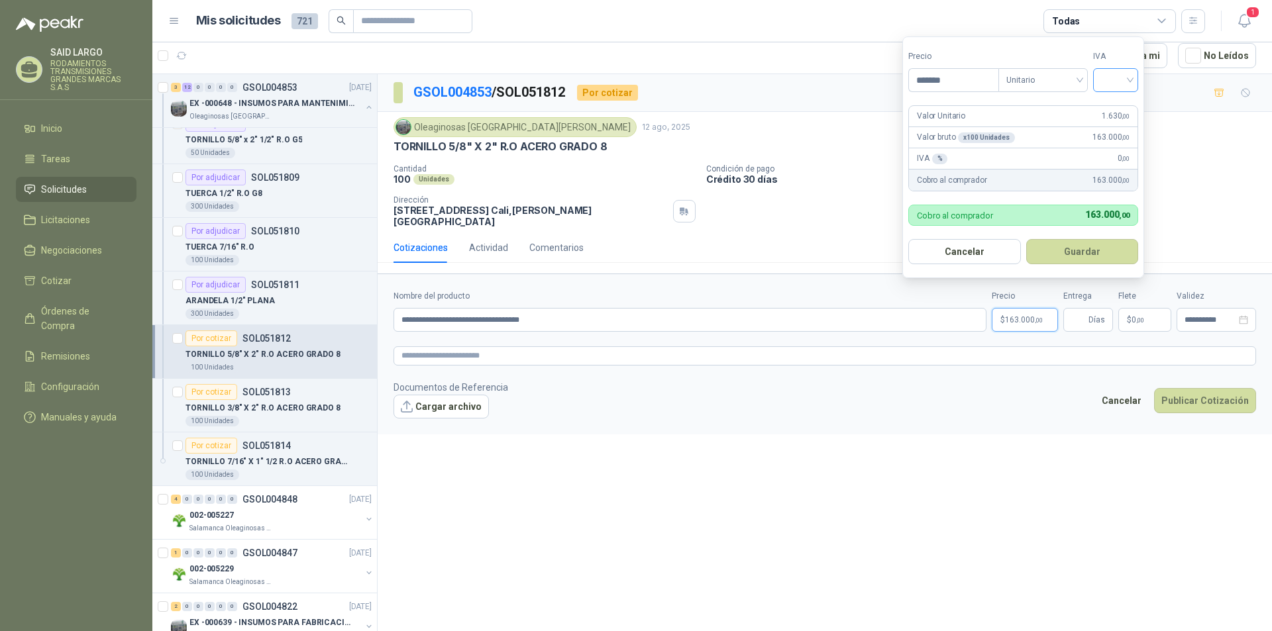
type input "*******"
click at [1124, 74] on input "search" at bounding box center [1115, 79] width 29 height 20
click at [1125, 105] on div "19%" at bounding box center [1118, 107] width 25 height 15
click at [1108, 254] on button "Guardar" at bounding box center [1085, 251] width 114 height 25
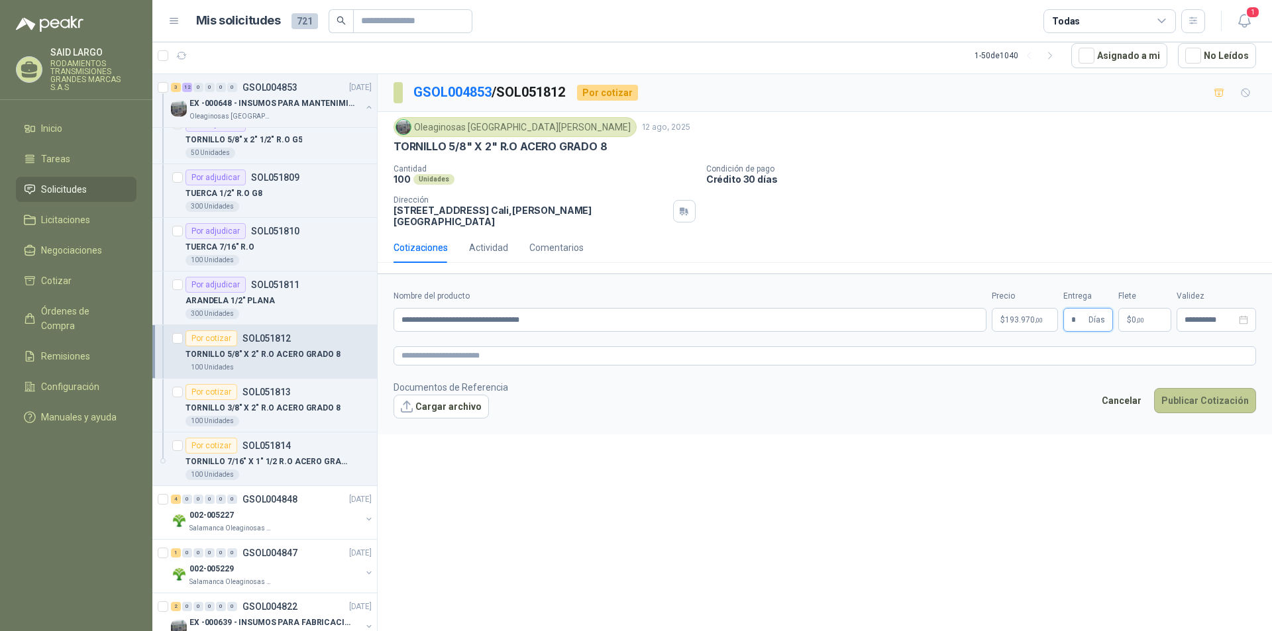
type input "*"
click at [1210, 392] on button "Publicar Cotización" at bounding box center [1205, 400] width 102 height 25
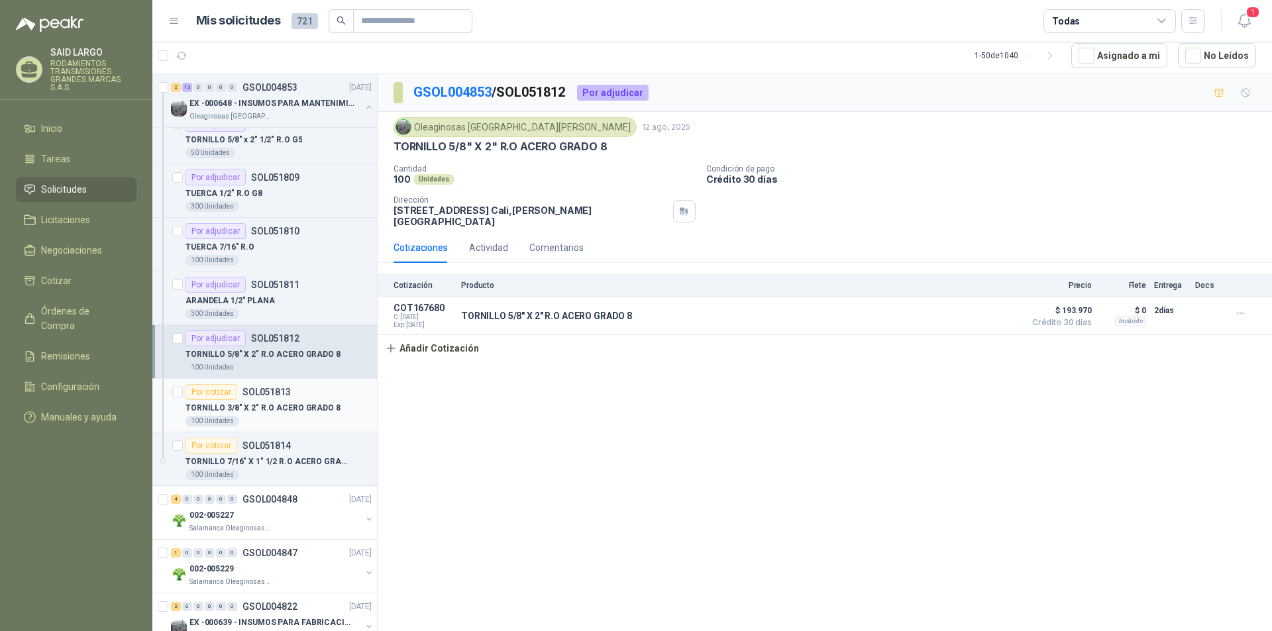
click at [215, 388] on div "Por cotizar" at bounding box center [212, 392] width 52 height 16
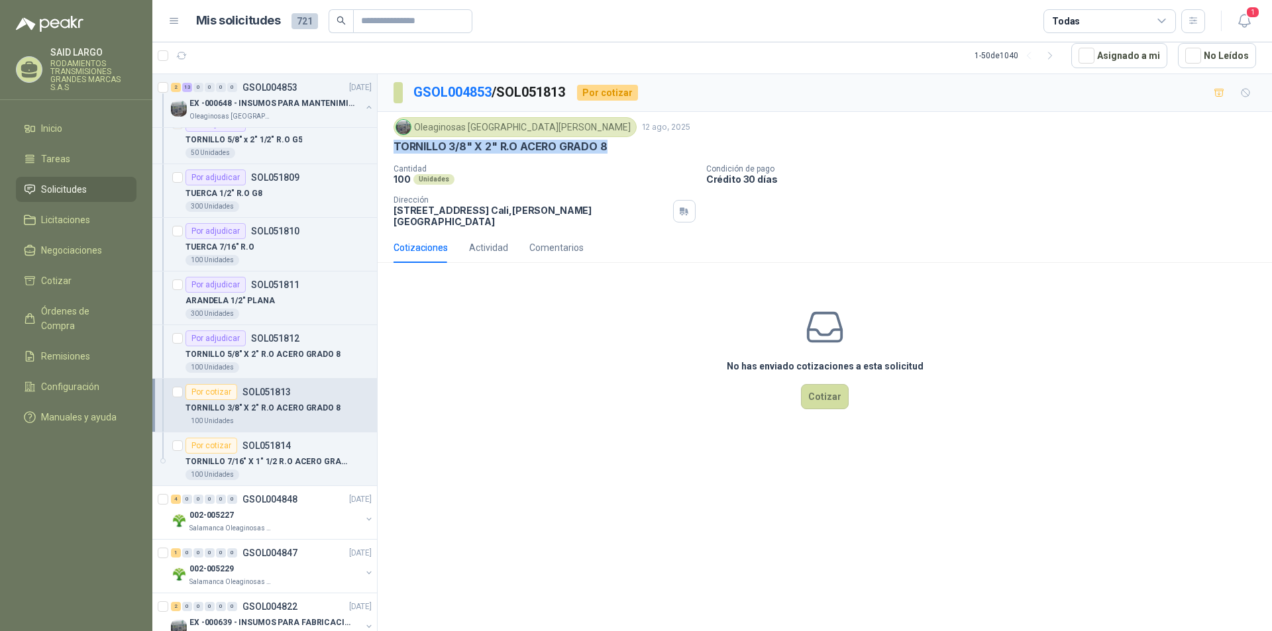
drag, startPoint x: 610, startPoint y: 148, endPoint x: 393, endPoint y: 144, distance: 217.4
click at [393, 144] on div "Oleaginosas San [PERSON_NAME] [DATE] TORNILLO 3/8" X 2" R.O ACERO GRADO 8 Canti…" at bounding box center [825, 172] width 894 height 121
click at [823, 392] on button "Cotizar" at bounding box center [825, 396] width 48 height 25
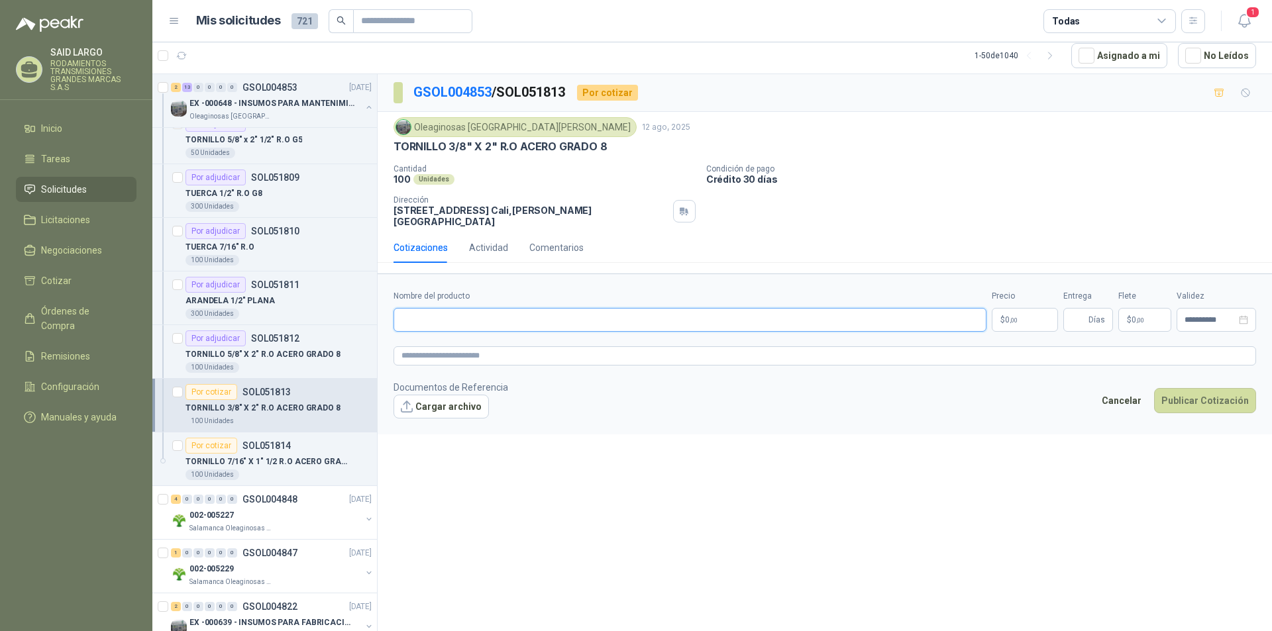
paste input "**********"
type input "**********"
click at [1015, 316] on span "0 ,00" at bounding box center [1011, 320] width 13 height 8
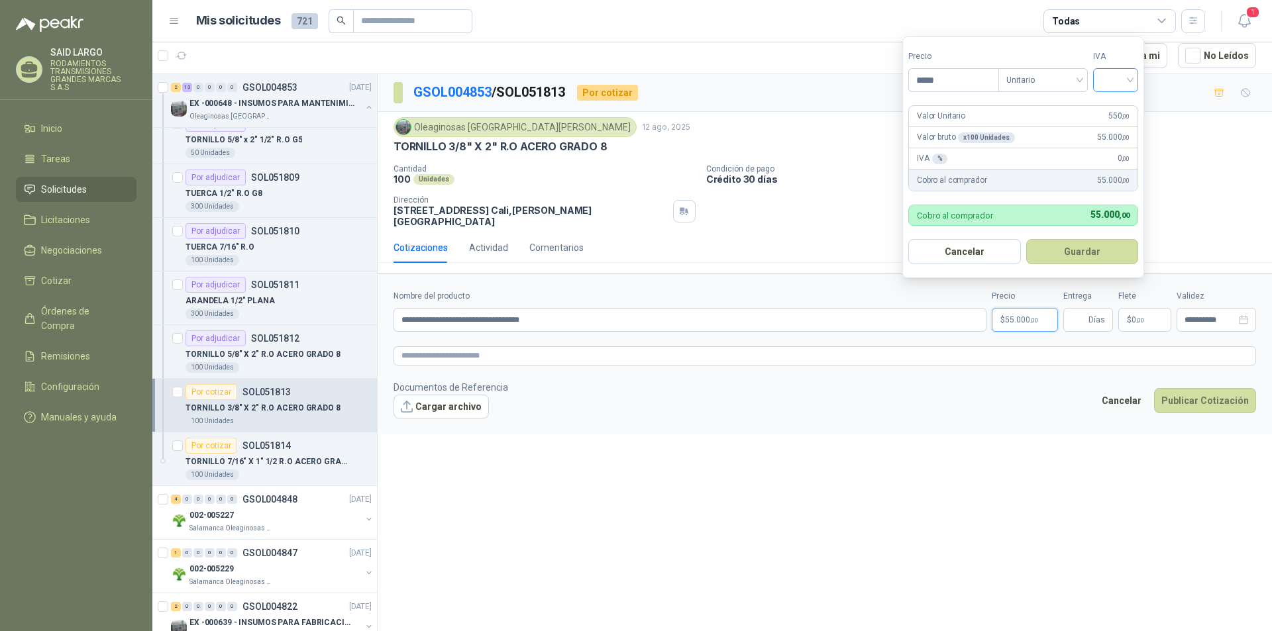
type input "*****"
click at [1117, 74] on input "search" at bounding box center [1115, 79] width 29 height 20
click at [1116, 99] on div "19%" at bounding box center [1118, 107] width 40 height 21
click at [1116, 256] on button "Guardar" at bounding box center [1085, 251] width 114 height 25
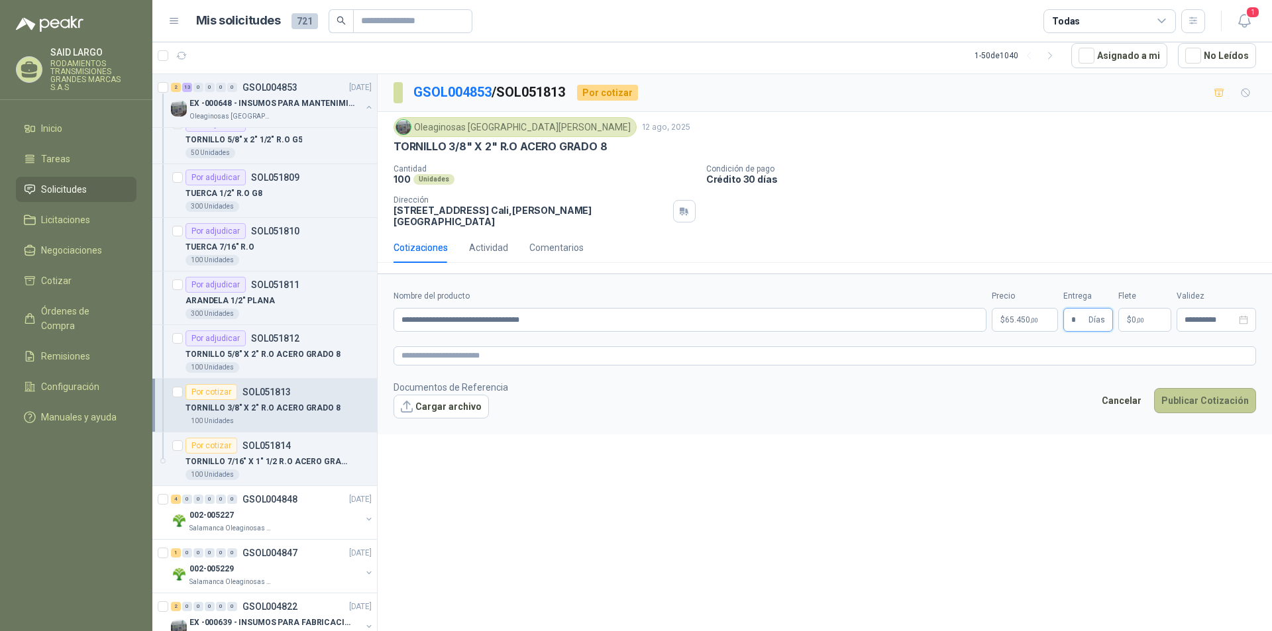
type input "*"
click at [1203, 398] on button "Publicar Cotización" at bounding box center [1205, 400] width 102 height 25
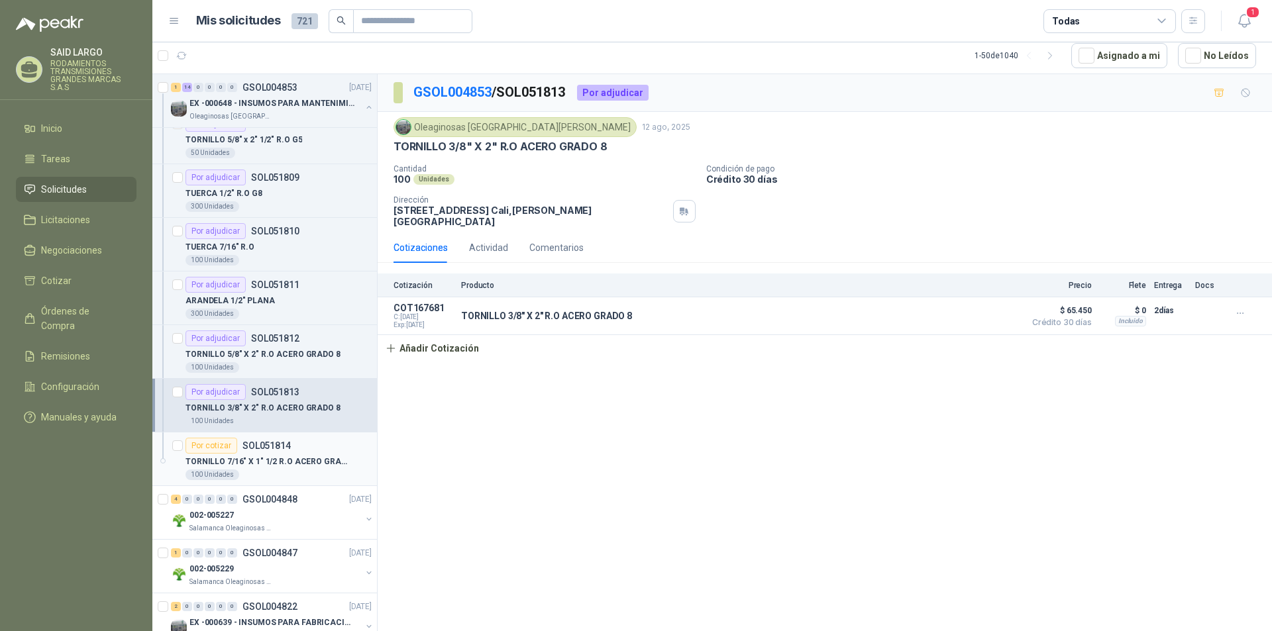
click at [223, 447] on div "Por cotizar" at bounding box center [212, 446] width 52 height 16
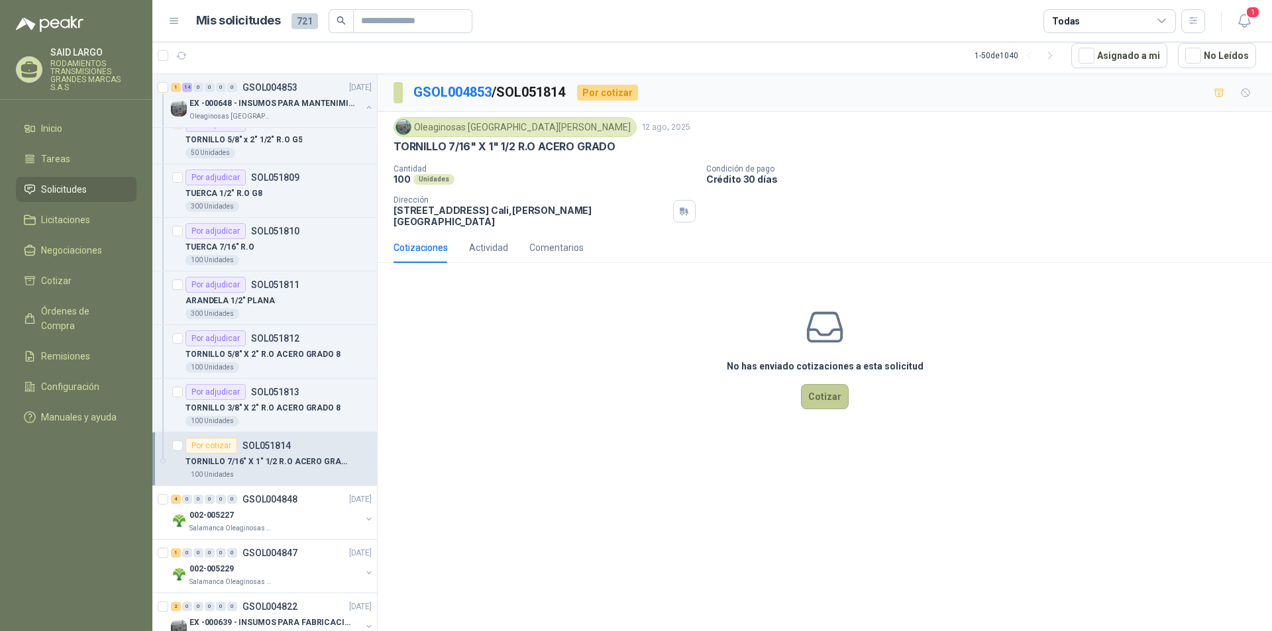
click at [830, 389] on button "Cotizar" at bounding box center [825, 396] width 48 height 25
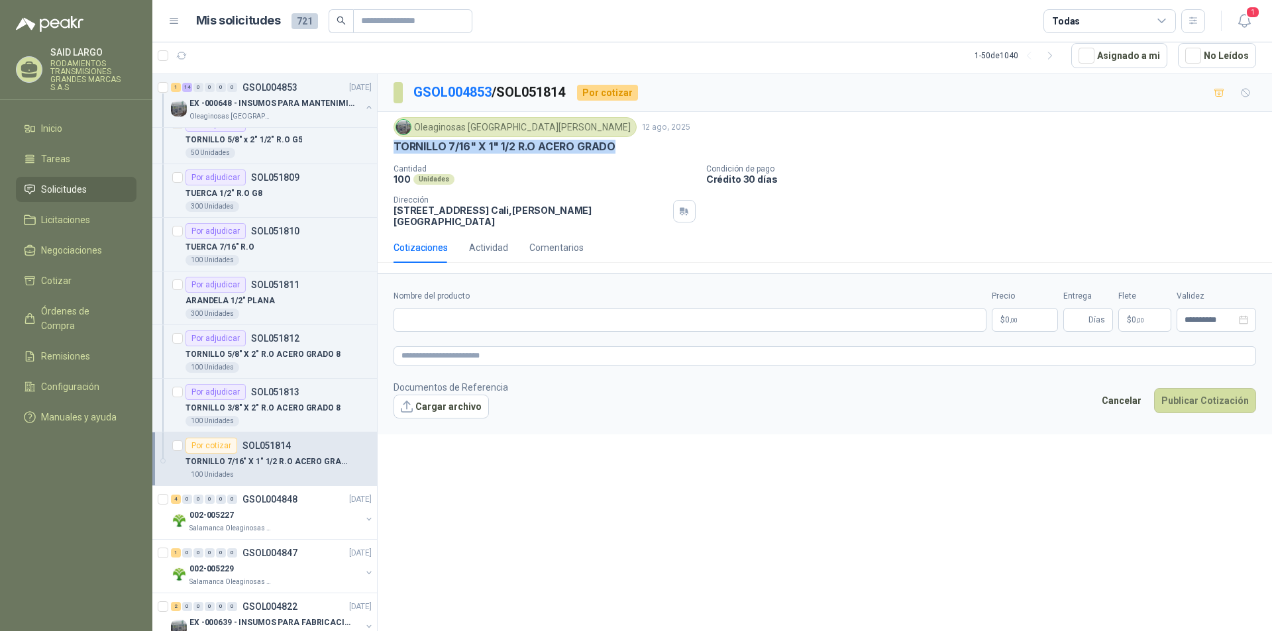
drag, startPoint x: 625, startPoint y: 147, endPoint x: 393, endPoint y: 141, distance: 232.6
click at [393, 141] on div "Oleaginosas [GEOGRAPHIC_DATA][PERSON_NAME] [DATE] TORNILLO 7/16" X 1" 1/2 R.O A…" at bounding box center [825, 172] width 894 height 121
click at [478, 311] on input "Nombre del producto" at bounding box center [690, 320] width 593 height 24
paste input "**********"
type input "**********"
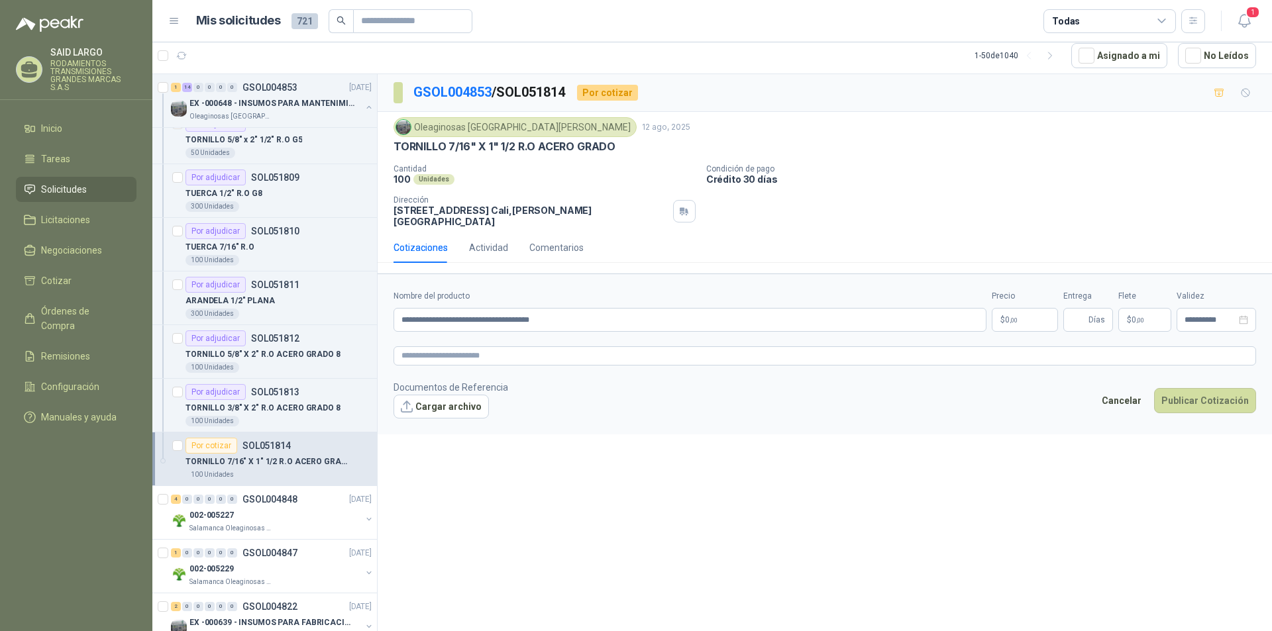
click at [1014, 317] on span ",00" at bounding box center [1014, 320] width 8 height 7
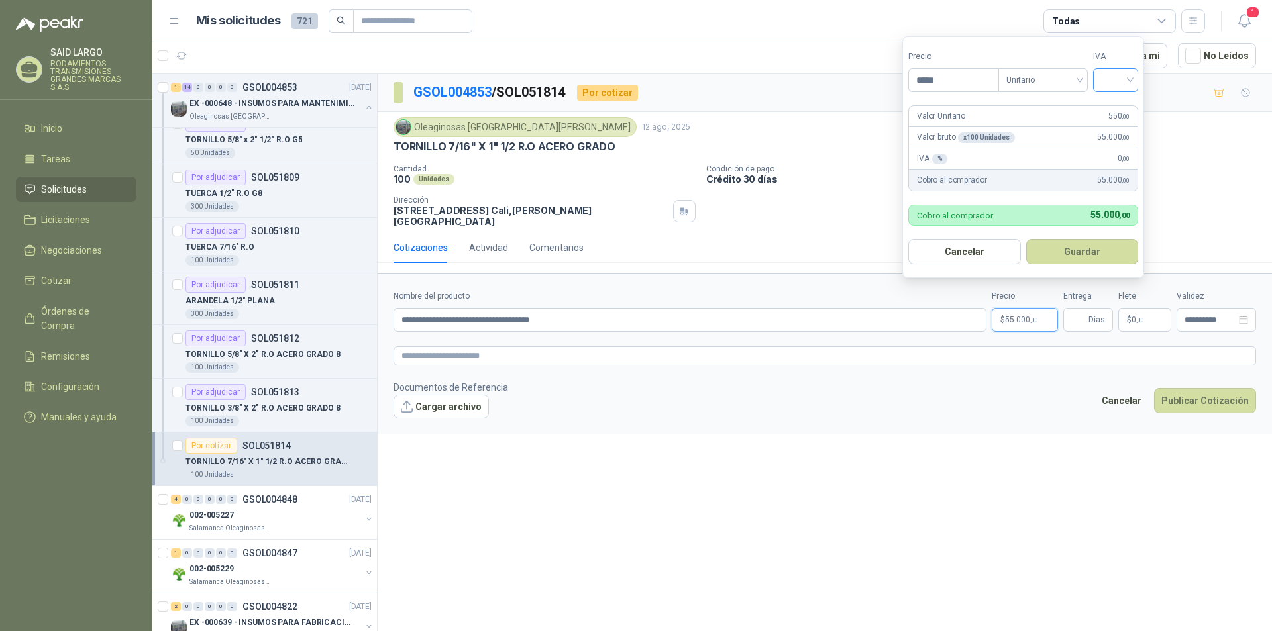
type input "*****"
click at [1130, 74] on input "search" at bounding box center [1115, 79] width 29 height 20
click at [1122, 105] on div "19%" at bounding box center [1118, 107] width 25 height 15
click at [1103, 255] on button "Guardar" at bounding box center [1085, 251] width 114 height 25
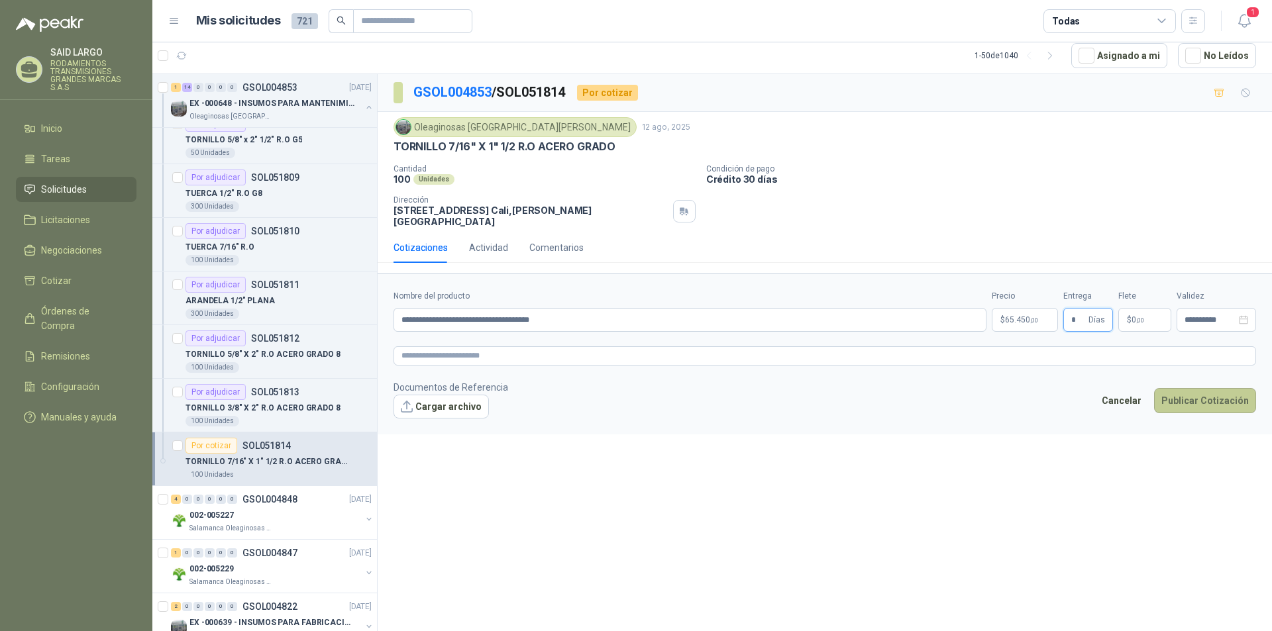
type input "*"
click at [1230, 388] on button "Publicar Cotización" at bounding box center [1205, 400] width 102 height 25
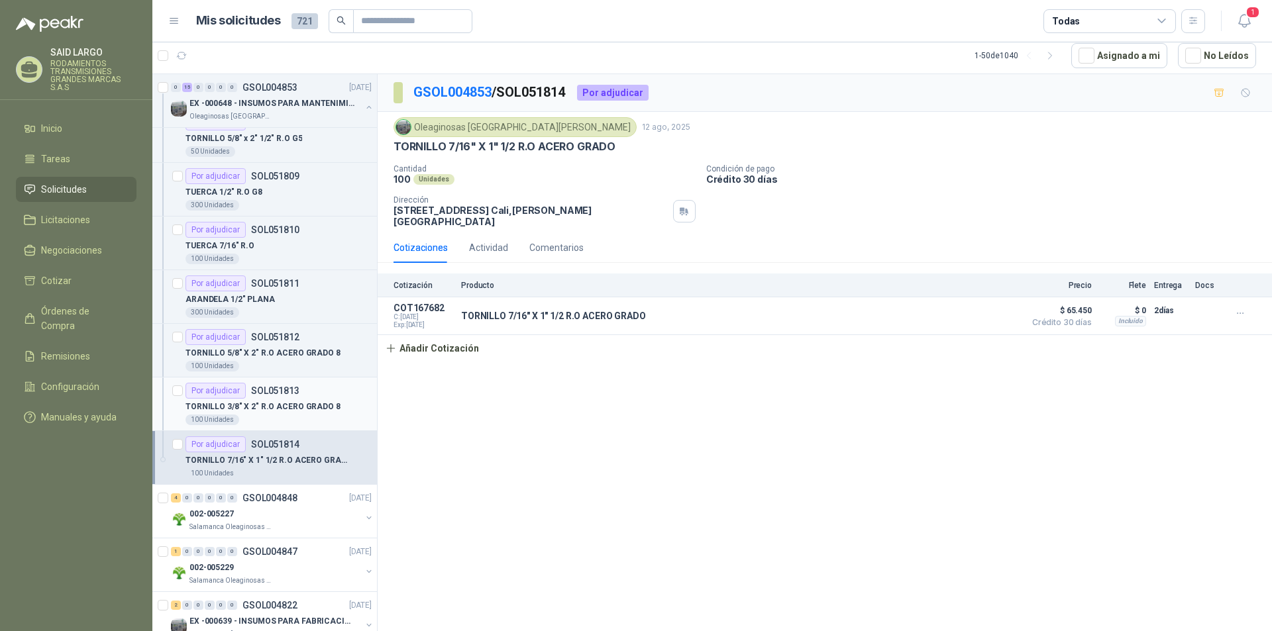
scroll to position [795, 0]
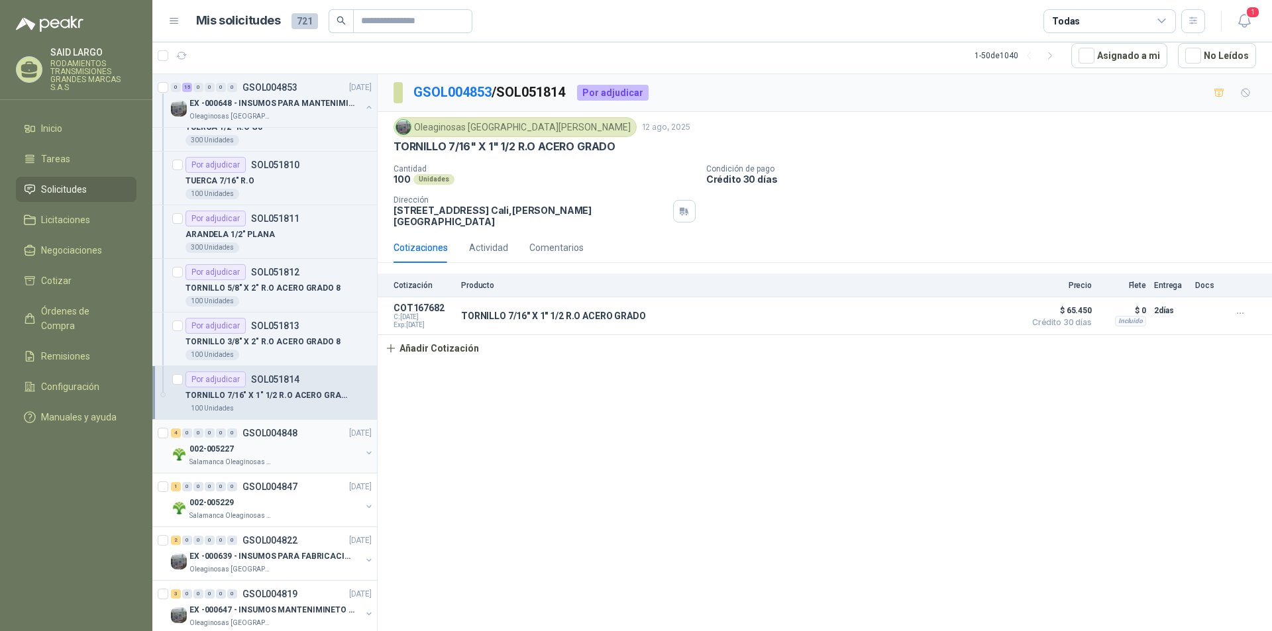
click at [364, 454] on button "button" at bounding box center [369, 453] width 11 height 11
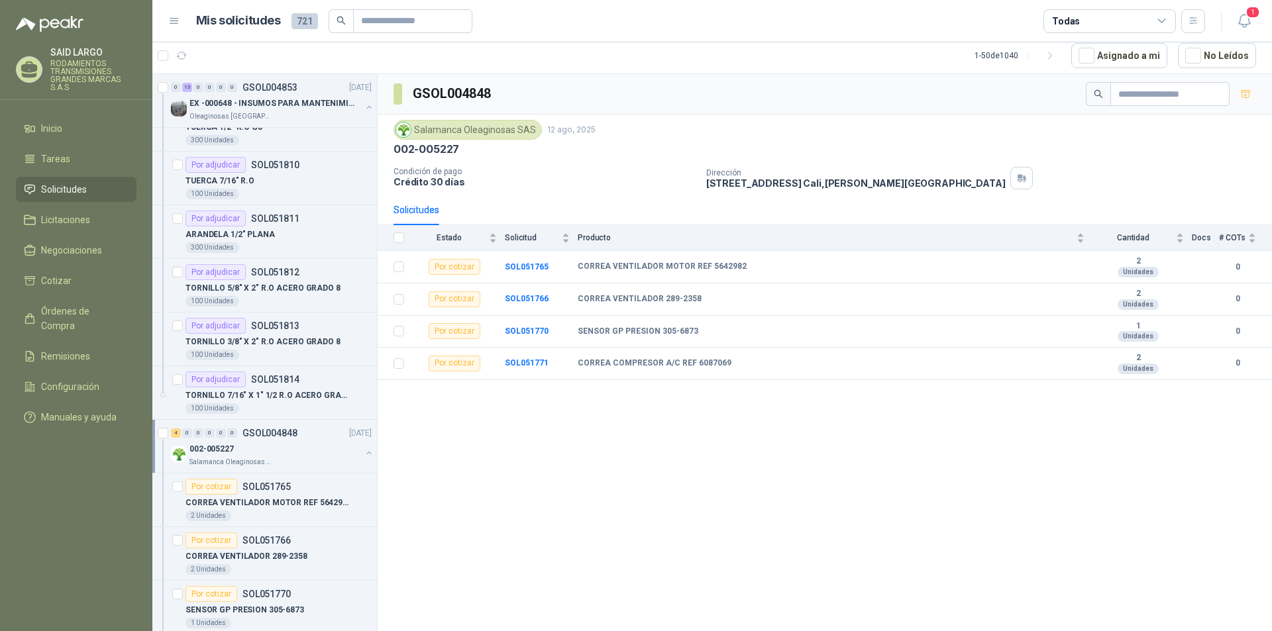
click at [364, 454] on button "button" at bounding box center [369, 453] width 11 height 11
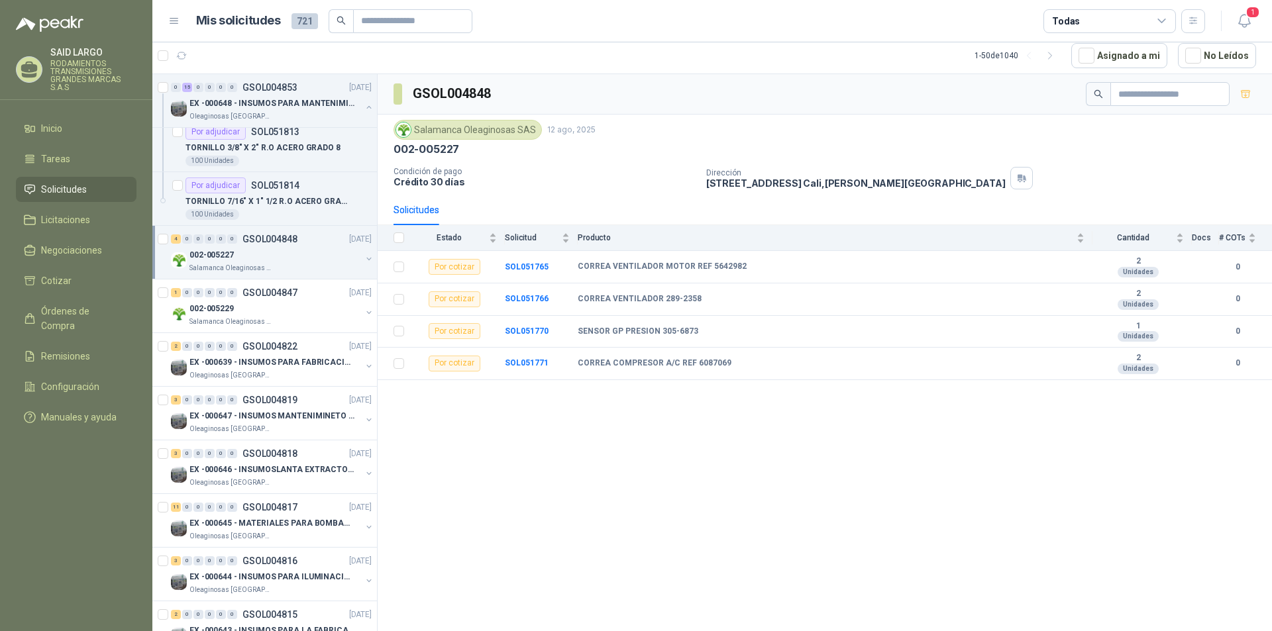
scroll to position [994, 0]
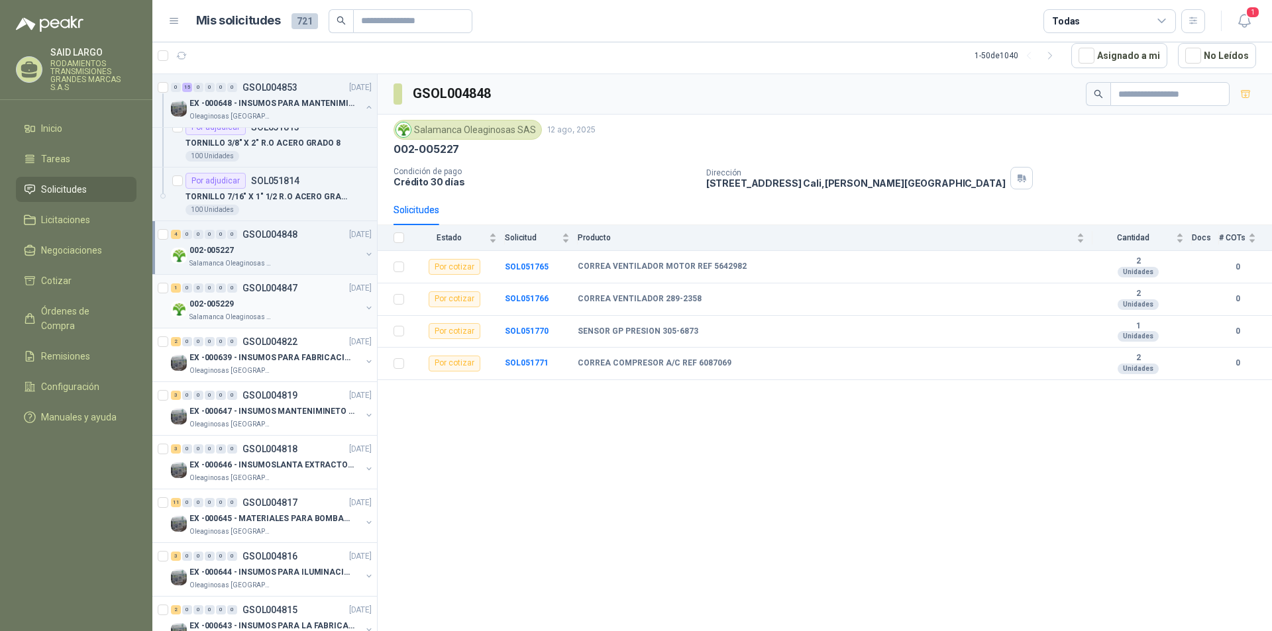
click at [364, 310] on button "button" at bounding box center [369, 308] width 11 height 11
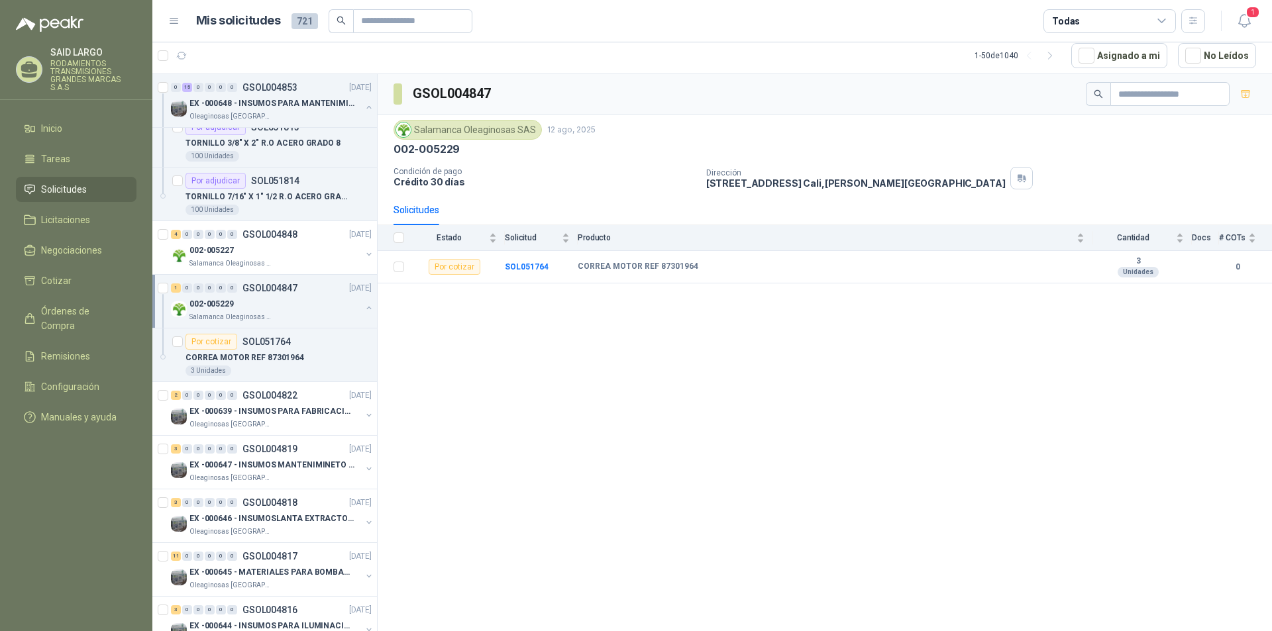
click at [364, 310] on button "button" at bounding box center [369, 308] width 11 height 11
click at [364, 358] on button "button" at bounding box center [369, 361] width 11 height 11
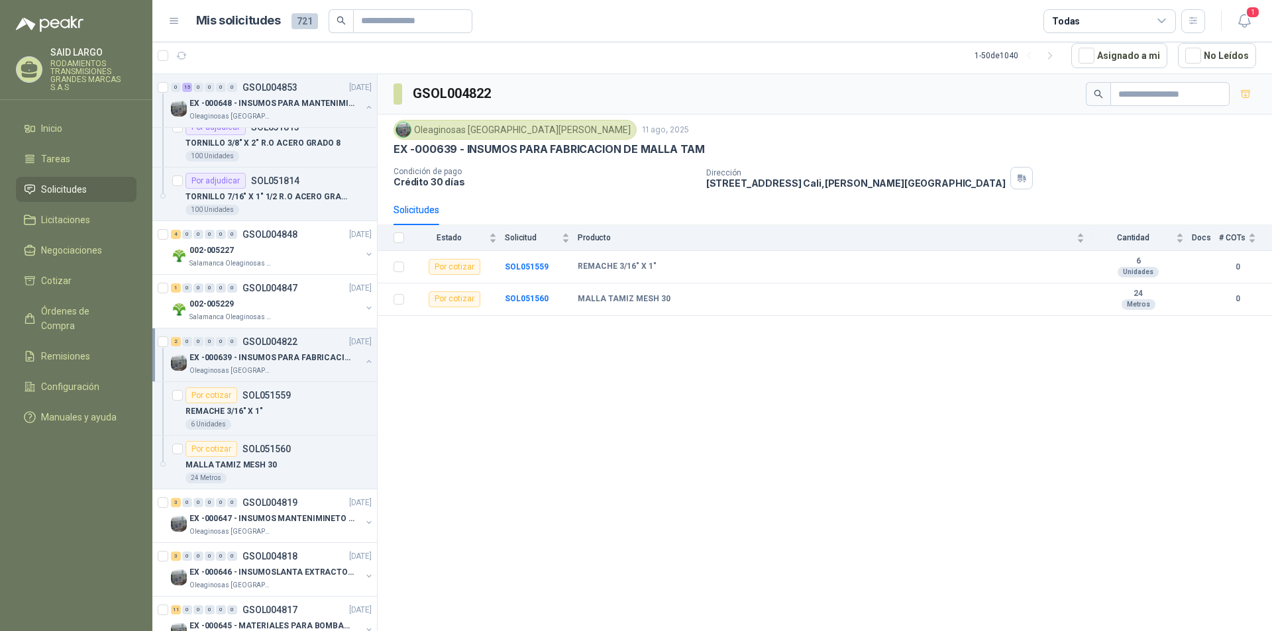
click at [364, 358] on button "button" at bounding box center [369, 361] width 11 height 11
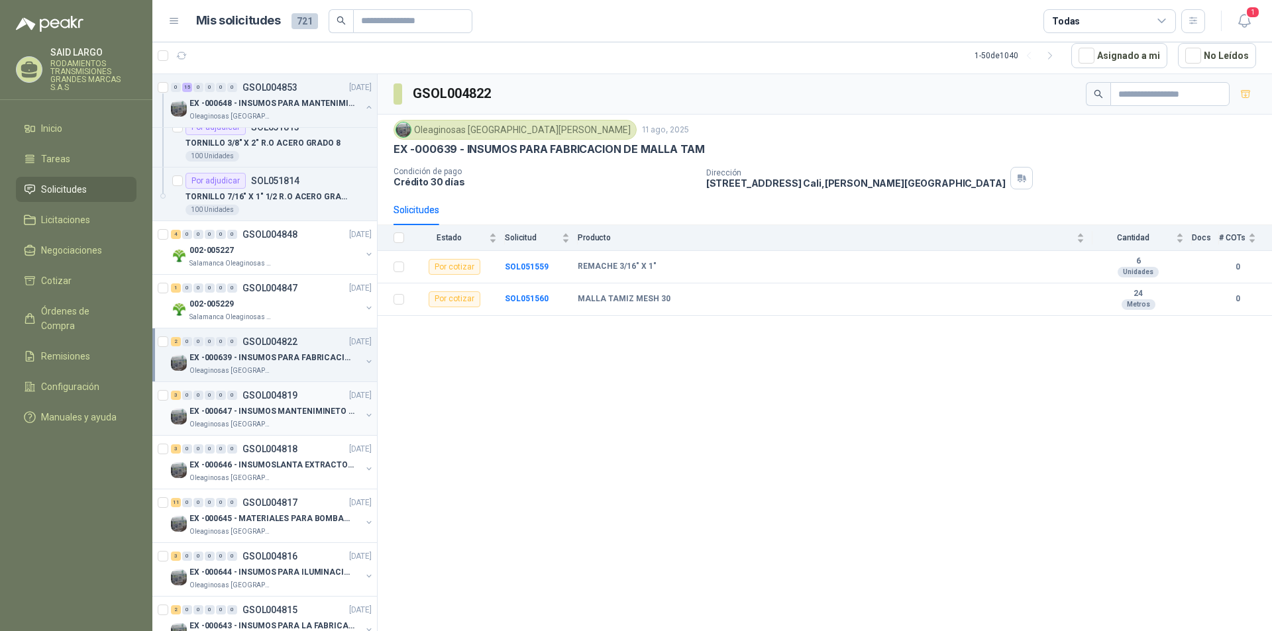
click at [364, 417] on button "button" at bounding box center [369, 415] width 11 height 11
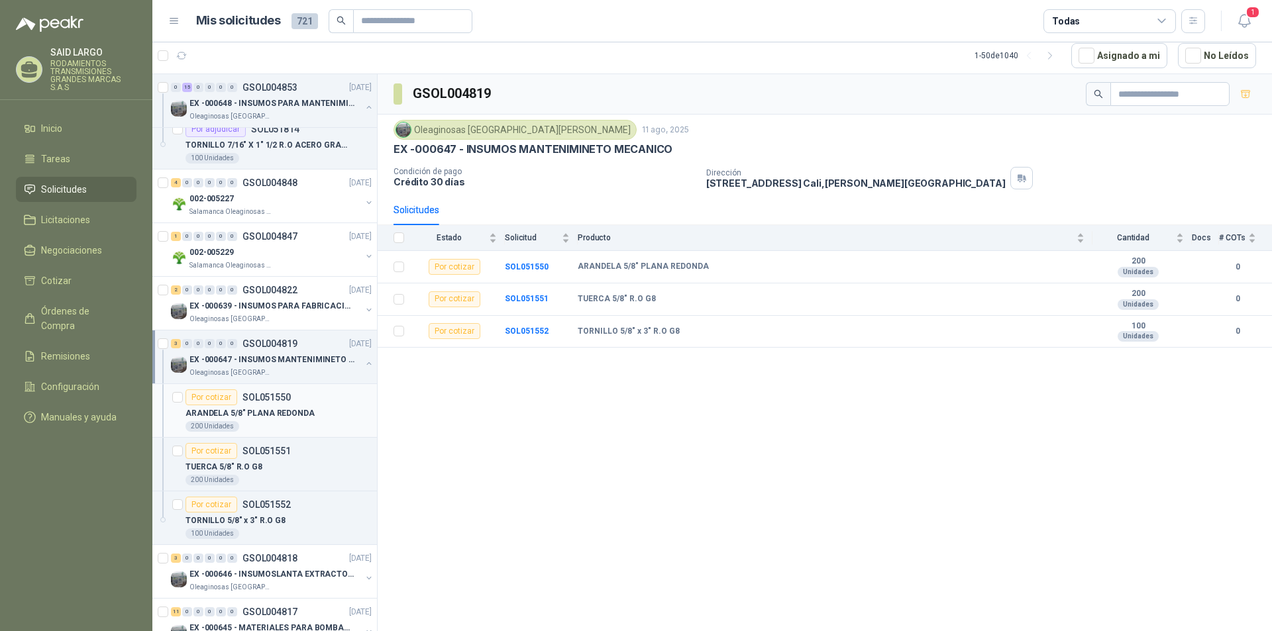
scroll to position [1126, 0]
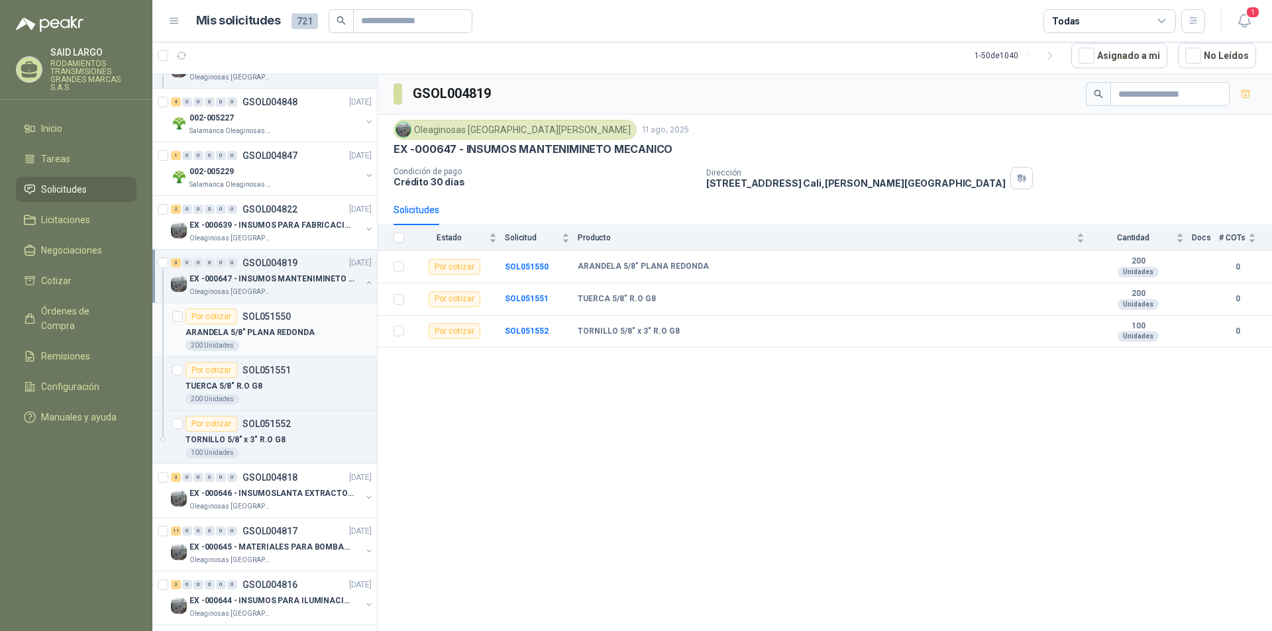
click at [215, 314] on div "Por cotizar" at bounding box center [212, 317] width 52 height 16
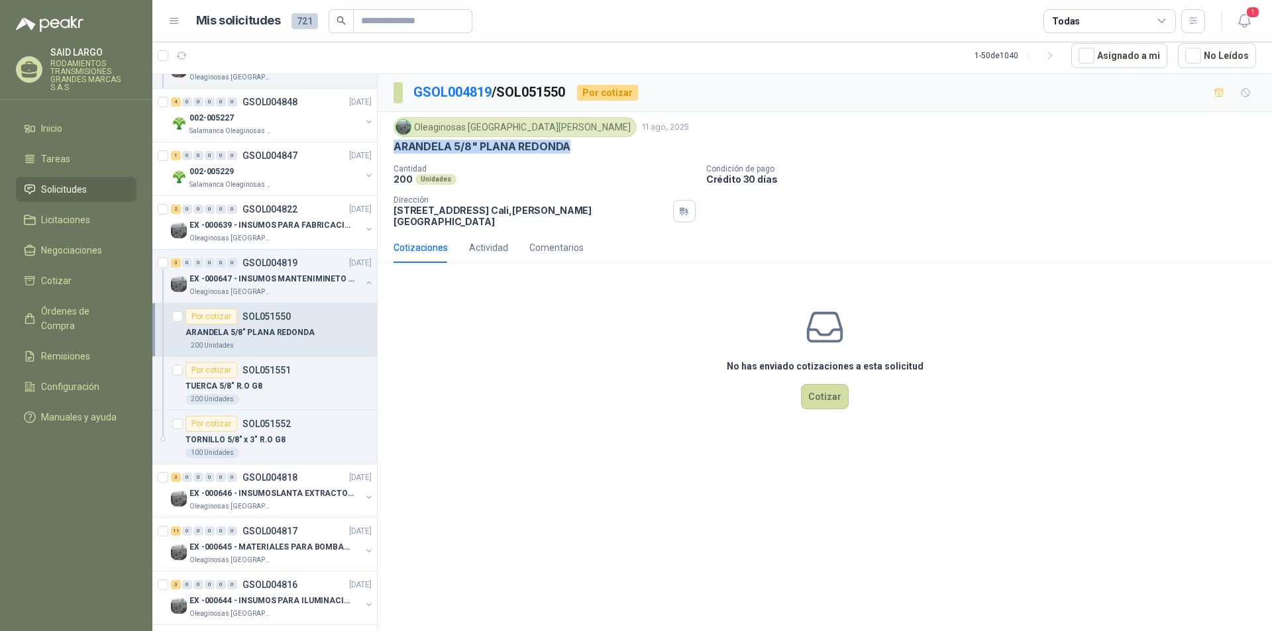
drag, startPoint x: 574, startPoint y: 144, endPoint x: 393, endPoint y: 144, distance: 181.5
click at [393, 144] on div "Oleaginosas [GEOGRAPHIC_DATA][PERSON_NAME] [DATE] ARANDELA 5/8" PLANA REDONDA C…" at bounding box center [825, 172] width 894 height 121
click at [824, 395] on button "Cotizar" at bounding box center [825, 396] width 48 height 25
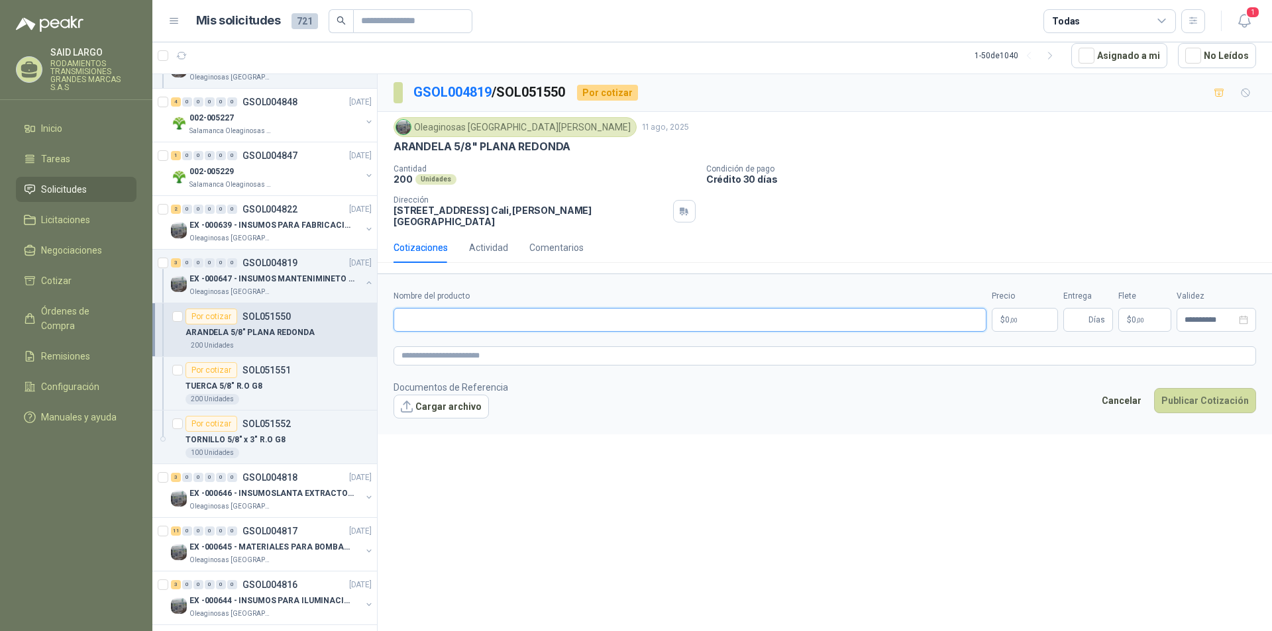
paste input "**********"
type input "**********"
click at [1030, 309] on p "$ 0 ,00" at bounding box center [1025, 320] width 66 height 24
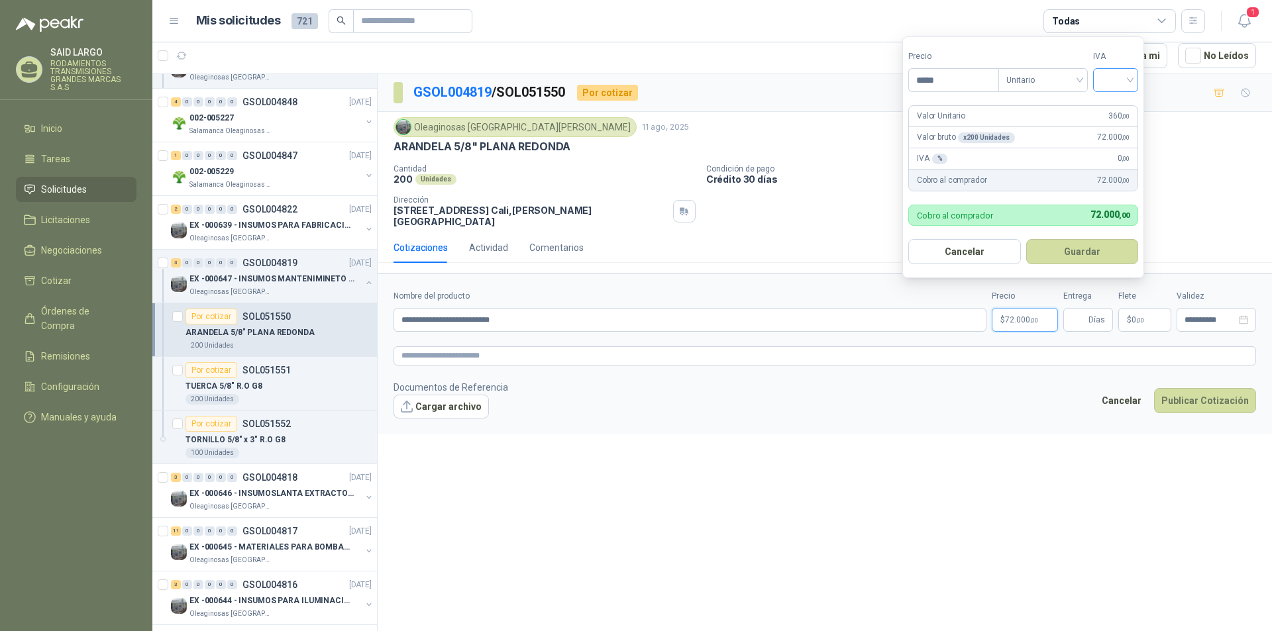
type input "*****"
click at [1121, 73] on input "search" at bounding box center [1115, 79] width 29 height 20
click at [1124, 105] on div "19%" at bounding box center [1118, 107] width 25 height 15
click at [1108, 256] on button "Guardar" at bounding box center [1085, 251] width 114 height 25
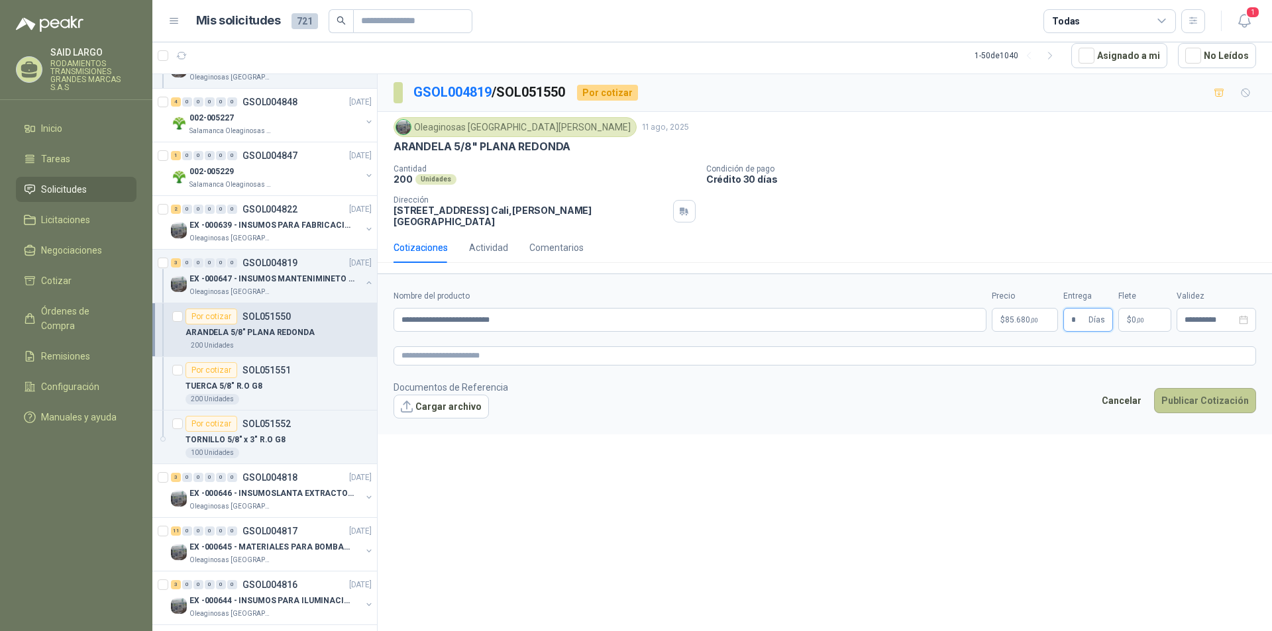
type input "*"
click at [1192, 388] on button "Publicar Cotización" at bounding box center [1205, 400] width 102 height 25
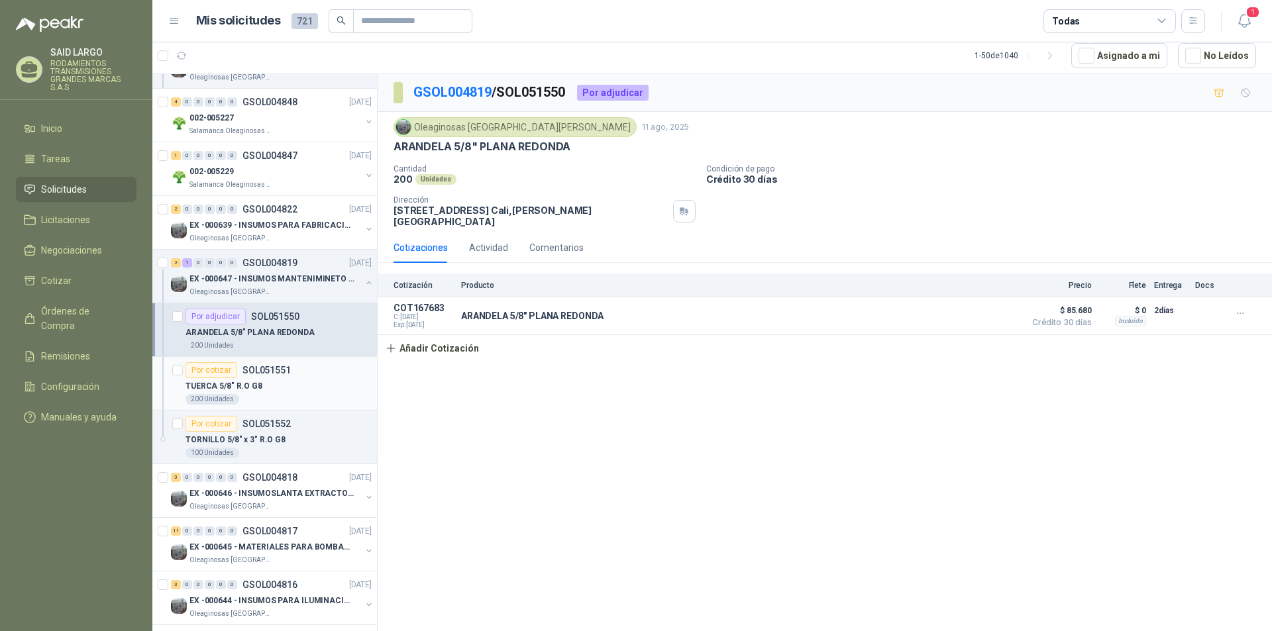
click at [216, 364] on div "Por cotizar" at bounding box center [212, 370] width 52 height 16
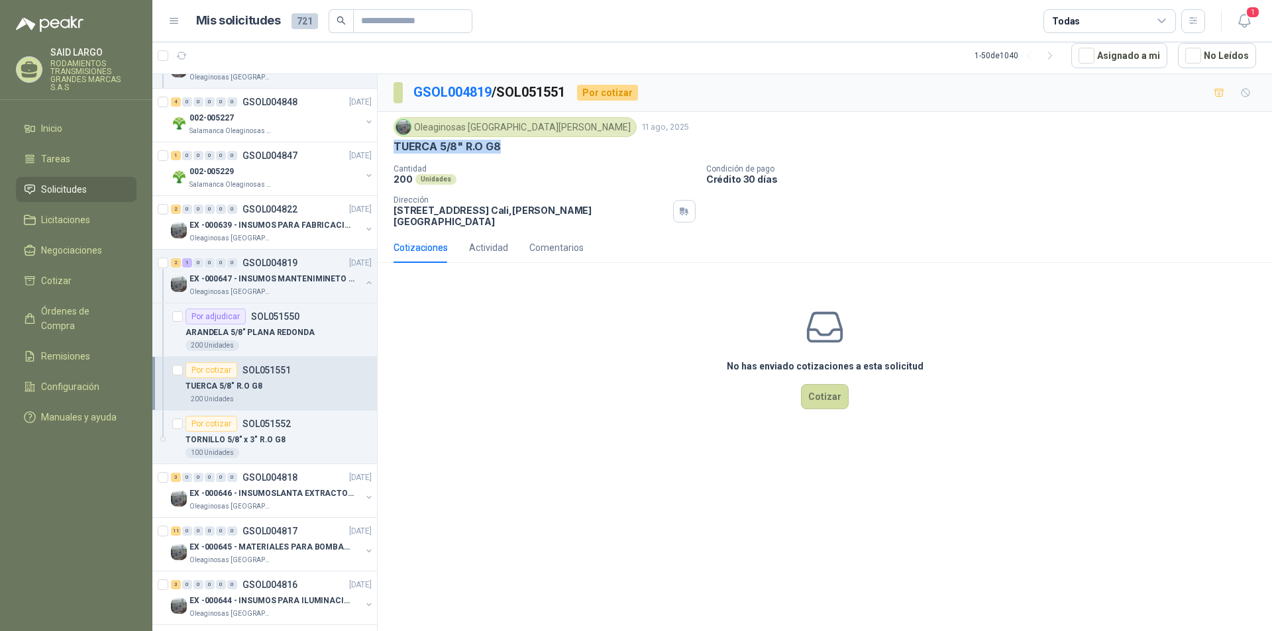
drag, startPoint x: 505, startPoint y: 146, endPoint x: 387, endPoint y: 150, distance: 118.0
click at [387, 150] on div "Oleaginosas [GEOGRAPHIC_DATA][PERSON_NAME] [DATE] TUERCA 5/8" R.O G8 Cantidad 2…" at bounding box center [825, 172] width 894 height 121
click at [829, 386] on button "Cotizar" at bounding box center [825, 396] width 48 height 25
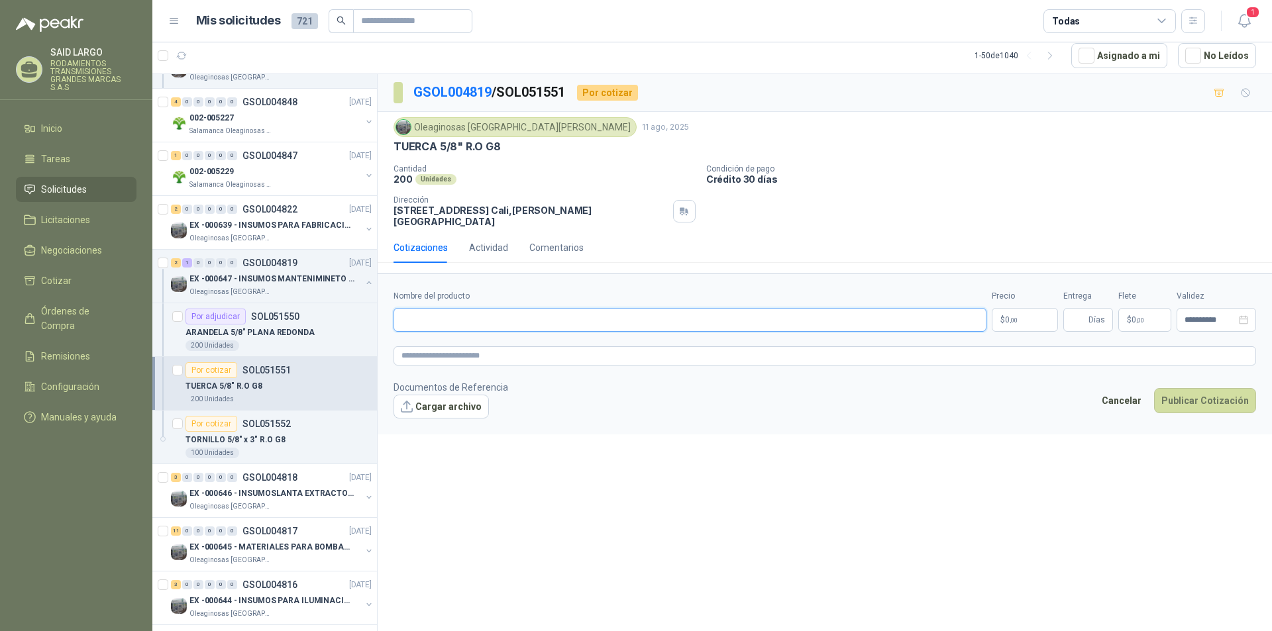
paste input "**********"
type input "**********"
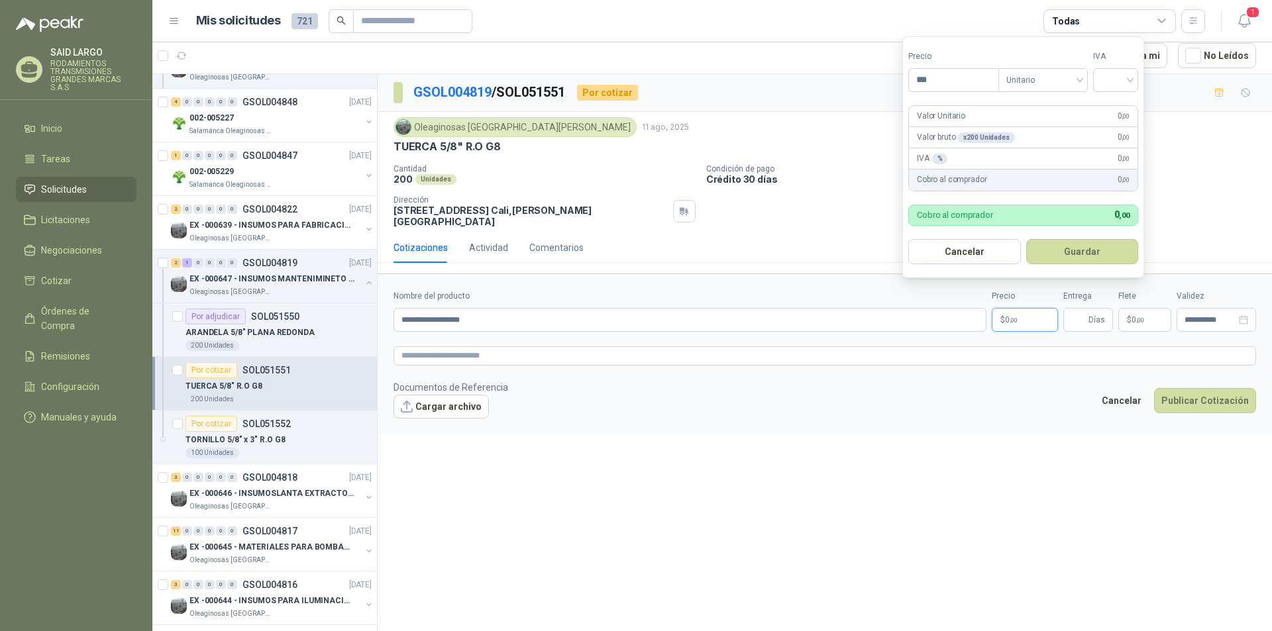
click at [1013, 317] on span ",00" at bounding box center [1014, 320] width 8 height 7
type input "*****"
click at [1129, 78] on input "search" at bounding box center [1115, 79] width 29 height 20
click at [1118, 107] on div "19%" at bounding box center [1118, 107] width 25 height 15
click at [1107, 254] on button "Guardar" at bounding box center [1085, 251] width 114 height 25
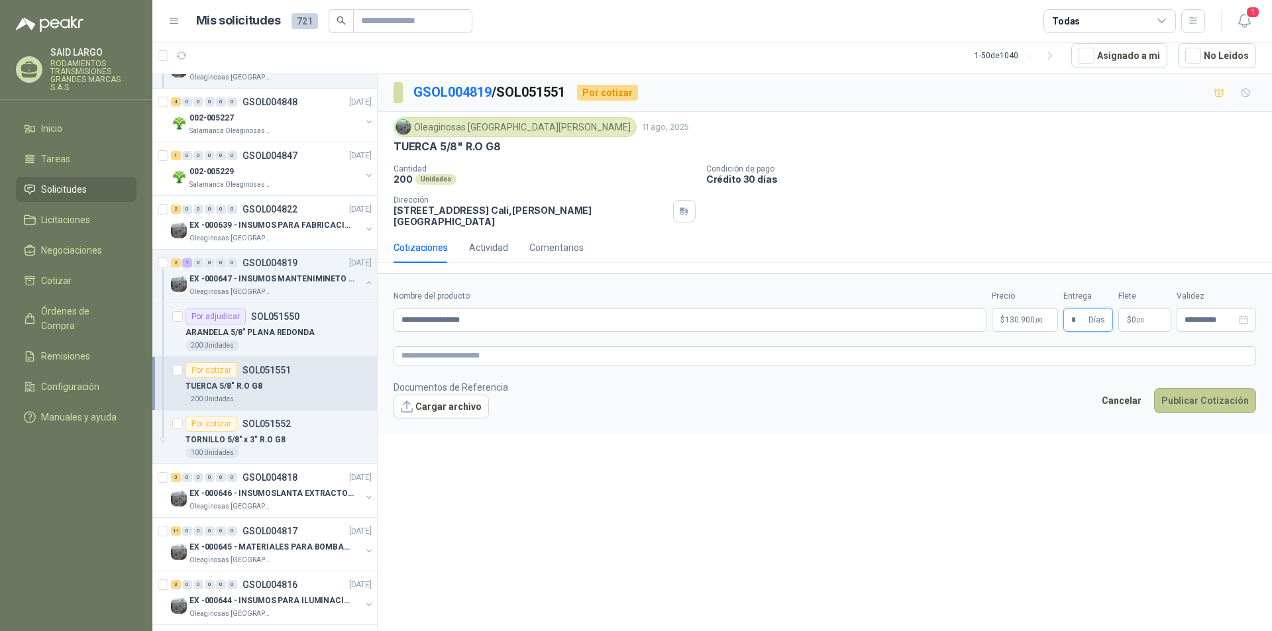
type input "*"
click at [1195, 388] on button "Publicar Cotización" at bounding box center [1205, 400] width 102 height 25
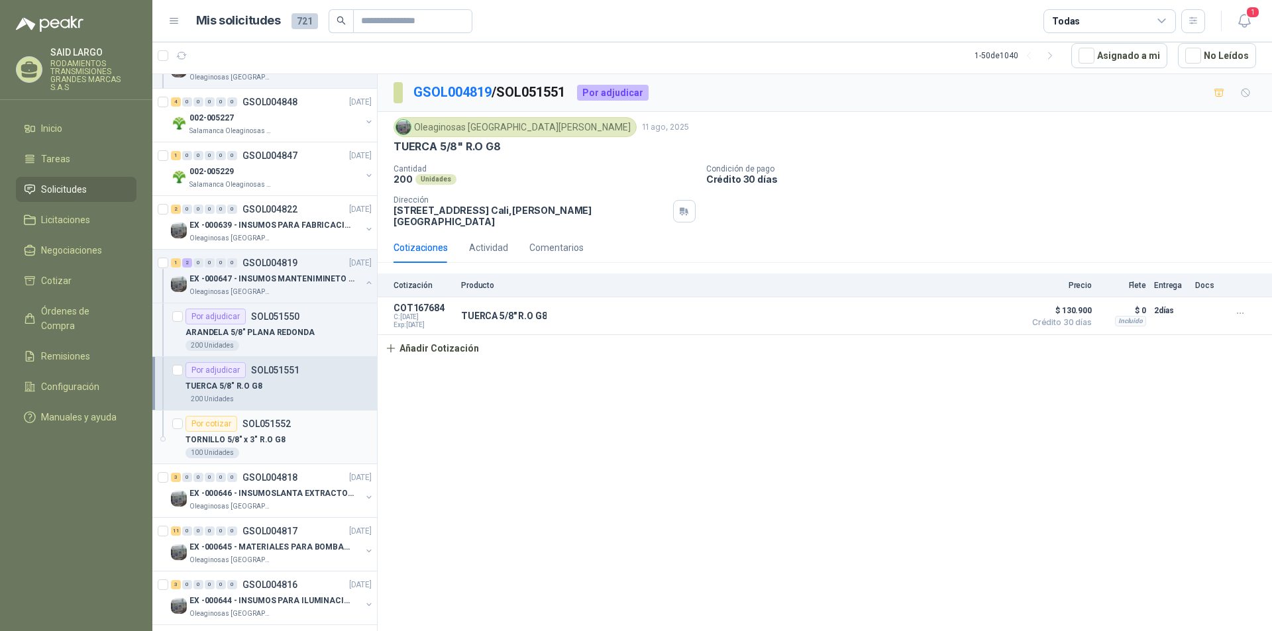
click at [212, 425] on div "Por cotizar" at bounding box center [212, 424] width 52 height 16
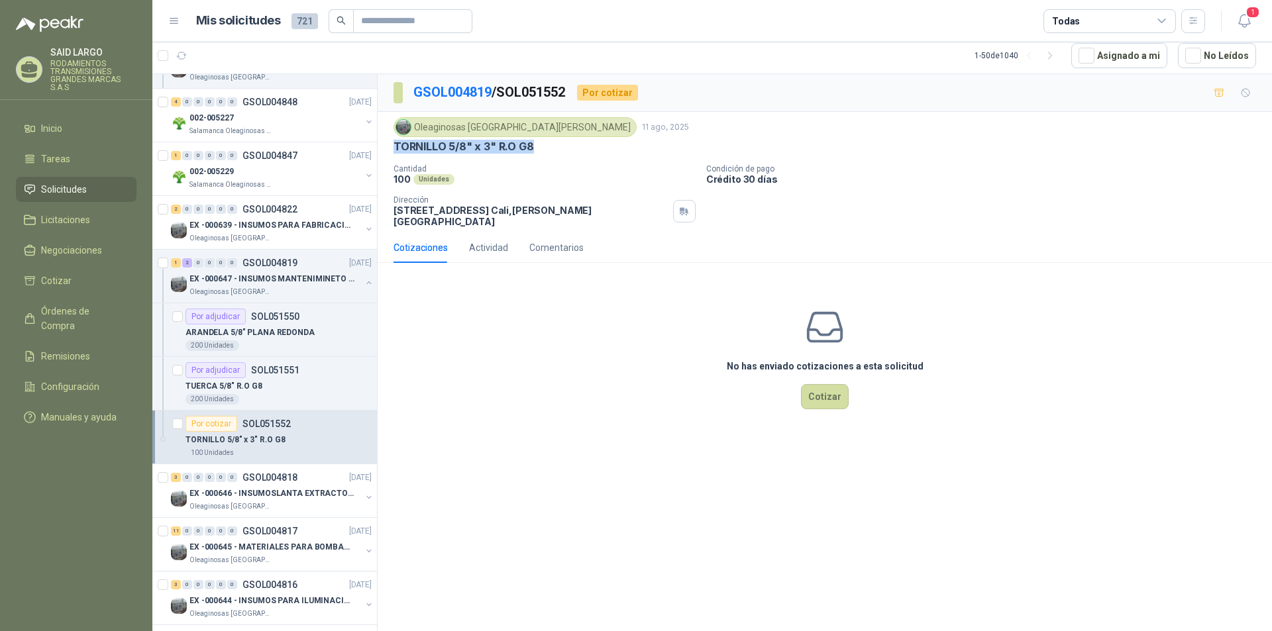
drag, startPoint x: 543, startPoint y: 145, endPoint x: 394, endPoint y: 148, distance: 149.1
click at [394, 148] on div "TORNILLO 5/8" x 3" R.O G8" at bounding box center [825, 147] width 863 height 14
click at [836, 389] on button "Cotizar" at bounding box center [825, 396] width 48 height 25
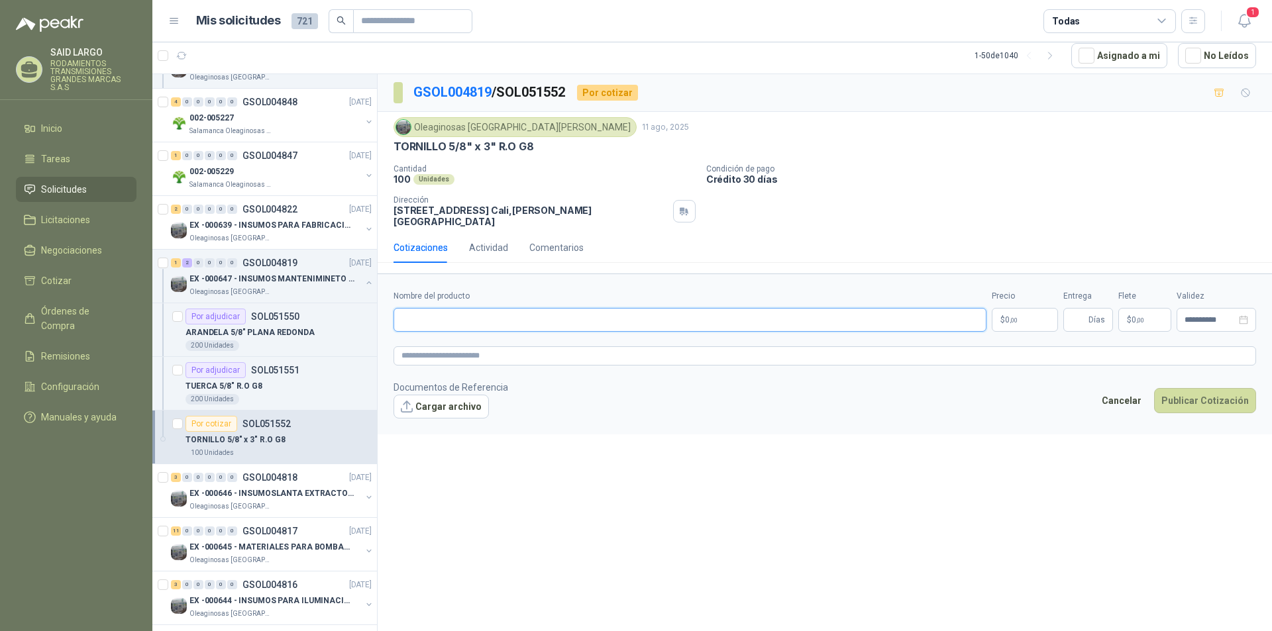
paste input "**********"
type input "**********"
click at [1027, 308] on p "$ 0 ,00" at bounding box center [1025, 320] width 66 height 24
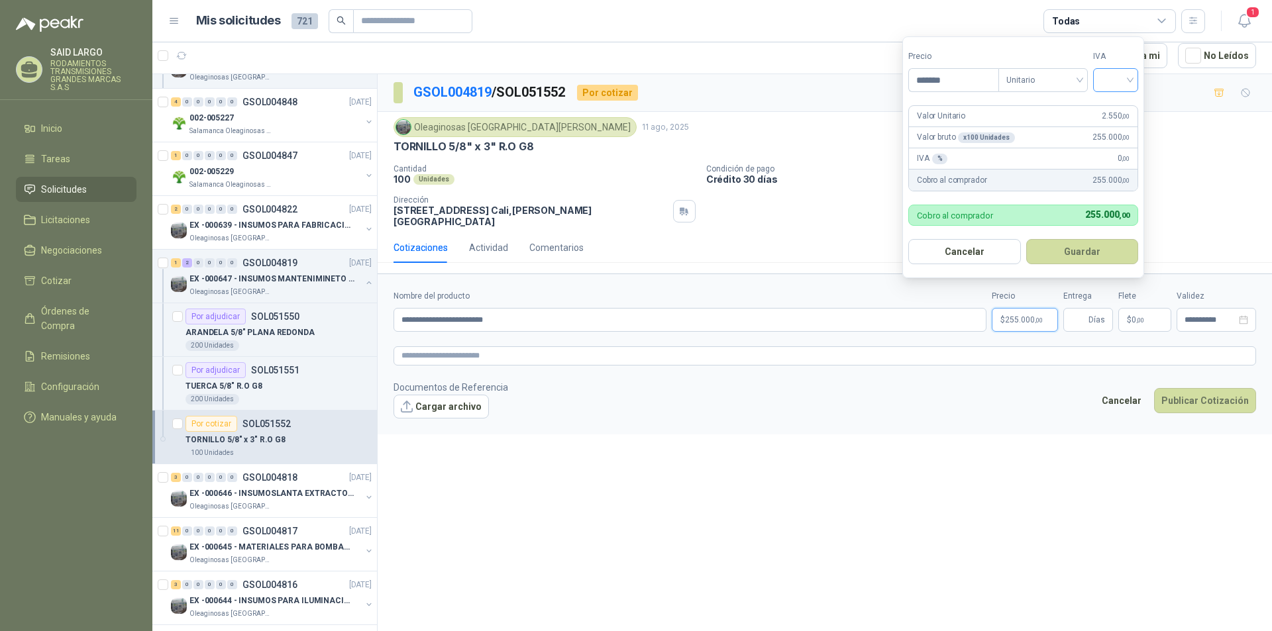
click at [1135, 78] on div at bounding box center [1115, 80] width 45 height 24
type input "*******"
click at [1120, 103] on div "19%" at bounding box center [1118, 107] width 25 height 15
click at [1101, 246] on button "Guardar" at bounding box center [1085, 251] width 114 height 25
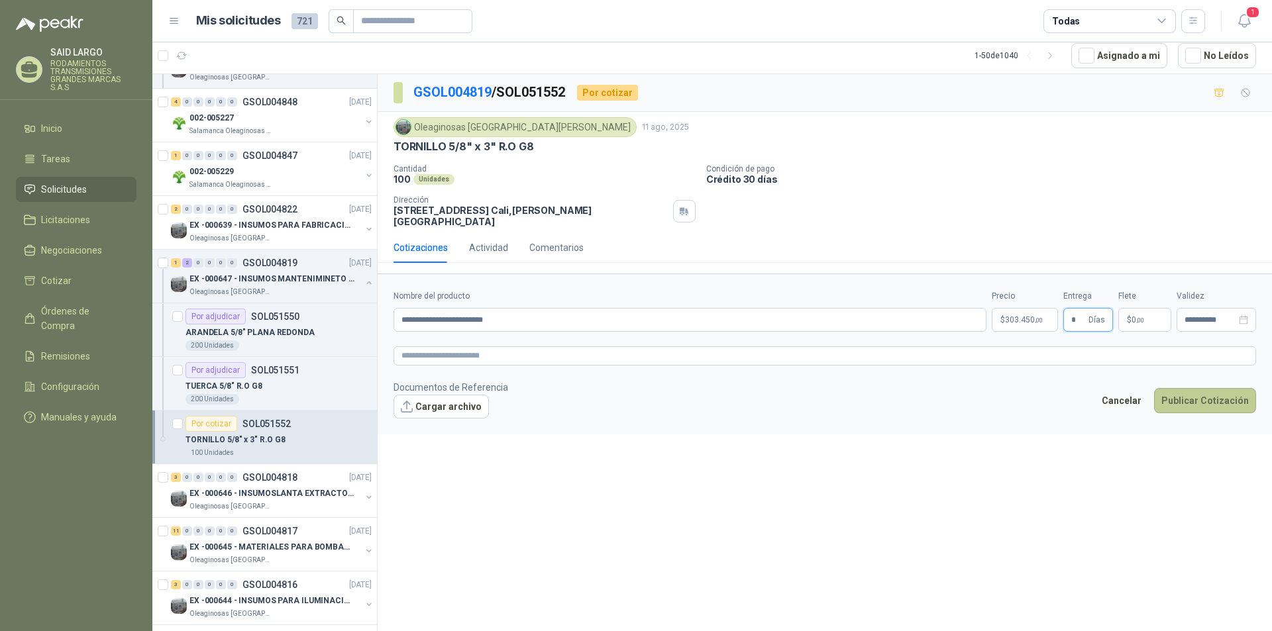
type input "*"
click at [1212, 390] on button "Publicar Cotización" at bounding box center [1205, 400] width 102 height 25
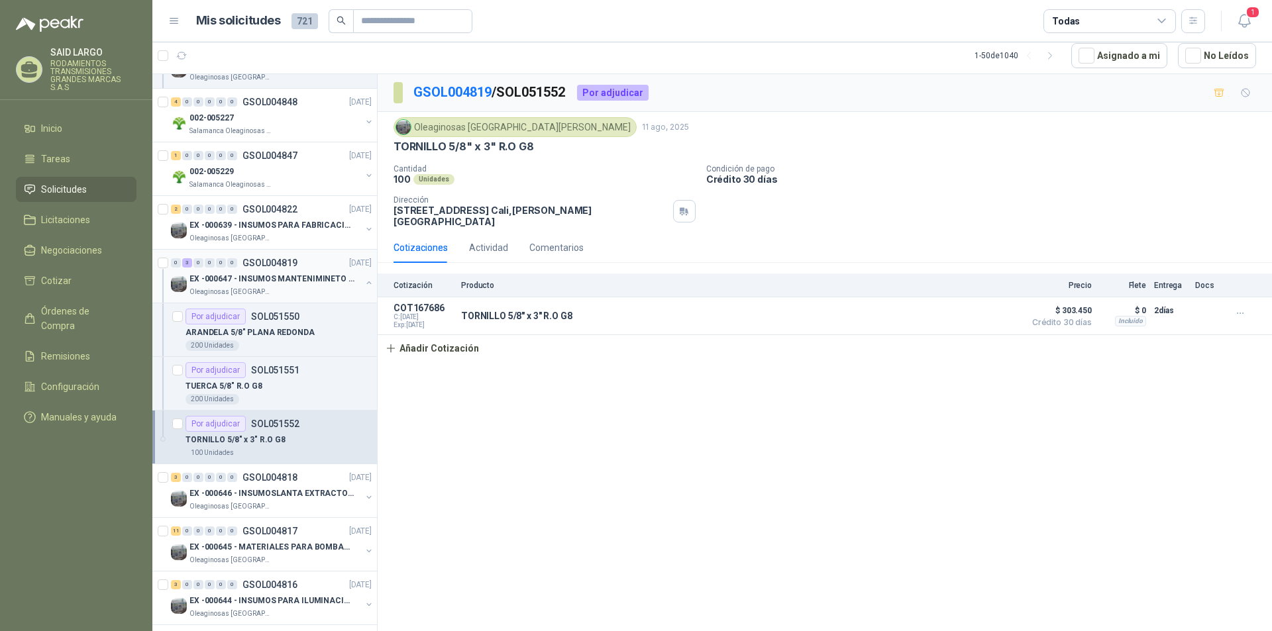
click at [364, 282] on button "button" at bounding box center [369, 283] width 11 height 11
